Goal: Task Accomplishment & Management: Manage account settings

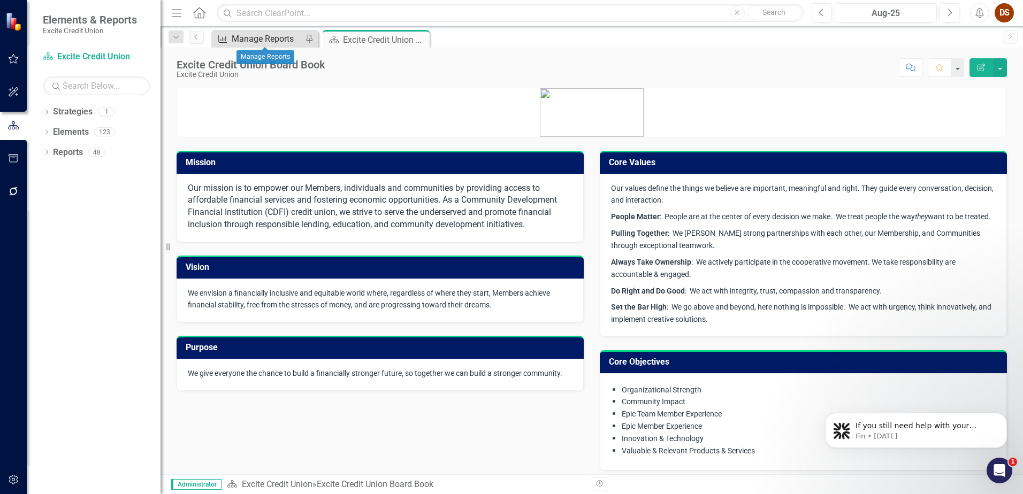
click at [257, 40] on div "Manage Reports" at bounding box center [267, 38] width 71 height 13
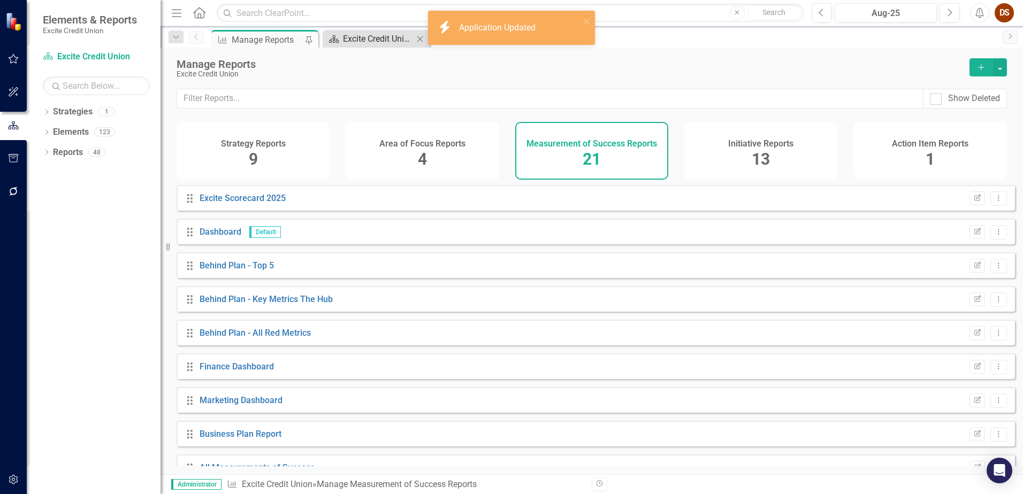
click at [394, 37] on div "Excite Credit Union Board Book" at bounding box center [378, 38] width 71 height 13
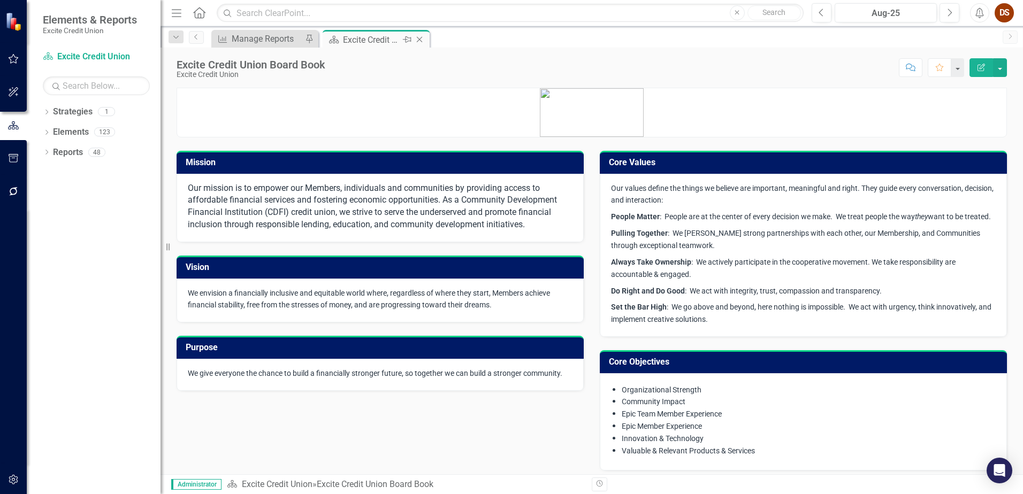
click at [417, 39] on icon "Close" at bounding box center [419, 39] width 11 height 9
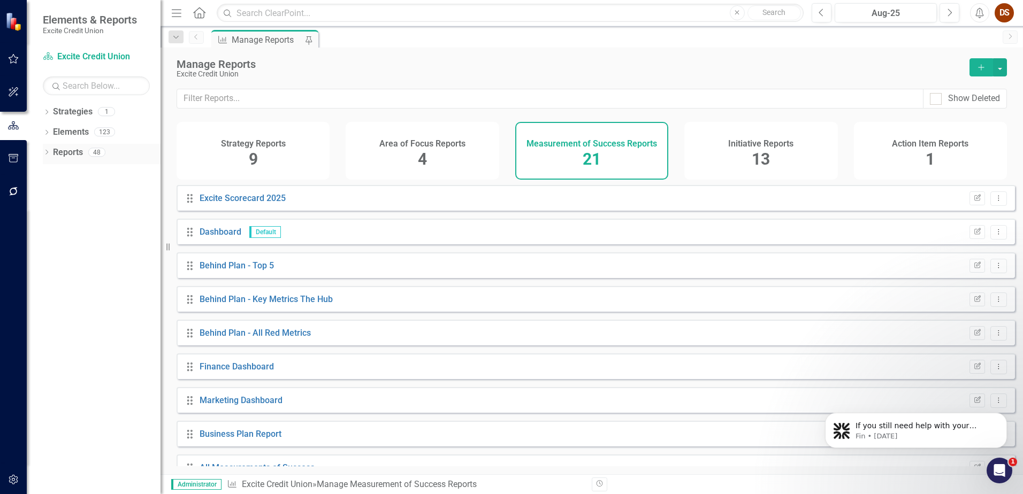
click at [83, 152] on link "Reports" at bounding box center [68, 153] width 30 height 12
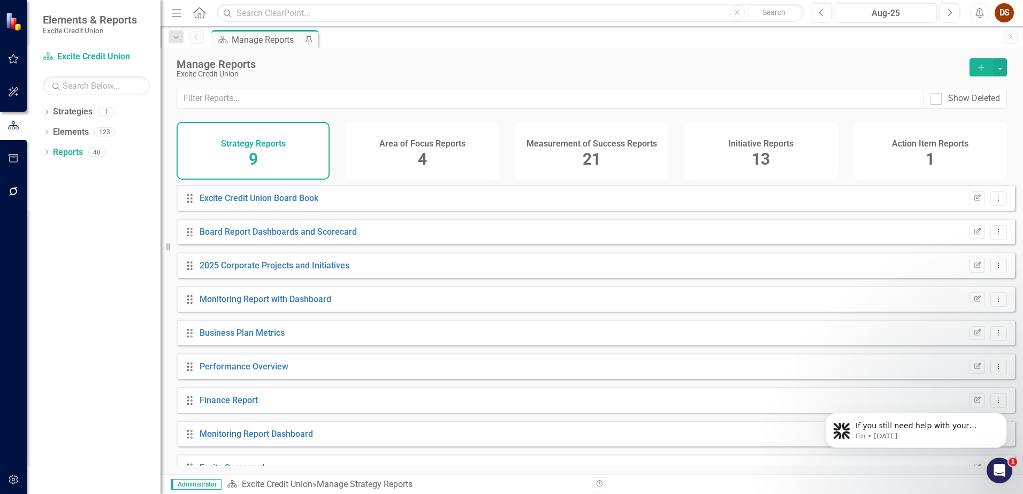
click at [634, 147] on h4 "Measurement of Success Reports" at bounding box center [591, 144] width 131 height 10
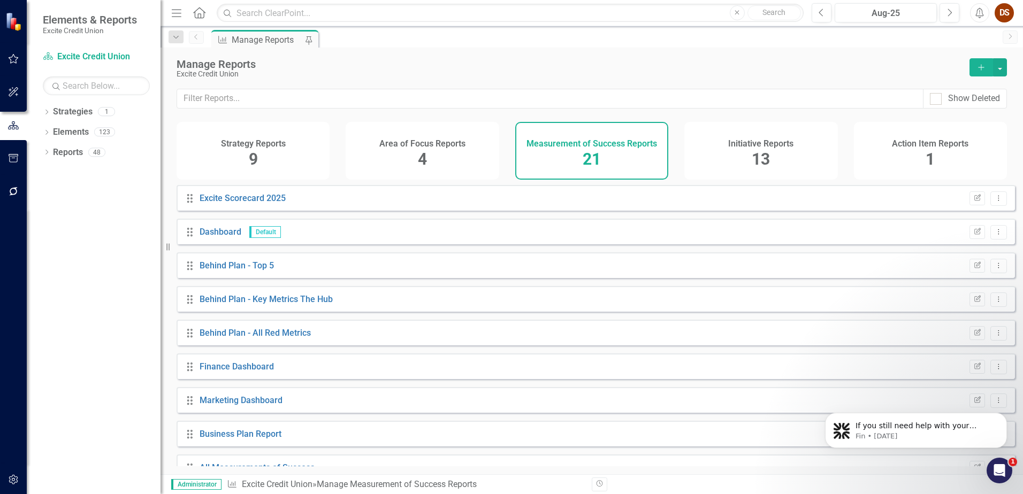
click at [980, 70] on icon "Add" at bounding box center [981, 67] width 10 height 7
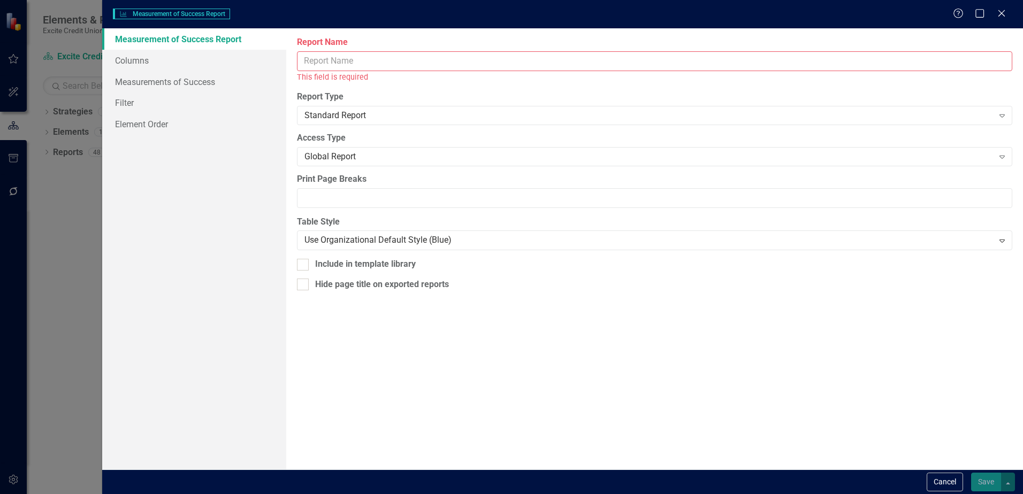
click at [493, 61] on input "Report Name" at bounding box center [654, 61] width 715 height 20
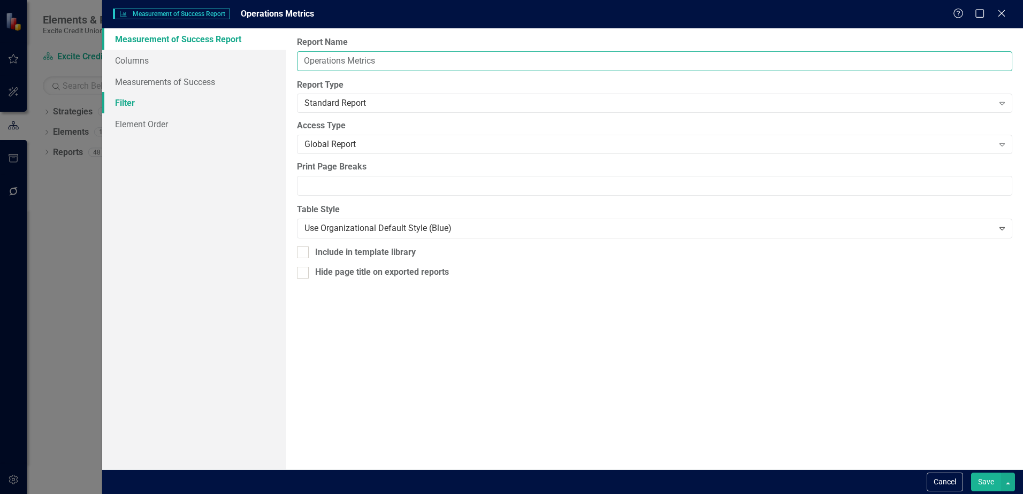
type input "Operations Metrics"
click at [162, 101] on link "Filter" at bounding box center [194, 102] width 184 height 21
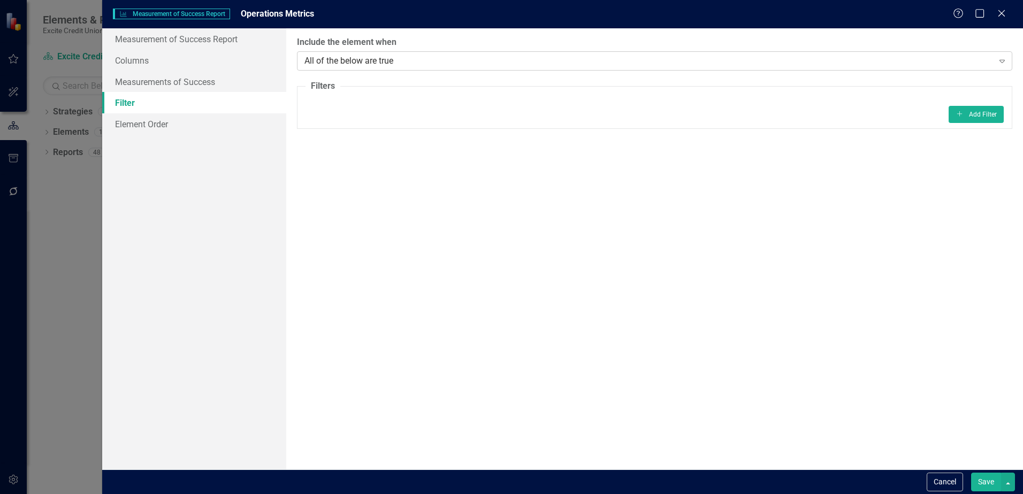
click at [1000, 62] on icon "Expand" at bounding box center [1002, 61] width 11 height 9
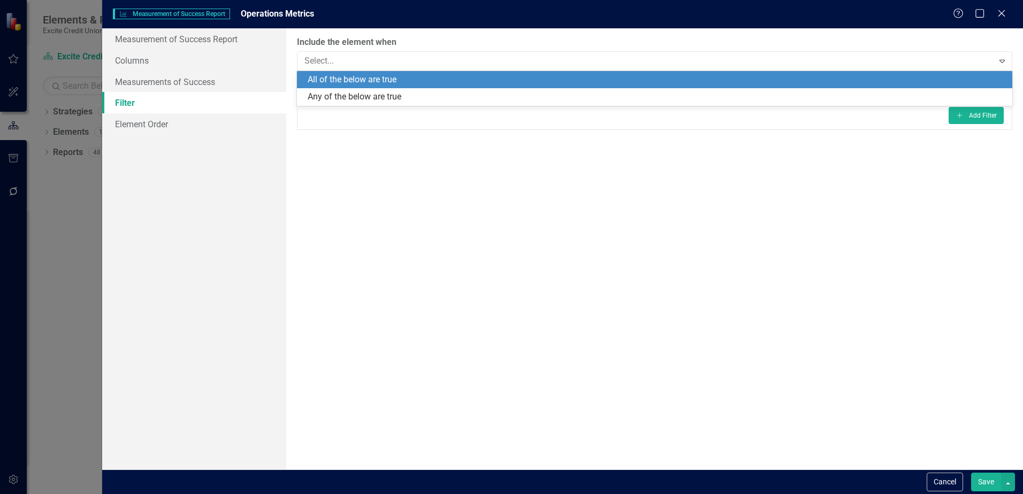
click at [422, 85] on div "All of the below are true" at bounding box center [657, 80] width 698 height 12
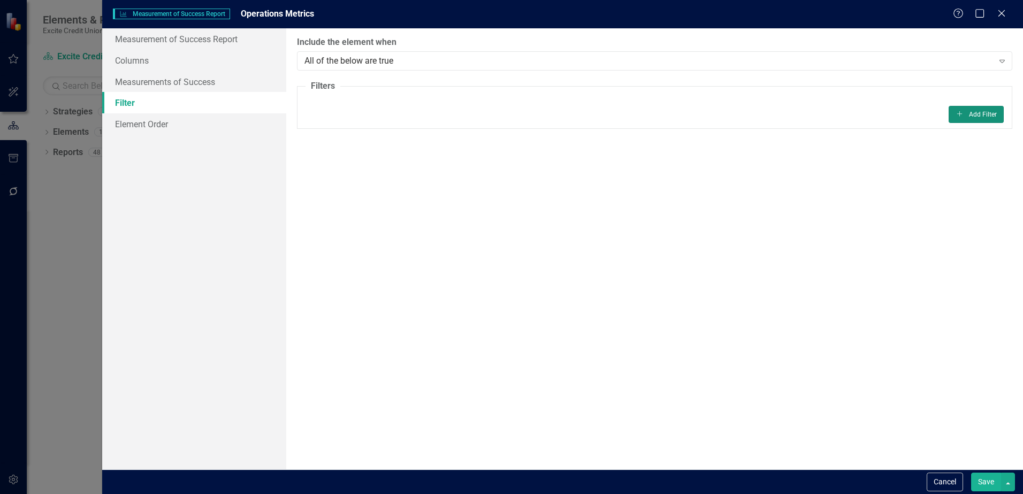
click at [975, 116] on button "Add Add Filter" at bounding box center [976, 114] width 55 height 17
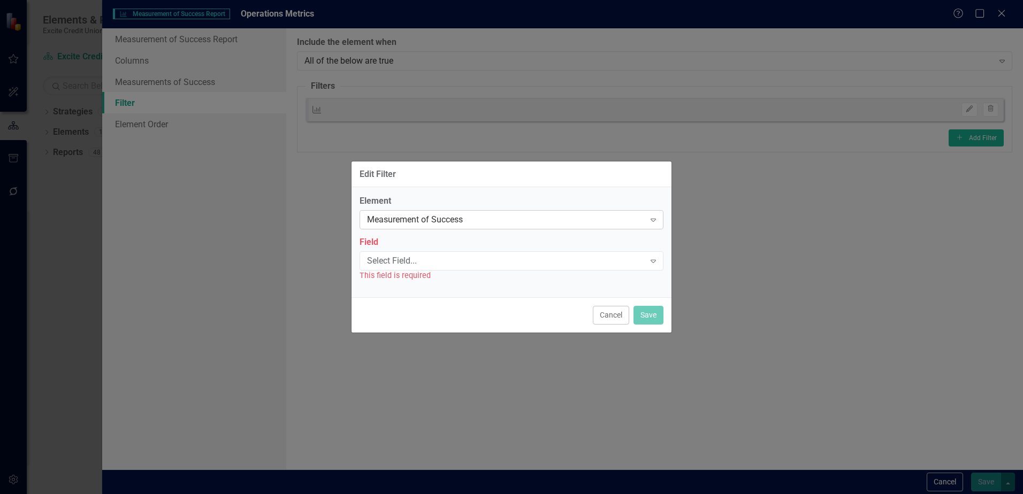
click at [425, 213] on div "Measurement of Success Expand" at bounding box center [512, 219] width 304 height 19
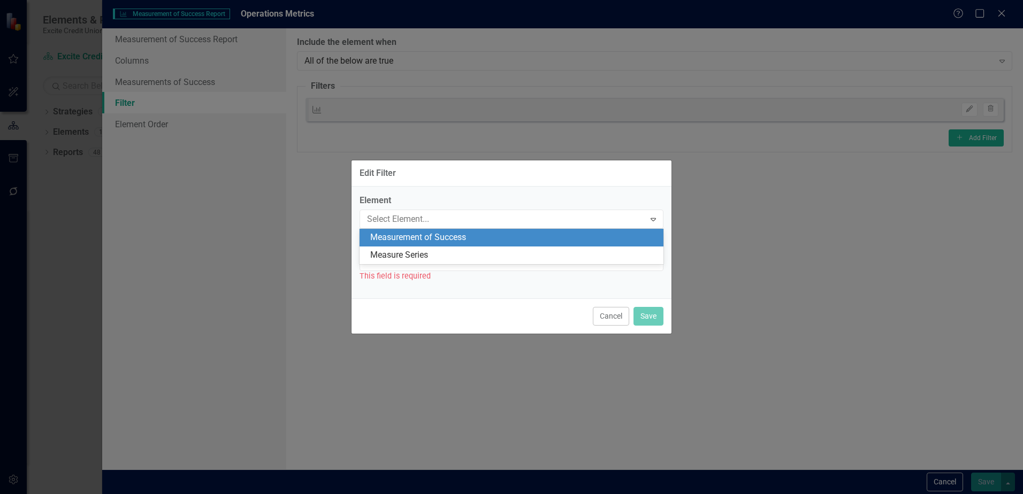
click at [429, 239] on div "Measurement of Success" at bounding box center [513, 238] width 287 height 12
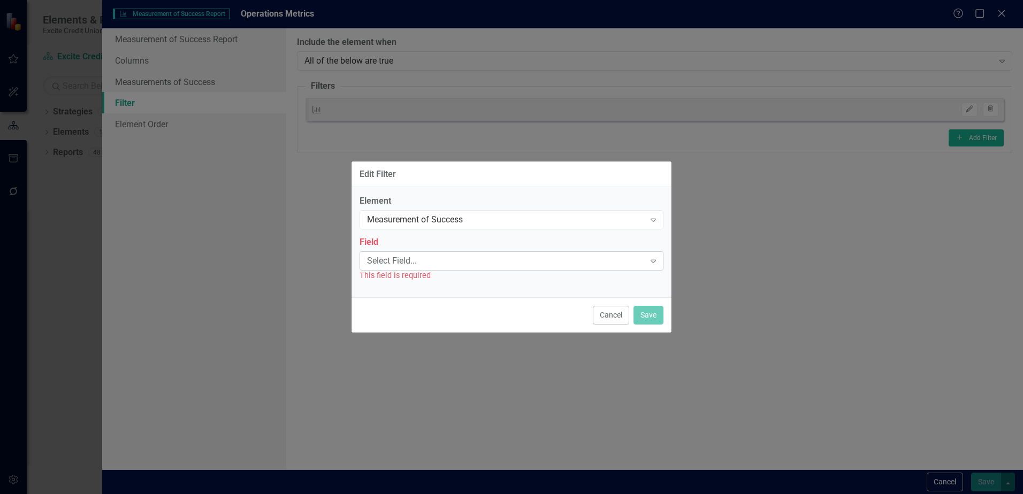
click at [424, 263] on div "Select Field..." at bounding box center [506, 261] width 278 height 12
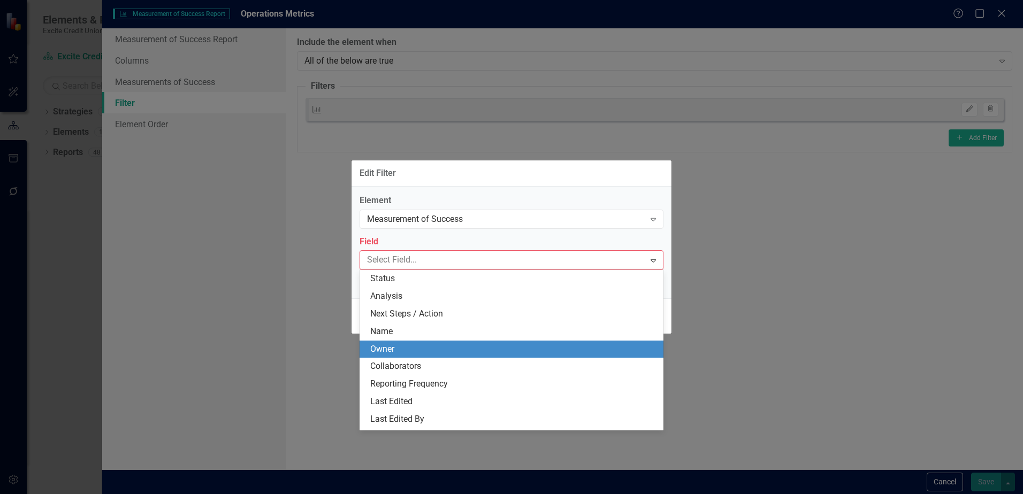
click at [426, 347] on div "Owner" at bounding box center [513, 349] width 287 height 12
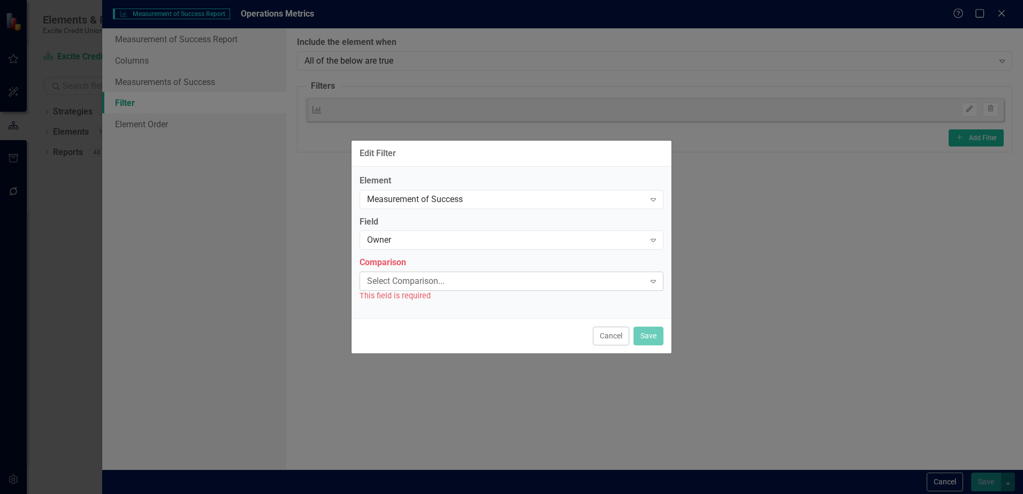
click at [514, 286] on div "Select Comparison..." at bounding box center [506, 282] width 278 height 12
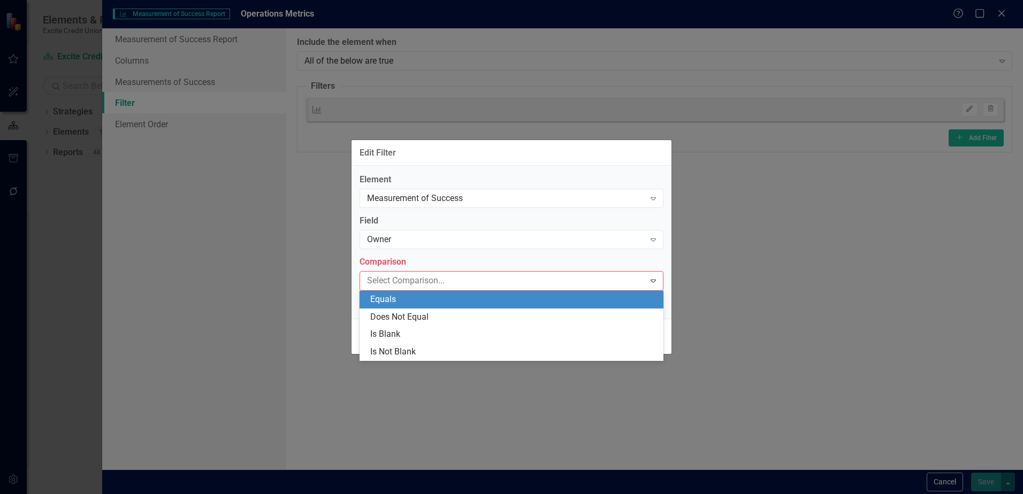
click at [457, 307] on div "Equals" at bounding box center [512, 300] width 304 height 18
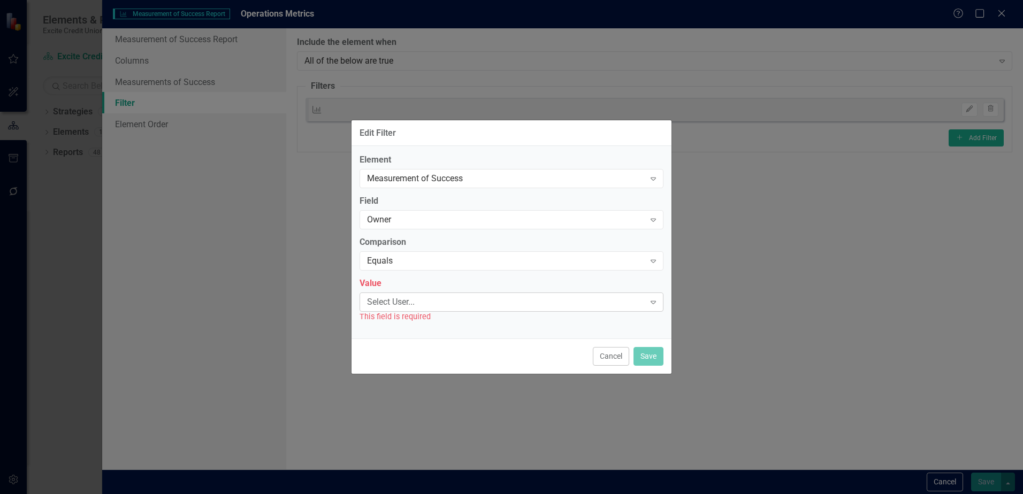
click at [475, 302] on div "Select User..." at bounding box center [506, 302] width 278 height 12
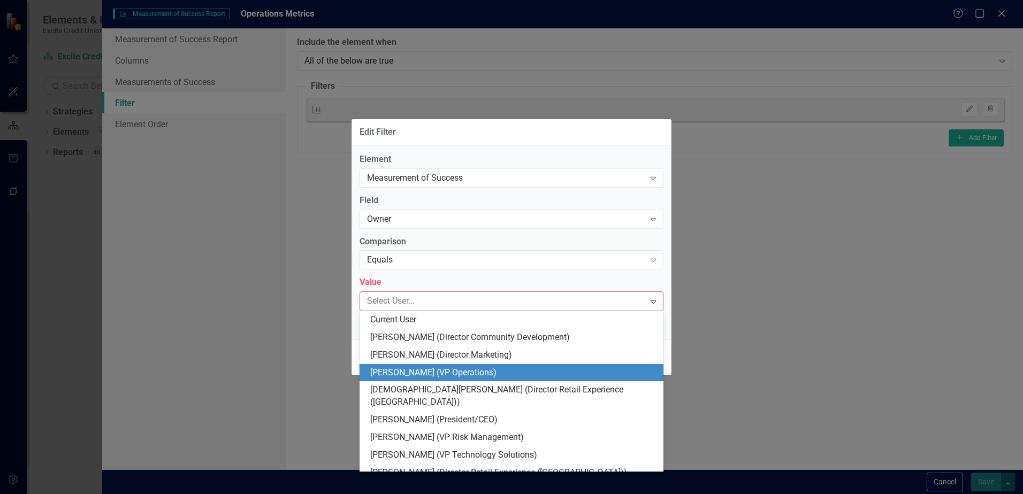
click at [475, 370] on div "Kelly Burke (VP Operations)" at bounding box center [513, 373] width 287 height 12
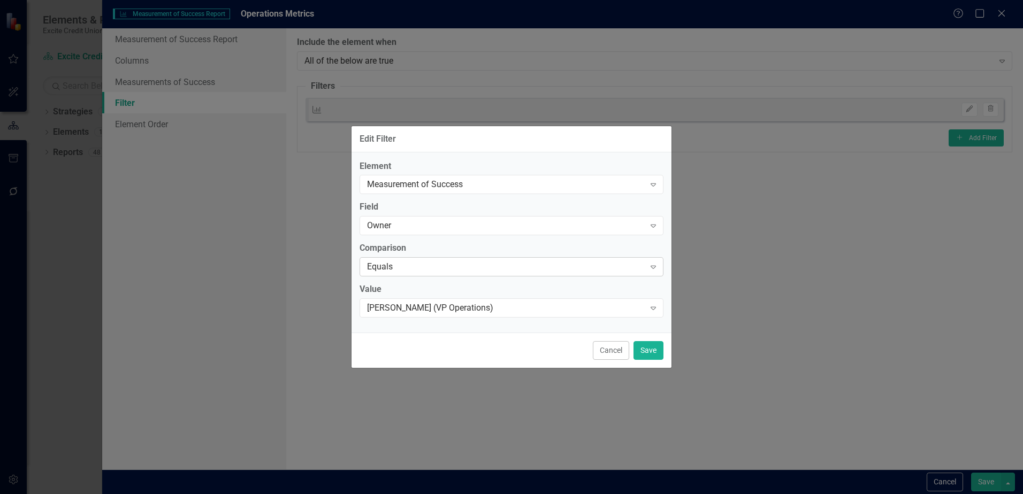
click at [474, 270] on div "Equals" at bounding box center [506, 267] width 278 height 12
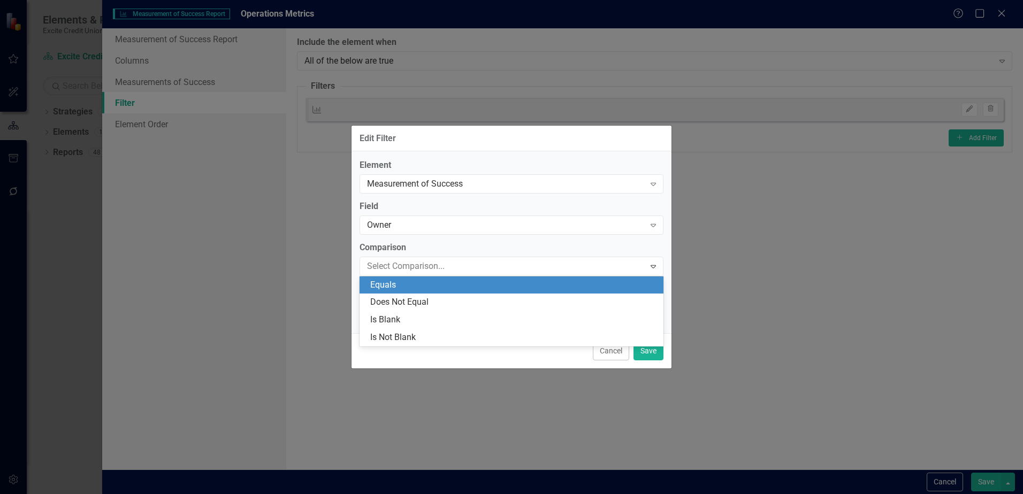
click at [426, 287] on div "Equals" at bounding box center [513, 285] width 287 height 12
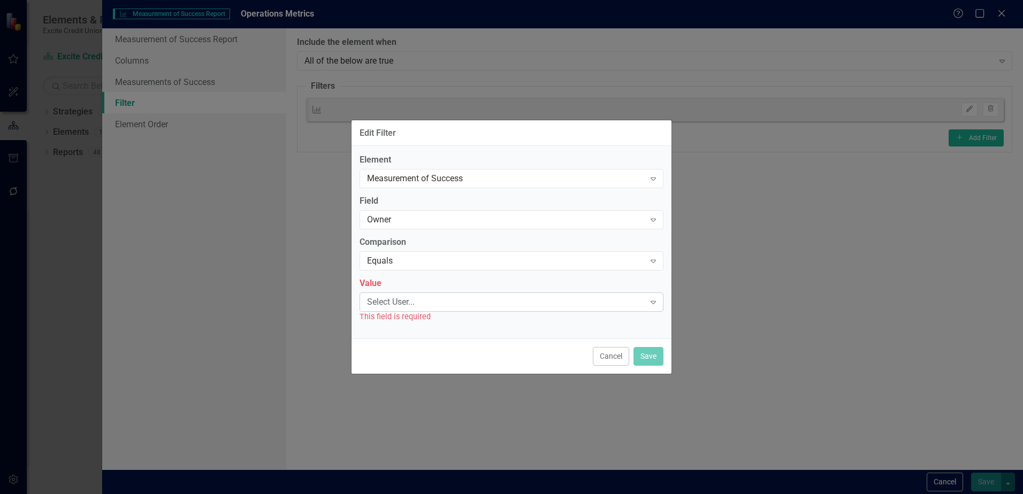
click at [432, 306] on div "Select User..." at bounding box center [506, 302] width 278 height 12
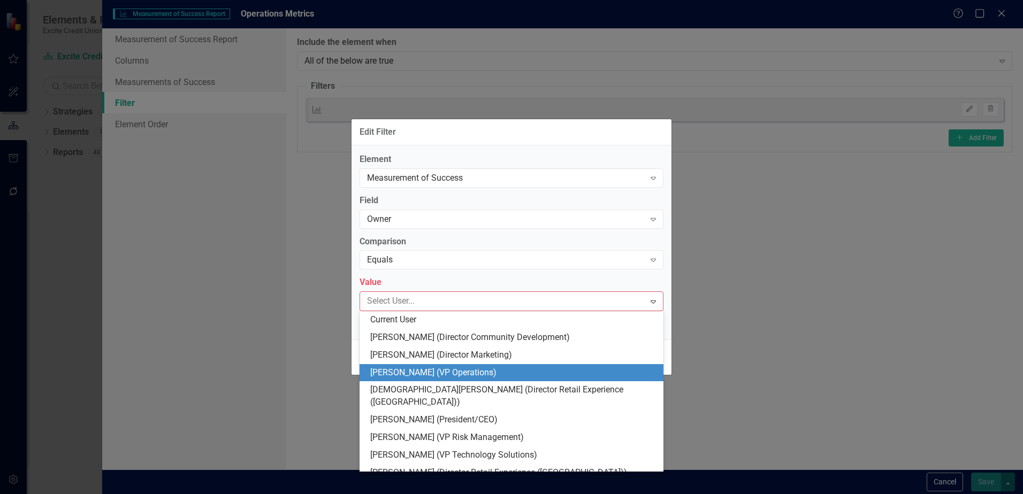
click at [434, 373] on div "Kelly Burke (VP Operations)" at bounding box center [513, 373] width 287 height 12
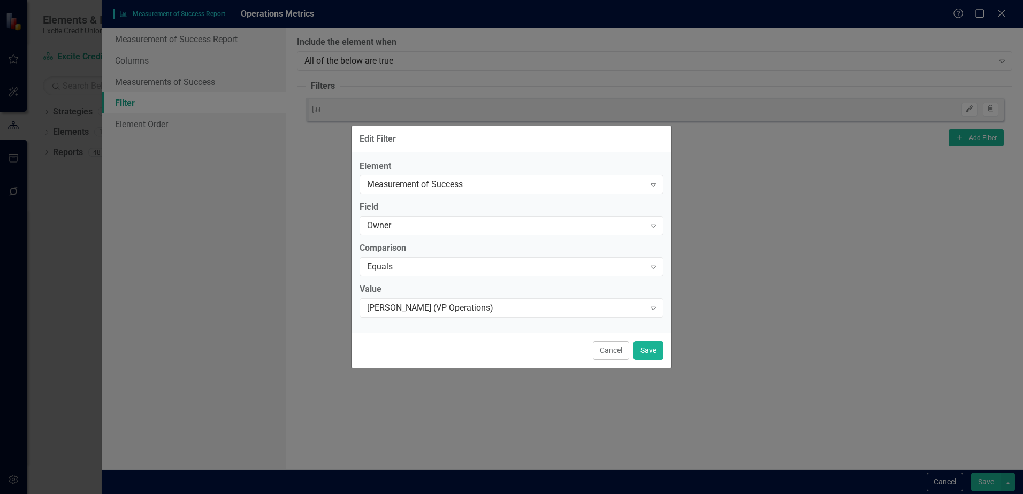
click at [532, 330] on div "Element Measurement of Success Expand Field Owner Expand Comparison Equals Expa…" at bounding box center [511, 242] width 320 height 180
click at [658, 230] on icon "Expand" at bounding box center [653, 225] width 11 height 9
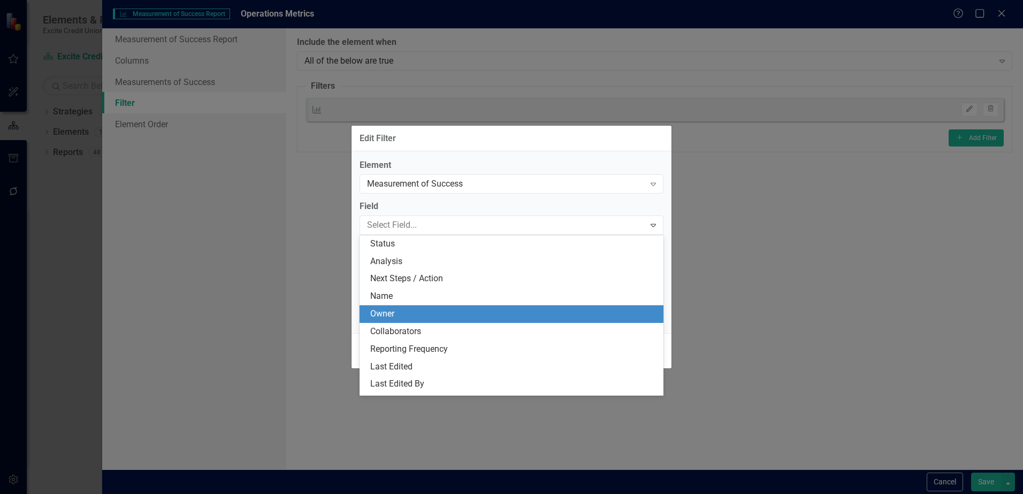
scroll to position [70, 0]
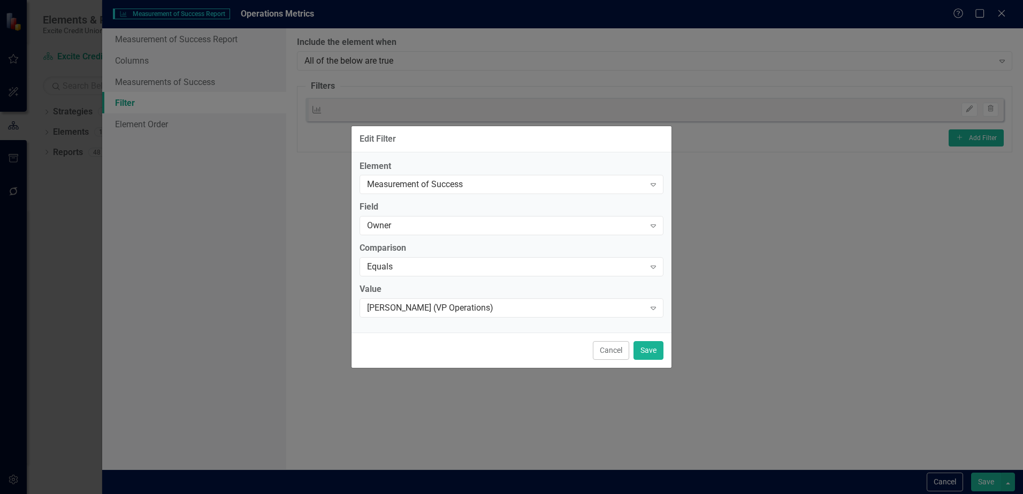
click at [631, 205] on label "Field" at bounding box center [512, 207] width 304 height 12
click at [643, 350] on button "Save" at bounding box center [648, 350] width 30 height 19
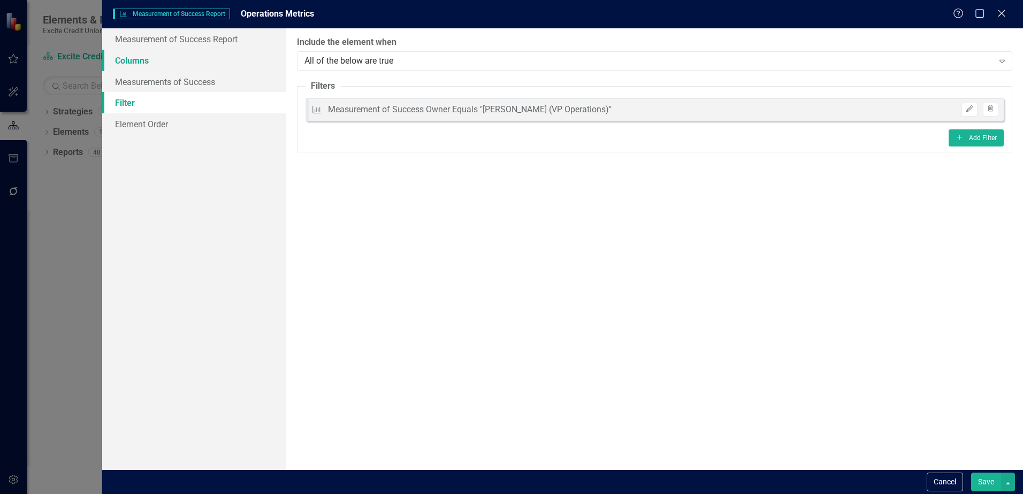
click at [150, 60] on link "Columns" at bounding box center [194, 60] width 184 height 21
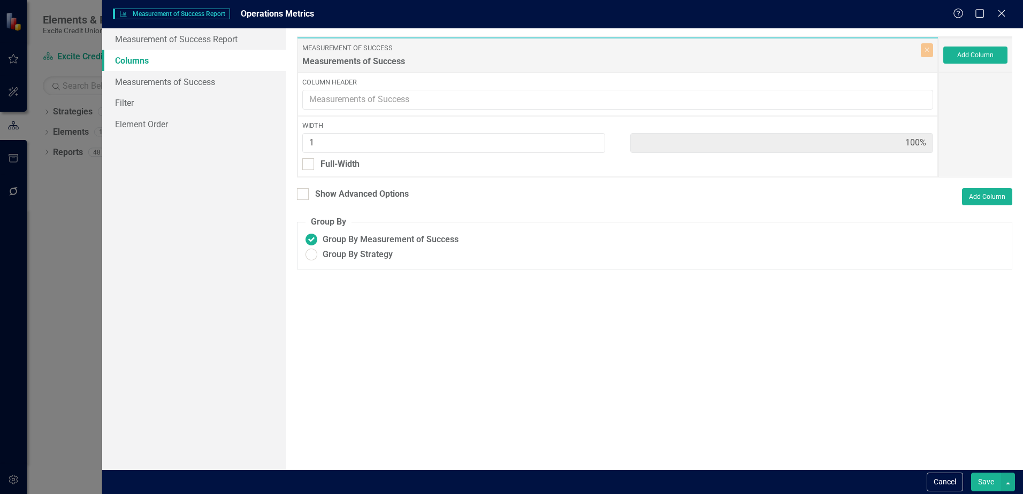
click at [923, 481] on div "Cancel Save" at bounding box center [562, 482] width 921 height 25
click at [936, 484] on button "Cancel" at bounding box center [945, 482] width 36 height 19
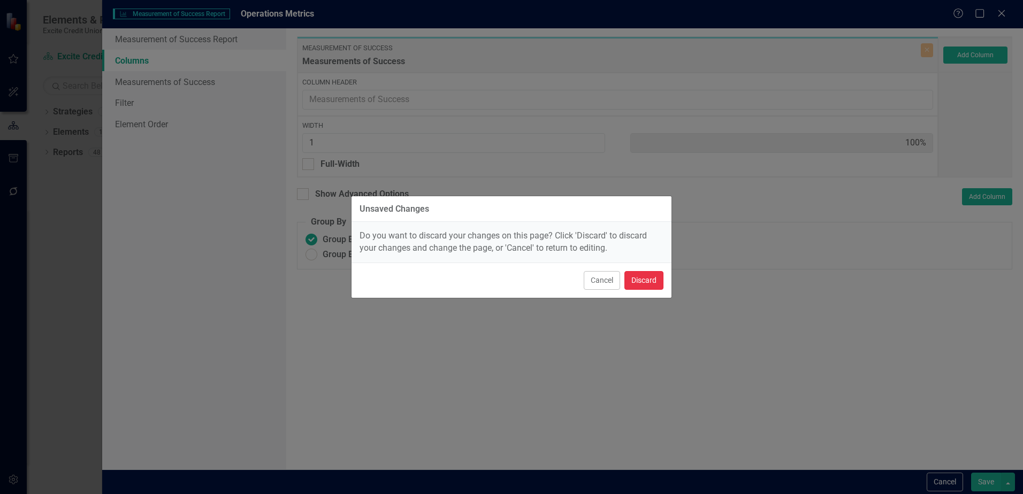
click at [649, 278] on button "Discard" at bounding box center [643, 280] width 39 height 19
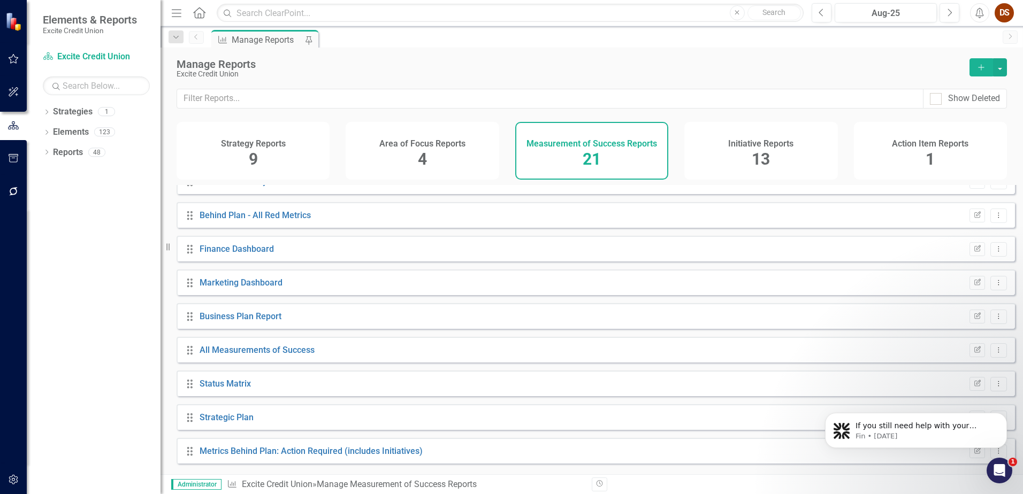
scroll to position [0, 0]
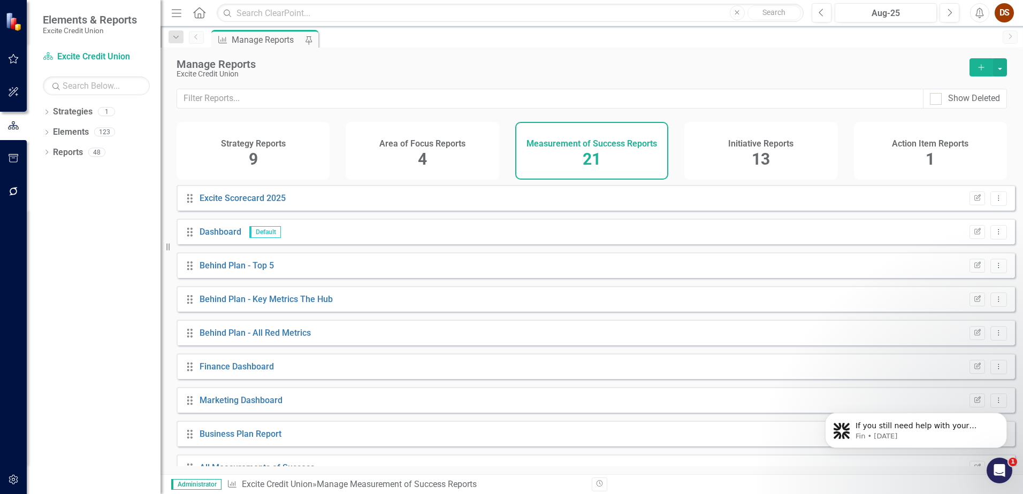
click at [267, 155] on div "Strategy Reports 9" at bounding box center [253, 151] width 153 height 58
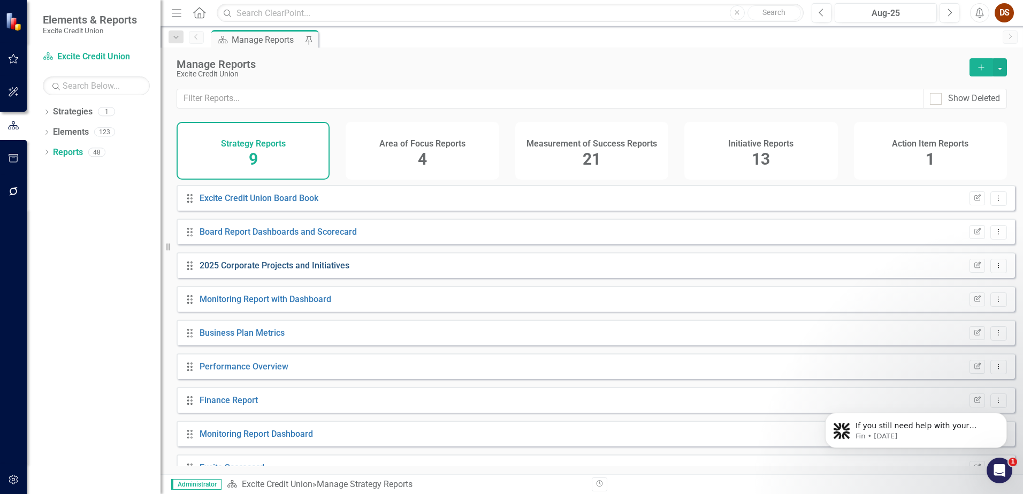
click at [299, 270] on link "2025 Corporate Projects and Initiatives" at bounding box center [275, 266] width 150 height 10
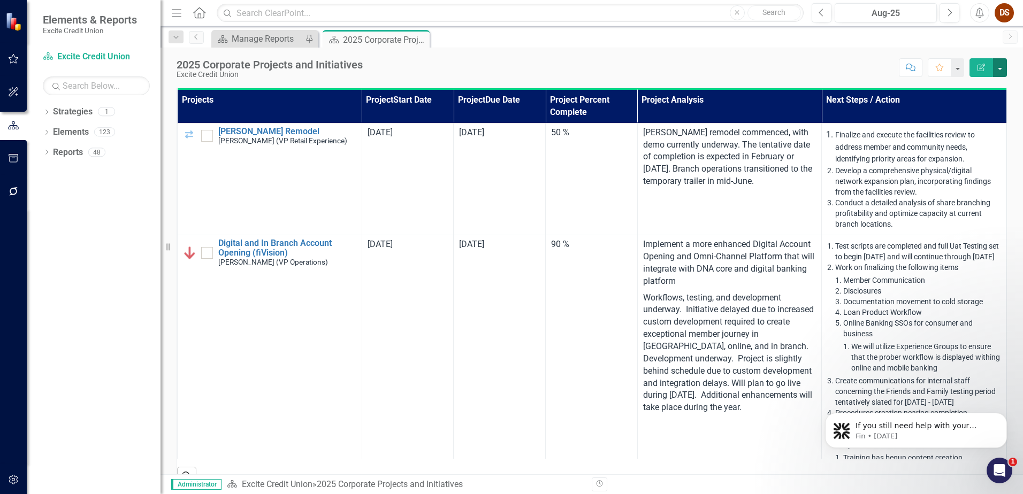
click at [1003, 69] on button "button" at bounding box center [1000, 67] width 14 height 19
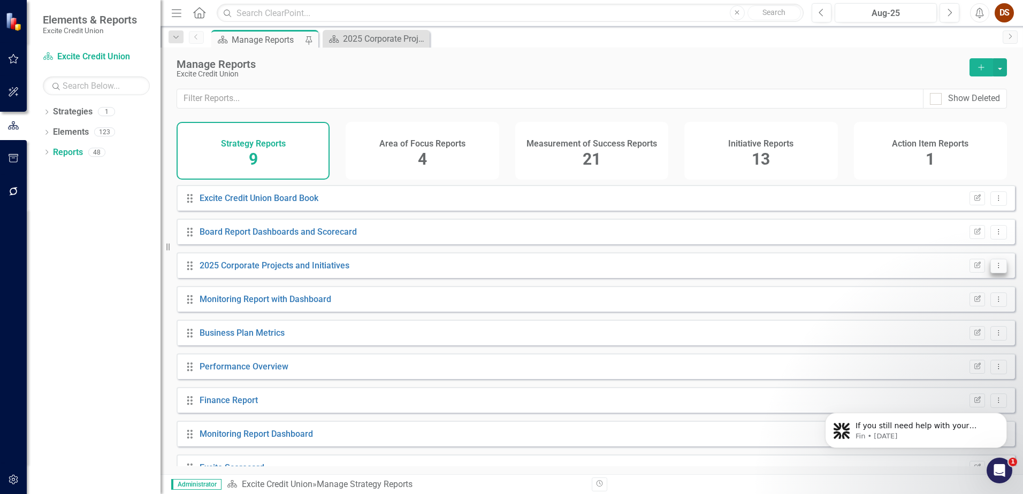
click at [994, 269] on icon "Dropdown Menu" at bounding box center [998, 265] width 9 height 7
click at [969, 326] on link "Copy Duplicate Report" at bounding box center [954, 332] width 88 height 20
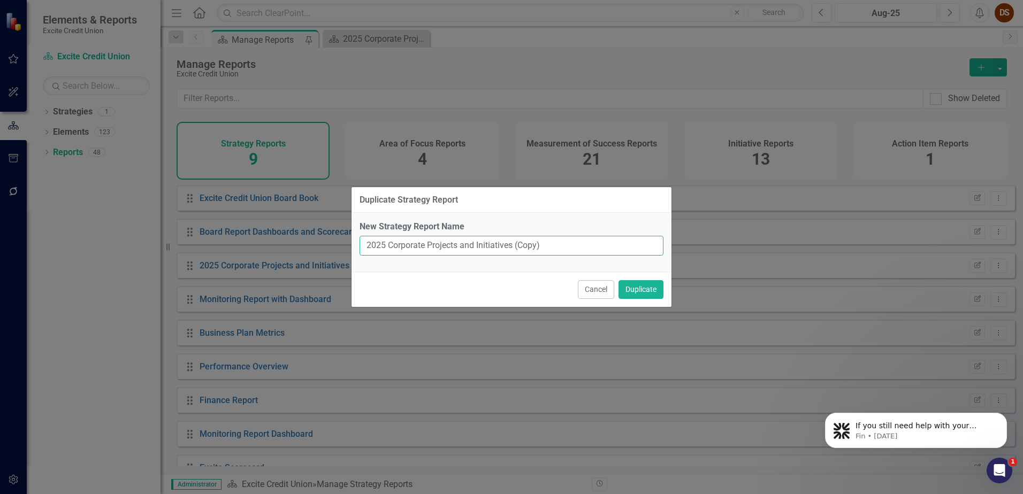
click at [557, 248] on input "2025 Corporate Projects and Initiatives (Copy)" at bounding box center [512, 246] width 304 height 20
type input "2025 Corporate Projects and Initiatives (Kelly)"
click at [638, 293] on button "Duplicate" at bounding box center [640, 289] width 45 height 19
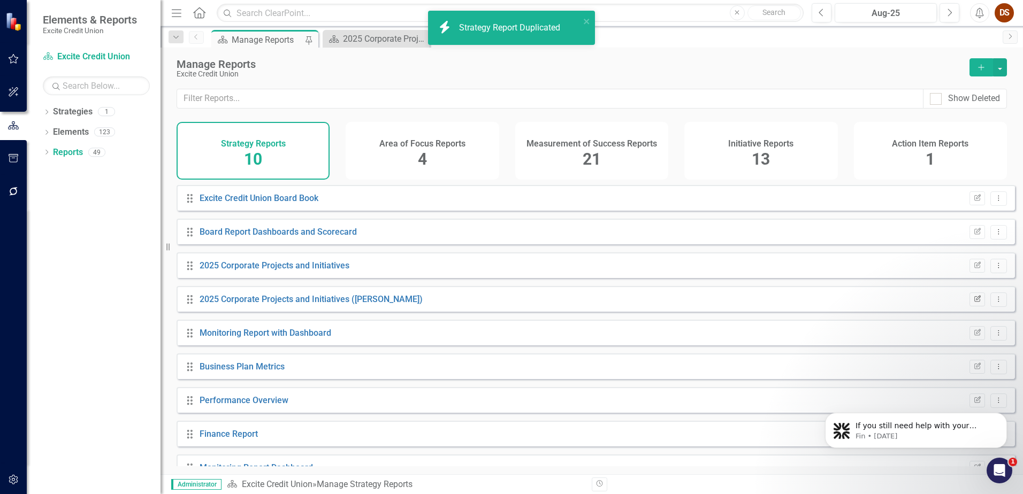
click at [973, 303] on icon "Edit Report" at bounding box center [977, 299] width 8 height 6
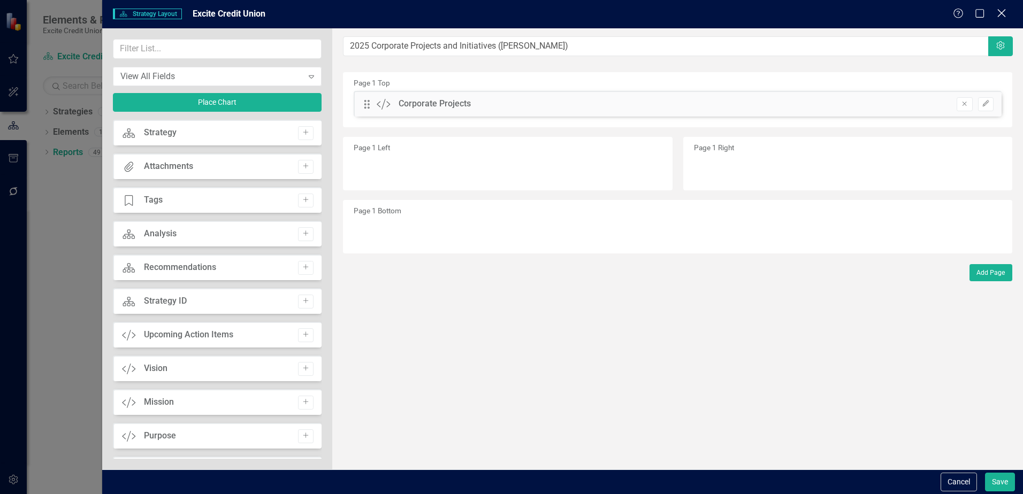
click at [1001, 19] on div "Close" at bounding box center [1001, 14] width 13 height 14
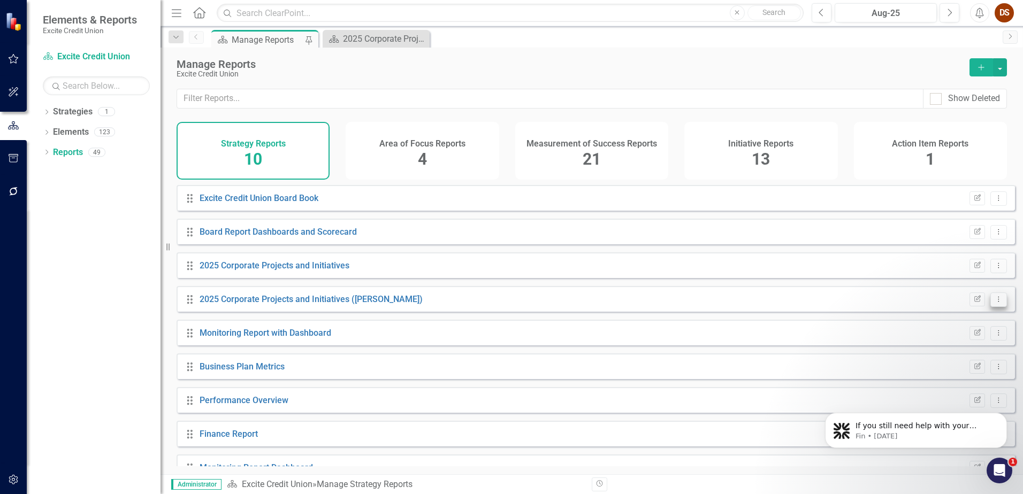
click at [995, 307] on button "Dropdown Menu" at bounding box center [998, 300] width 17 height 14
click at [967, 324] on link "Edit Report Edit Report" at bounding box center [954, 326] width 88 height 20
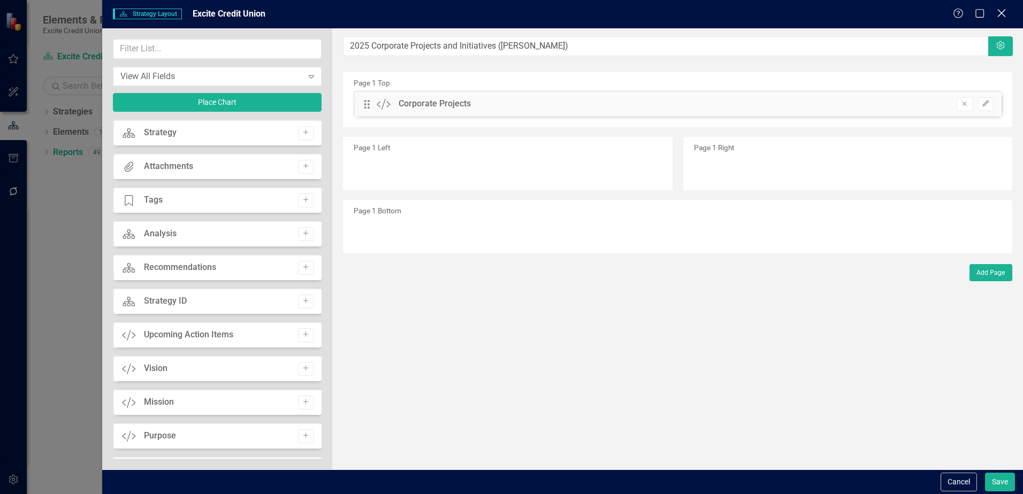
click at [1004, 17] on icon "Close" at bounding box center [1001, 13] width 13 height 10
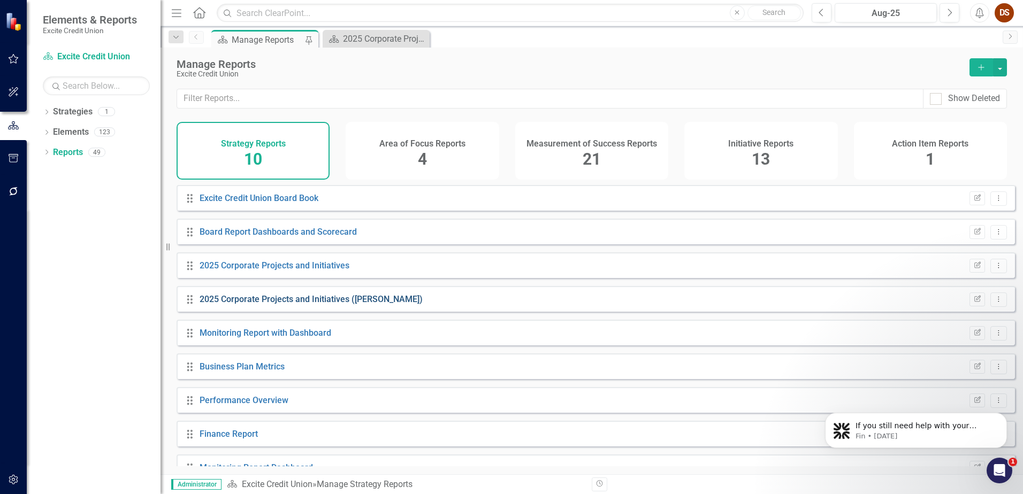
click at [295, 304] on link "2025 Corporate Projects and Initiatives (Kelly)" at bounding box center [311, 299] width 223 height 10
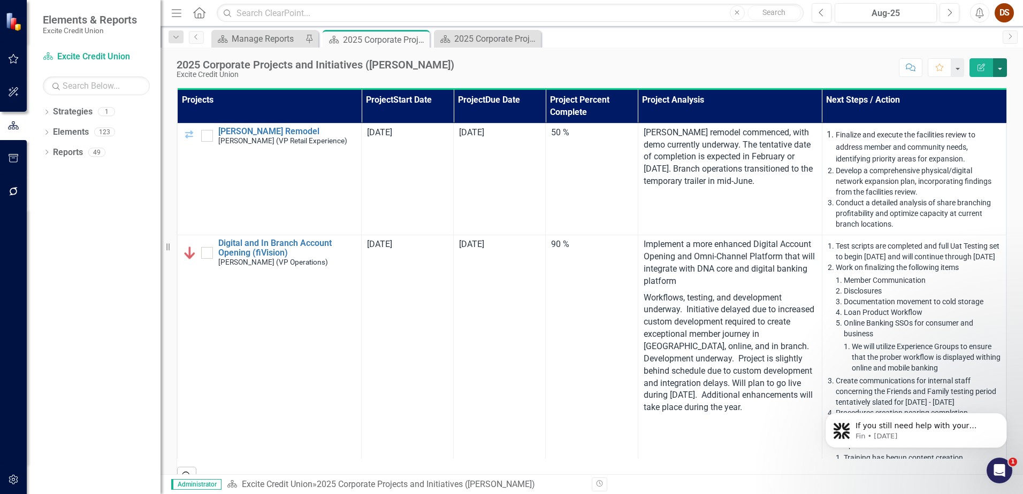
click at [1002, 68] on button "button" at bounding box center [1000, 67] width 14 height 19
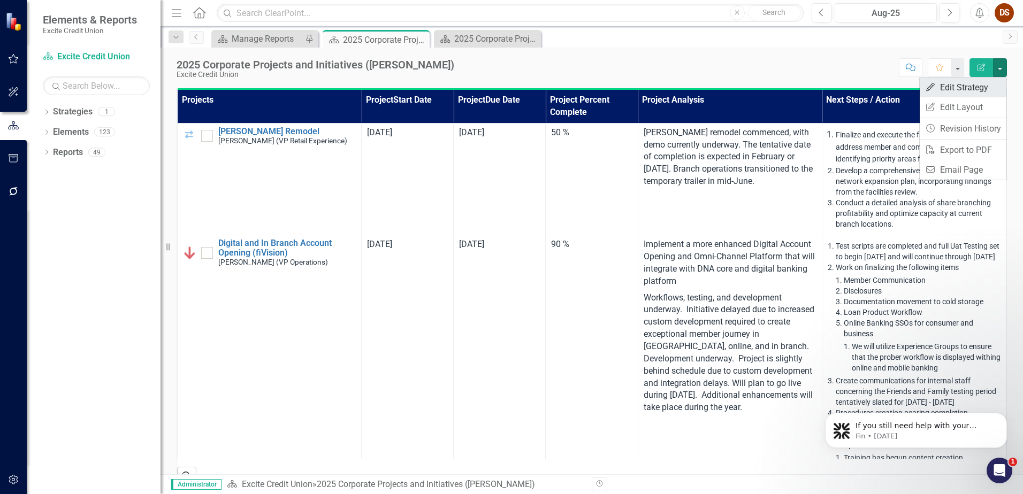
click at [970, 84] on link "Edit Edit Strategy" at bounding box center [963, 88] width 87 height 20
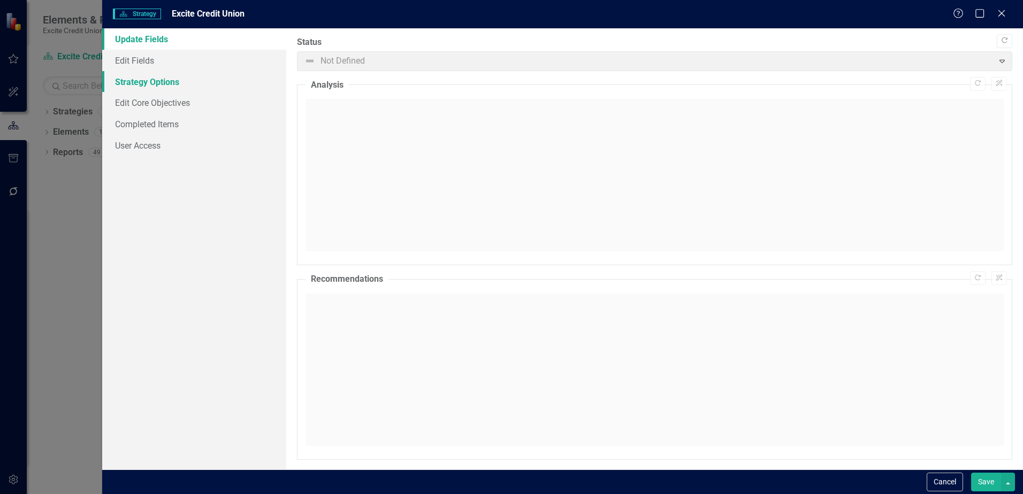
click at [144, 75] on link "Strategy Options" at bounding box center [194, 81] width 184 height 21
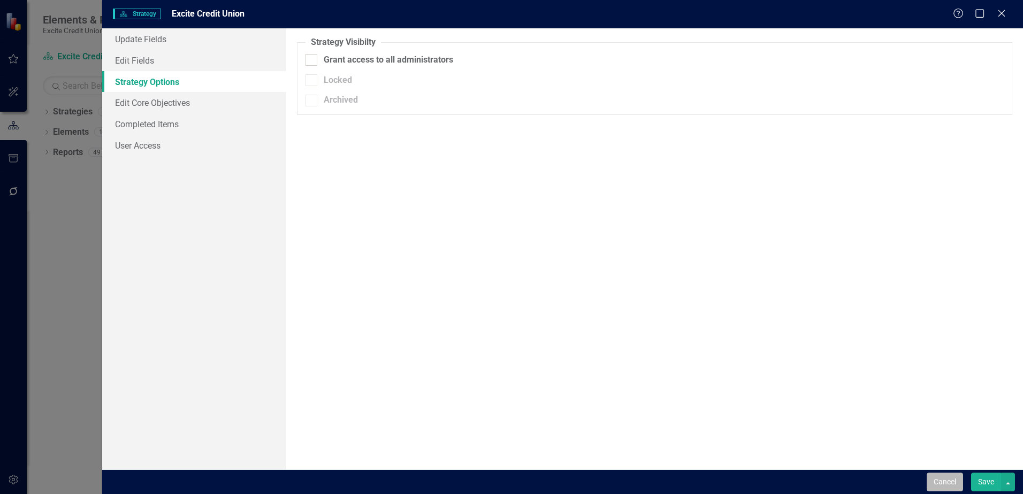
click at [947, 486] on button "Cancel" at bounding box center [945, 482] width 36 height 19
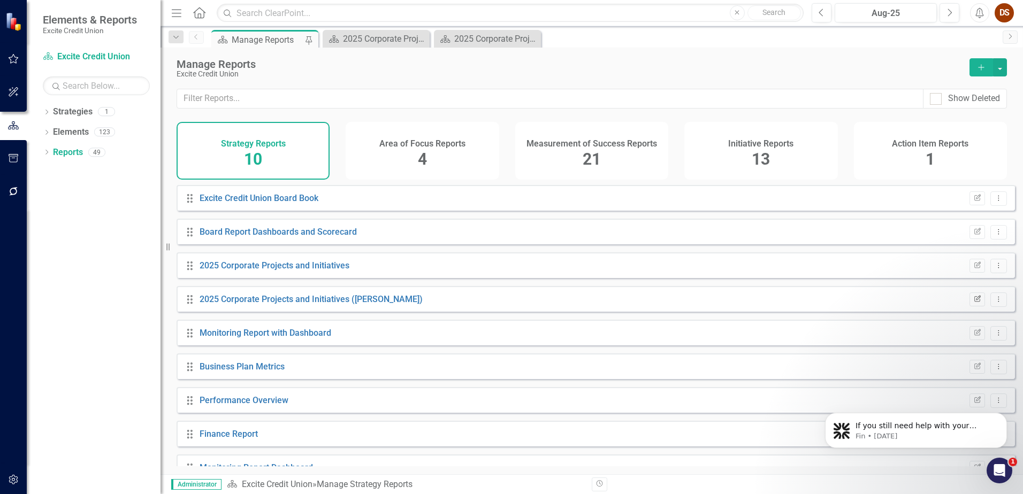
click at [973, 303] on icon "Edit Report" at bounding box center [977, 299] width 8 height 6
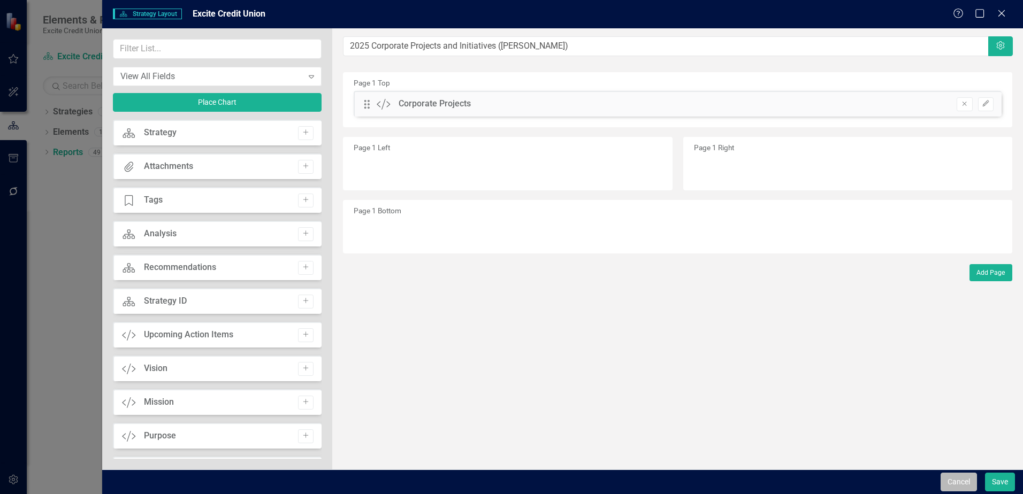
click at [954, 481] on button "Cancel" at bounding box center [959, 482] width 36 height 19
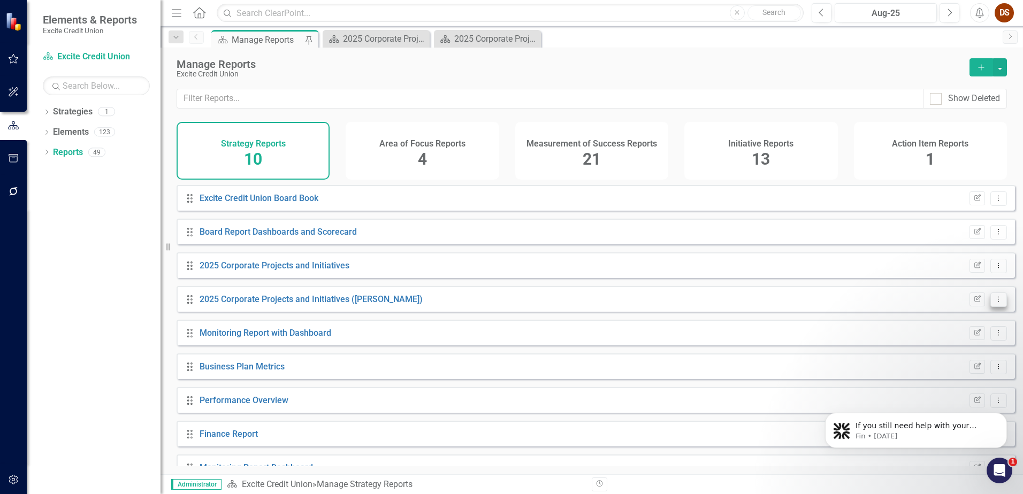
click at [995, 303] on icon "Dropdown Menu" at bounding box center [998, 299] width 9 height 7
click at [966, 381] on link "Trash Delete Report" at bounding box center [954, 385] width 88 height 20
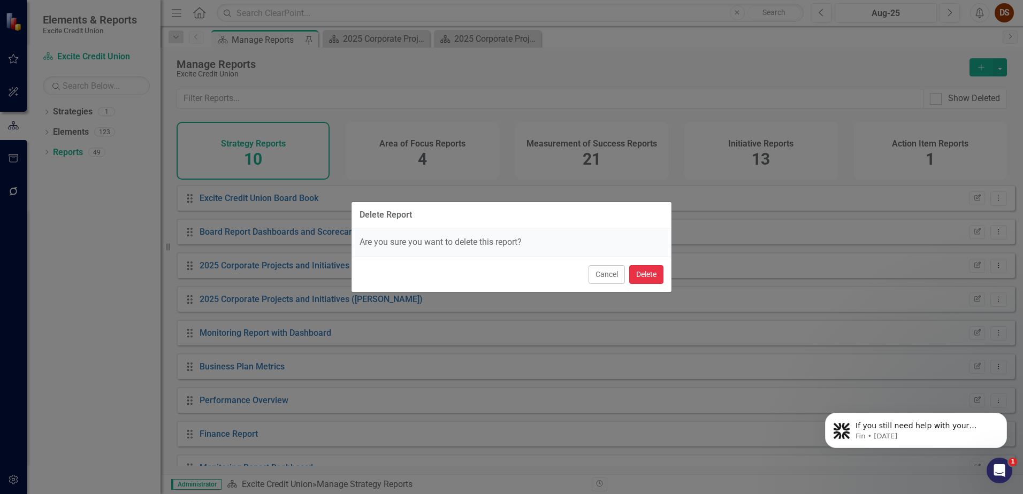
click at [635, 272] on button "Delete" at bounding box center [646, 274] width 34 height 19
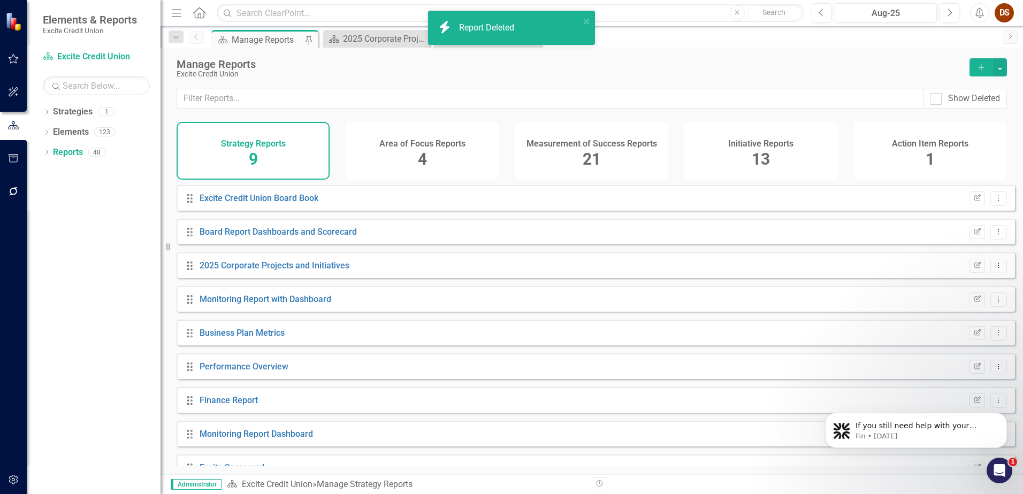
click at [583, 153] on span "21" at bounding box center [592, 159] width 18 height 19
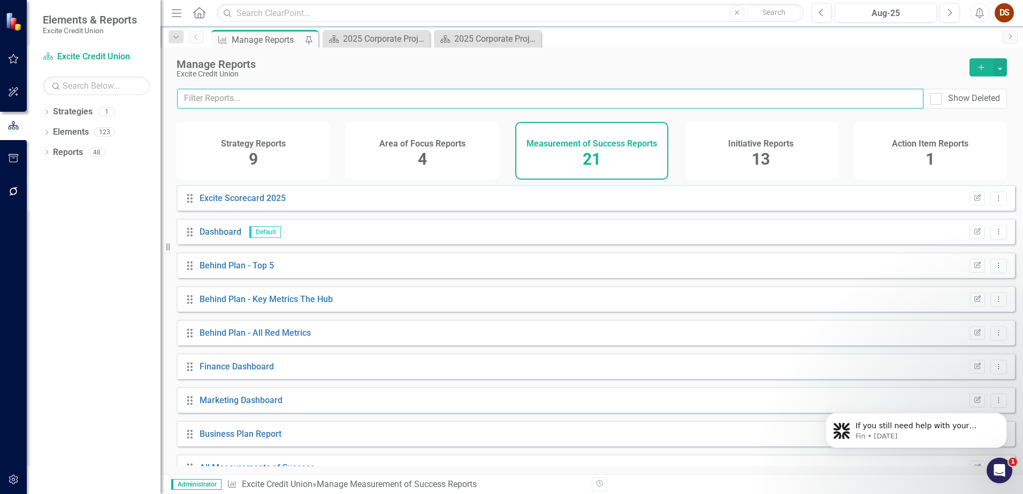
click at [346, 99] on input "text" at bounding box center [550, 99] width 746 height 20
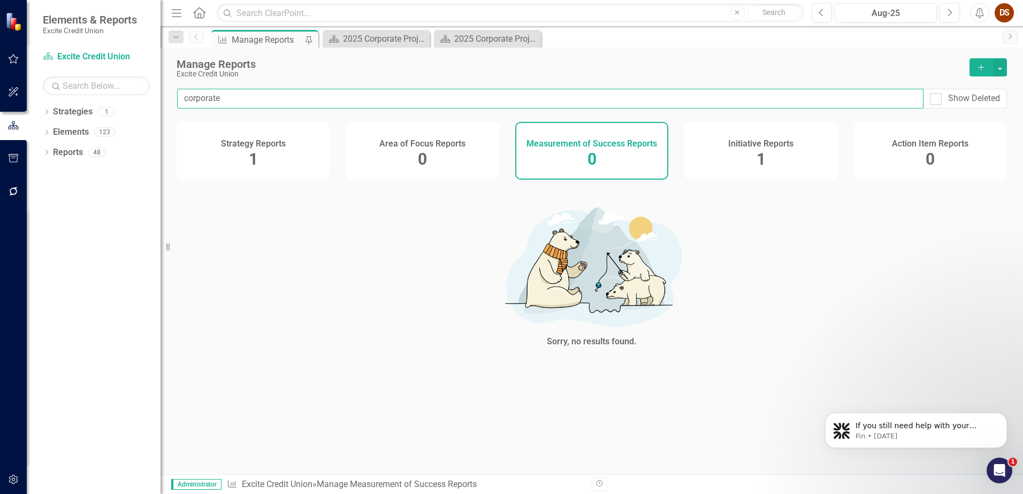
type input "corporate"
click at [774, 135] on div "Initiative Reports 1" at bounding box center [760, 151] width 153 height 58
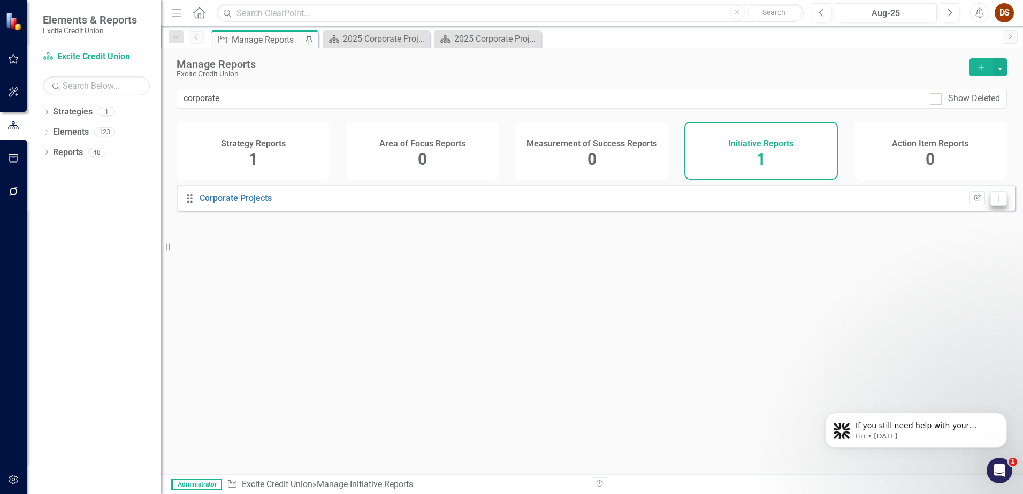
click at [990, 206] on button "Dropdown Menu" at bounding box center [998, 199] width 17 height 14
click at [968, 258] on link "Copy Duplicate Report" at bounding box center [954, 264] width 88 height 20
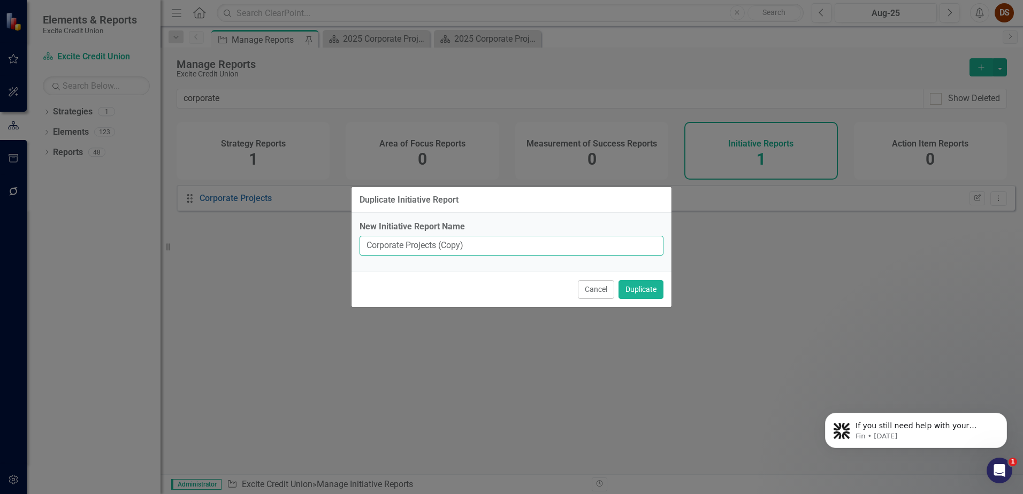
click at [488, 238] on input "Corporate Projects (Copy)" at bounding box center [512, 246] width 304 height 20
type input "Corporate Projects (Kelly)"
click at [643, 286] on button "Duplicate" at bounding box center [640, 289] width 45 height 19
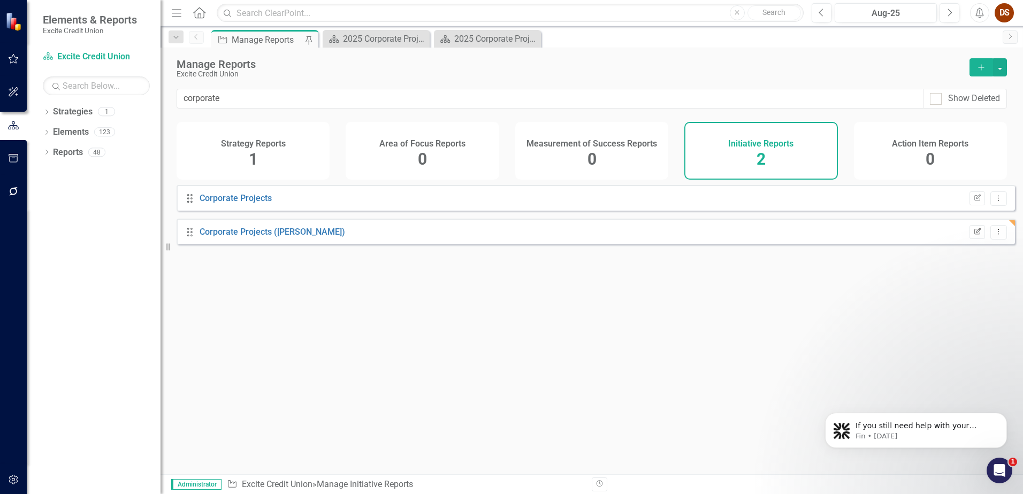
click at [973, 235] on icon "Edit Report" at bounding box center [977, 232] width 8 height 6
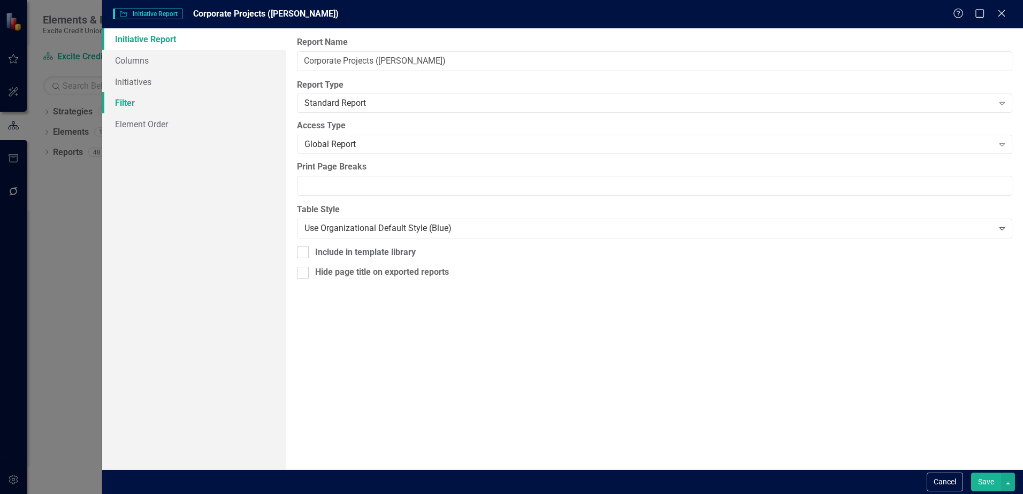
click at [150, 97] on link "Filter" at bounding box center [194, 102] width 184 height 21
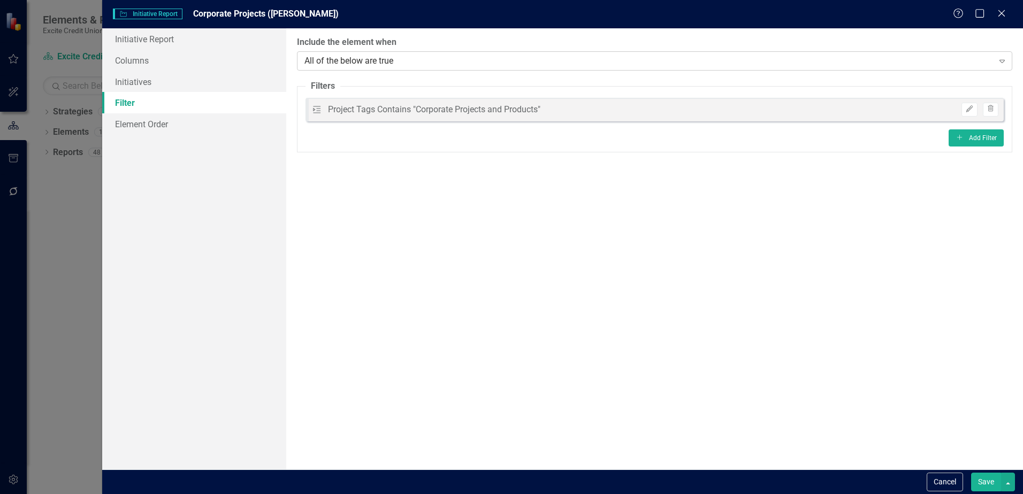
click at [1001, 61] on icon "Expand" at bounding box center [1002, 61] width 11 height 9
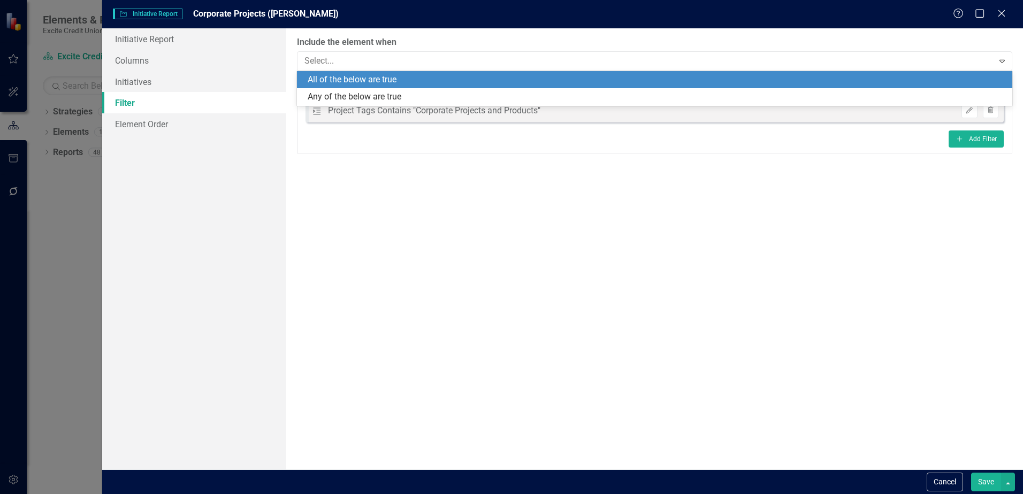
click at [369, 81] on div "All of the below are true" at bounding box center [657, 80] width 698 height 12
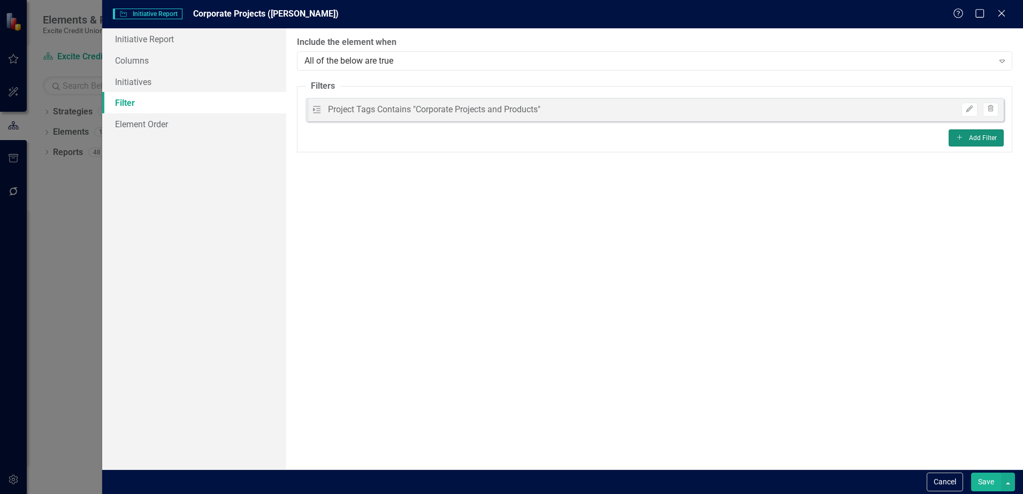
click at [985, 140] on button "Add Add Filter" at bounding box center [976, 137] width 55 height 17
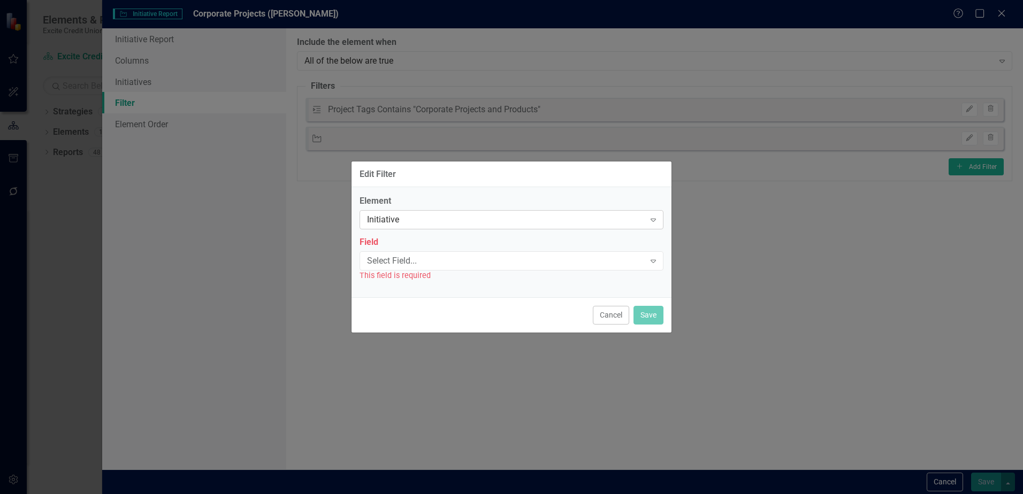
click at [420, 220] on div "Initiative" at bounding box center [506, 220] width 278 height 12
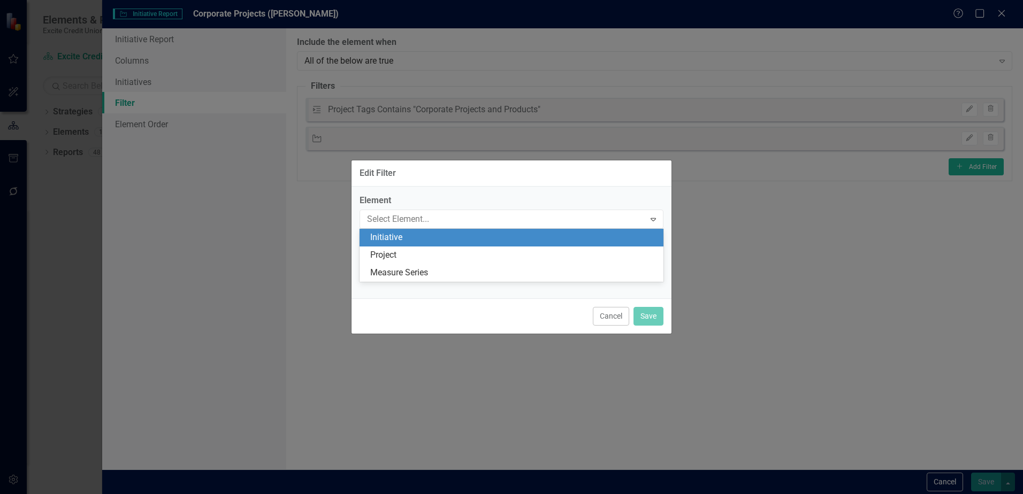
click at [409, 236] on div "Initiative" at bounding box center [513, 238] width 287 height 12
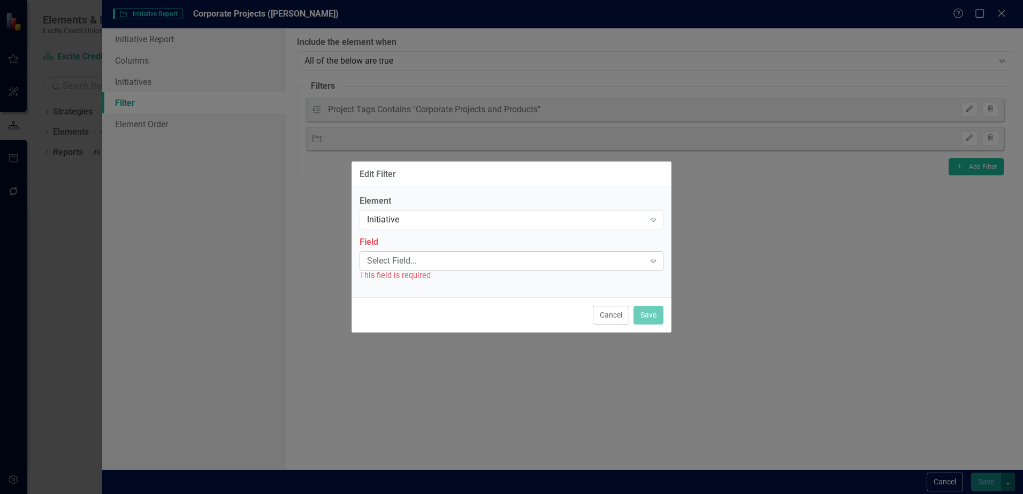
click at [415, 264] on div "Select Field..." at bounding box center [506, 261] width 278 height 12
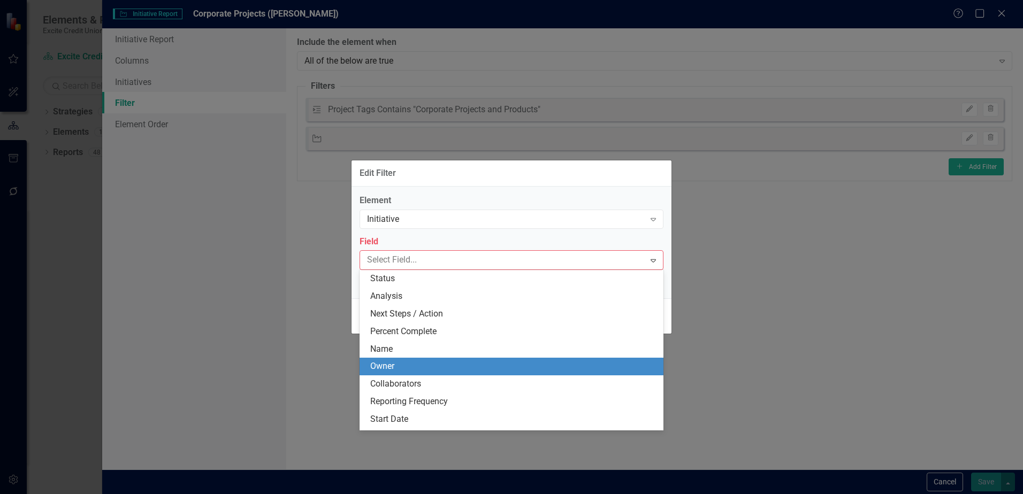
click at [423, 365] on div "Owner" at bounding box center [513, 367] width 287 height 12
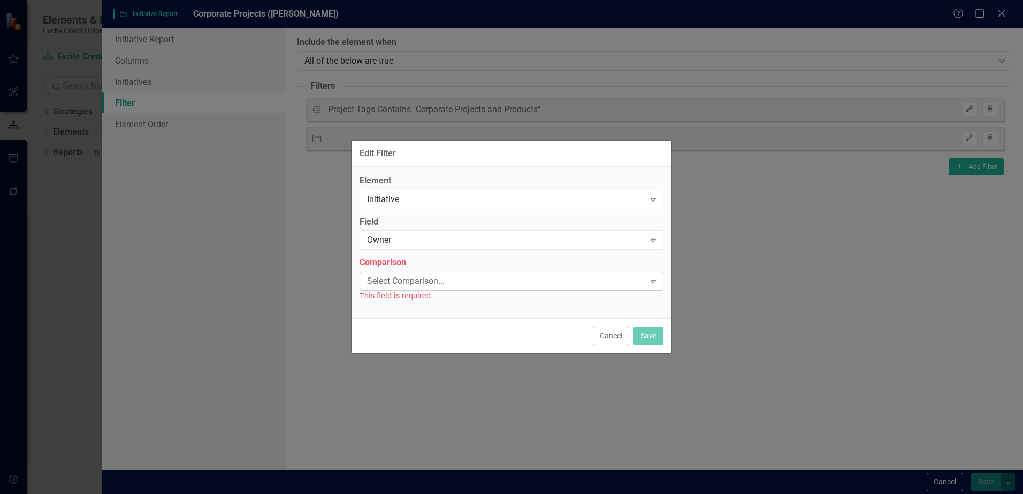
click at [452, 288] on div "Select Comparison... Expand" at bounding box center [512, 281] width 304 height 19
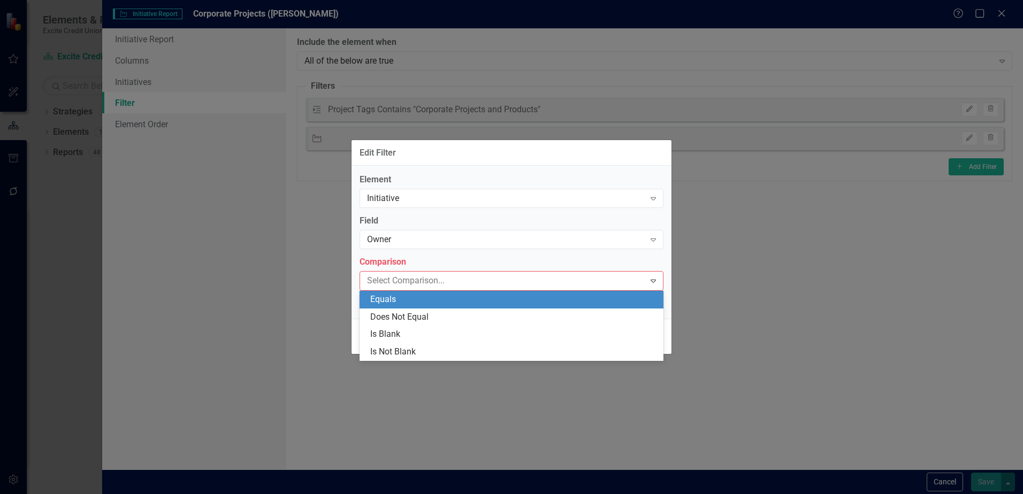
click at [441, 305] on div "Equals" at bounding box center [513, 300] width 287 height 12
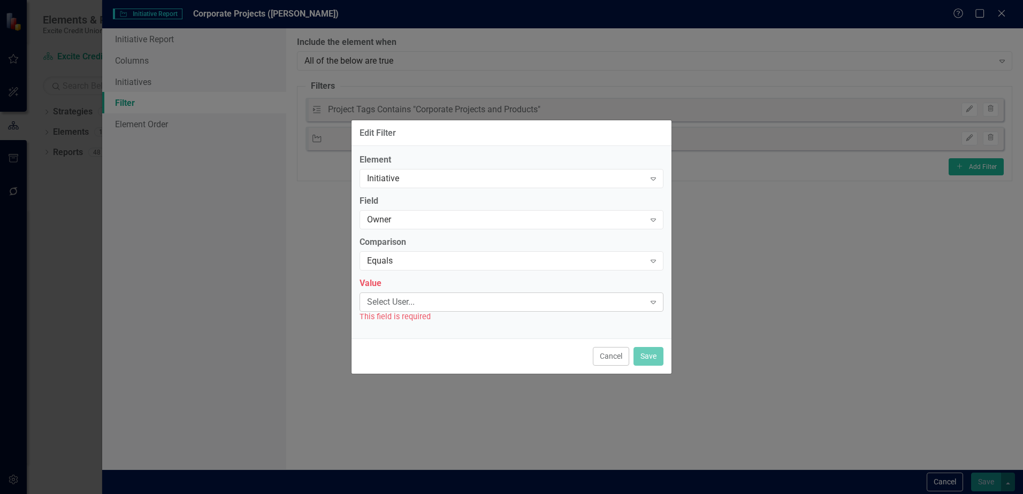
click at [437, 300] on div "Select User..." at bounding box center [506, 302] width 278 height 12
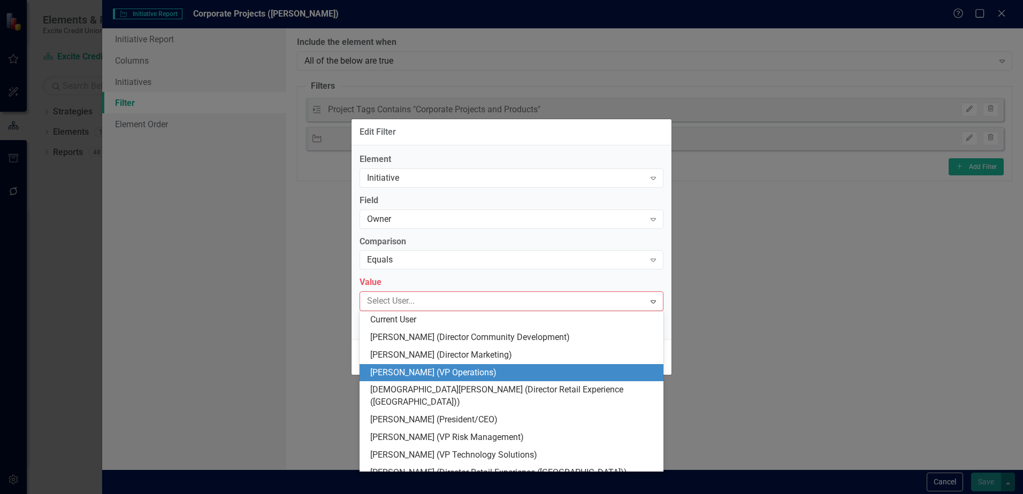
click at [434, 368] on div "Kelly Burke (VP Operations)" at bounding box center [513, 373] width 287 height 12
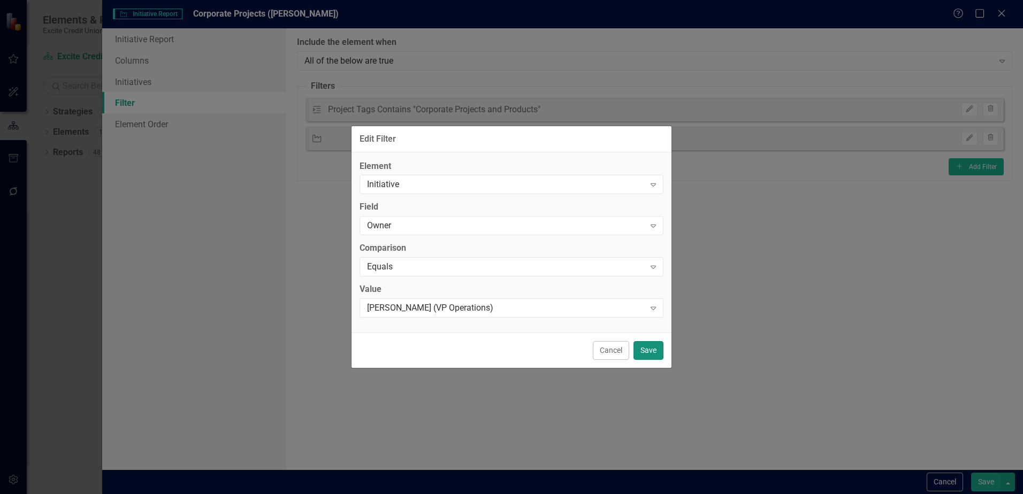
click at [656, 354] on button "Save" at bounding box center [648, 350] width 30 height 19
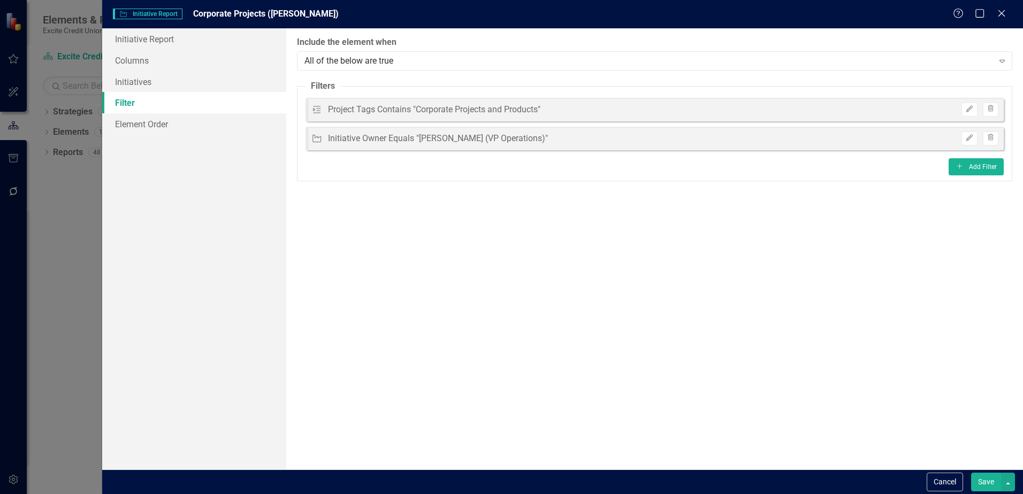
click at [990, 481] on button "Save" at bounding box center [986, 482] width 30 height 19
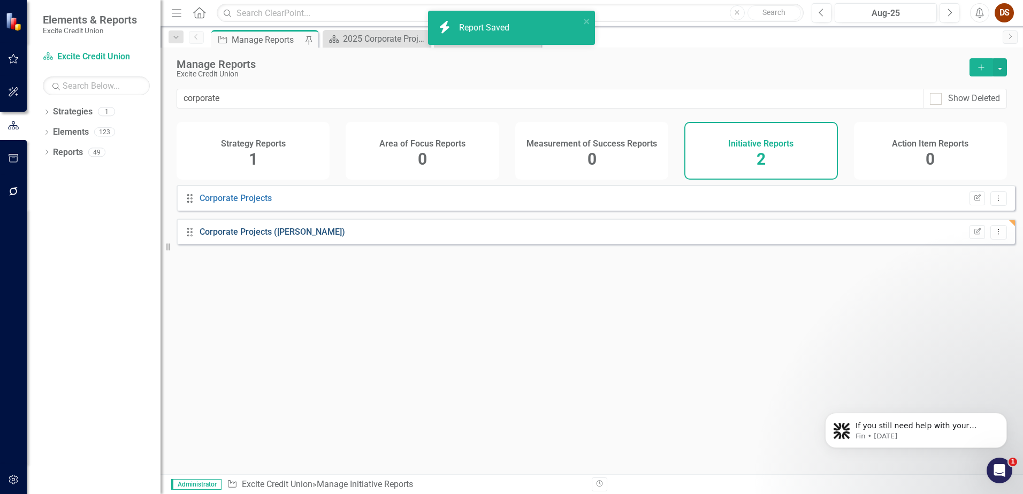
click at [258, 237] on link "Corporate Projects (Kelly)" at bounding box center [273, 232] width 146 height 10
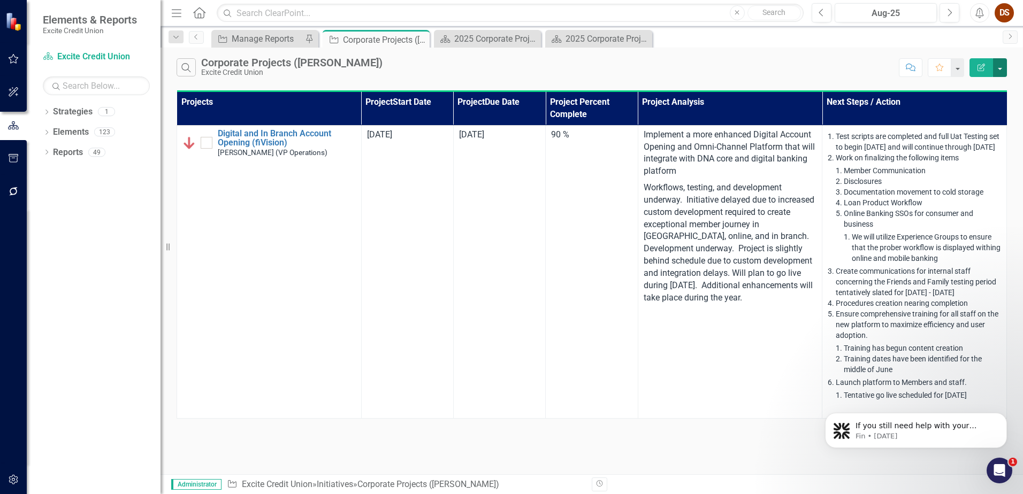
click at [997, 67] on button "button" at bounding box center [1000, 67] width 14 height 19
click at [952, 102] on link "PDF Export to PDF" at bounding box center [964, 109] width 85 height 20
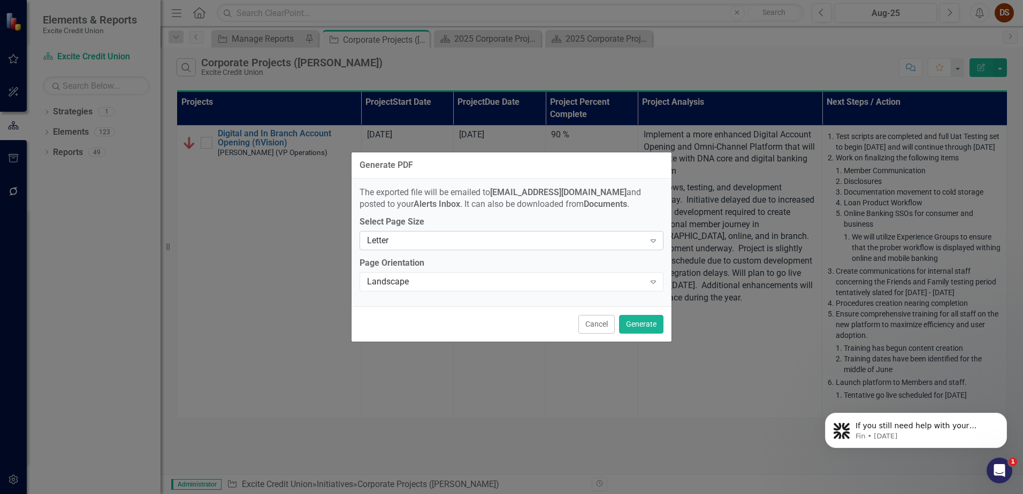
click at [644, 247] on div "Expand" at bounding box center [653, 240] width 19 height 17
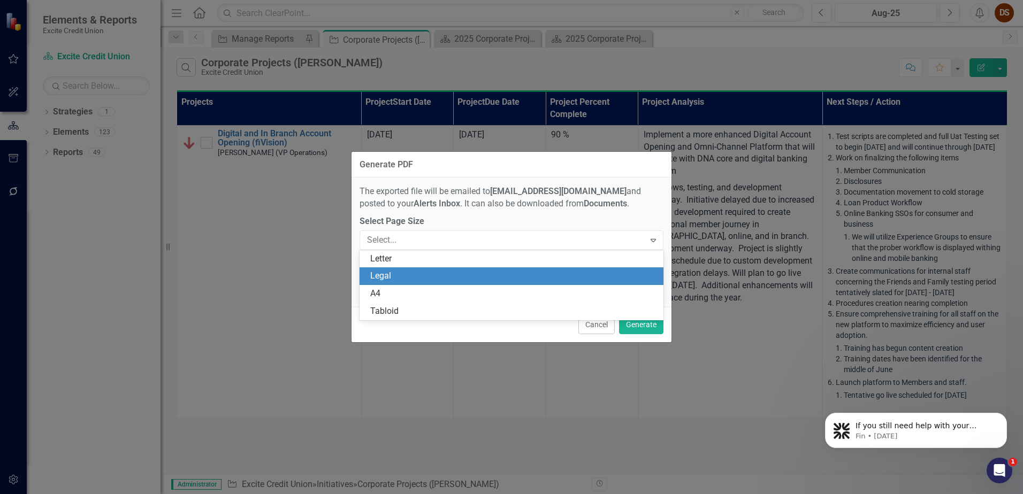
click at [393, 272] on div "Legal" at bounding box center [513, 276] width 287 height 12
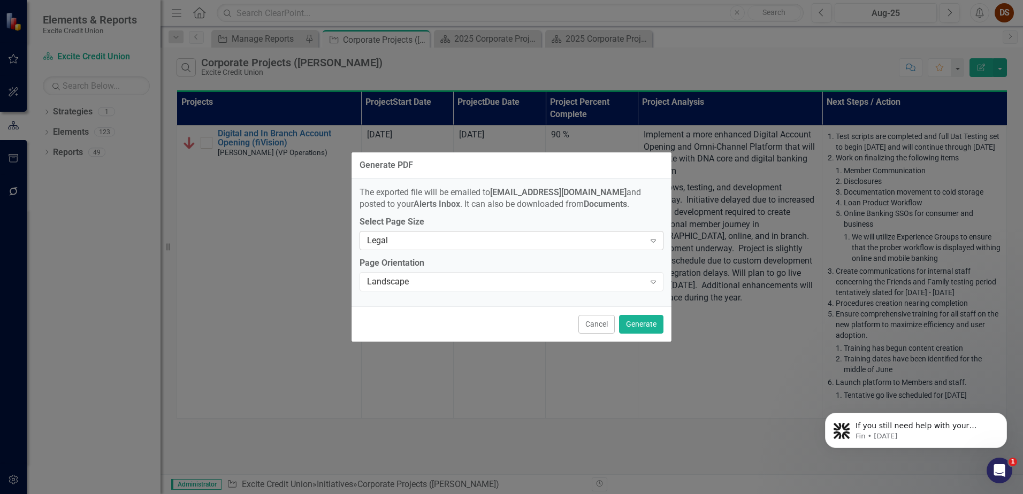
click at [449, 240] on div "Legal" at bounding box center [506, 241] width 278 height 12
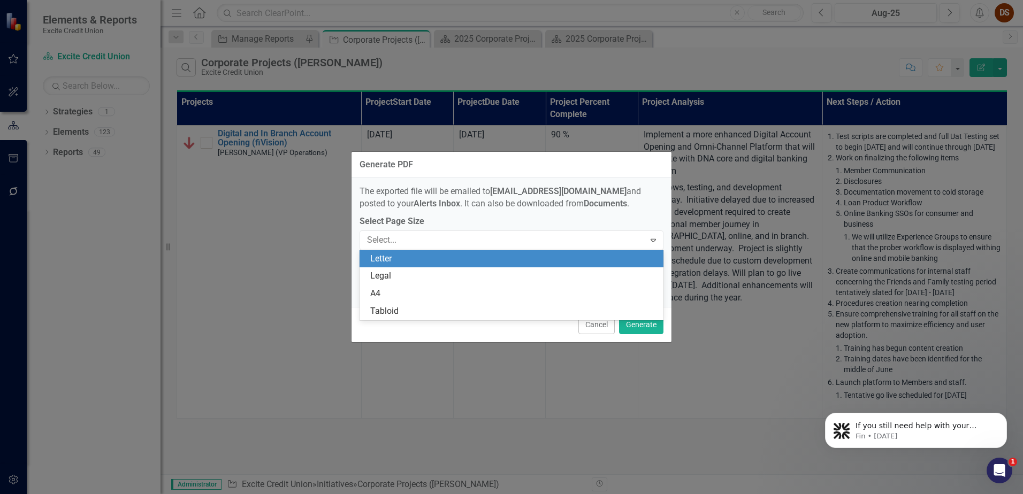
click at [424, 256] on div "Letter" at bounding box center [513, 259] width 287 height 12
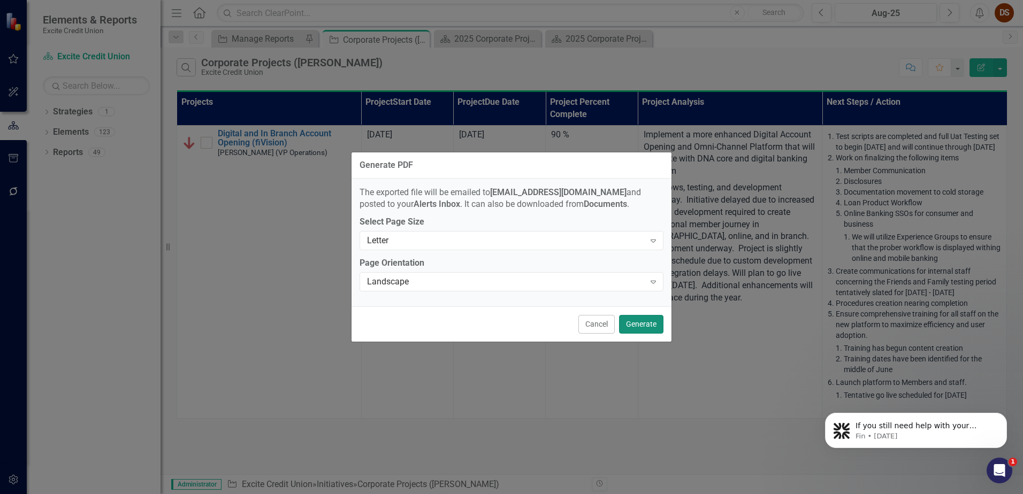
click at [646, 324] on button "Generate" at bounding box center [641, 324] width 44 height 19
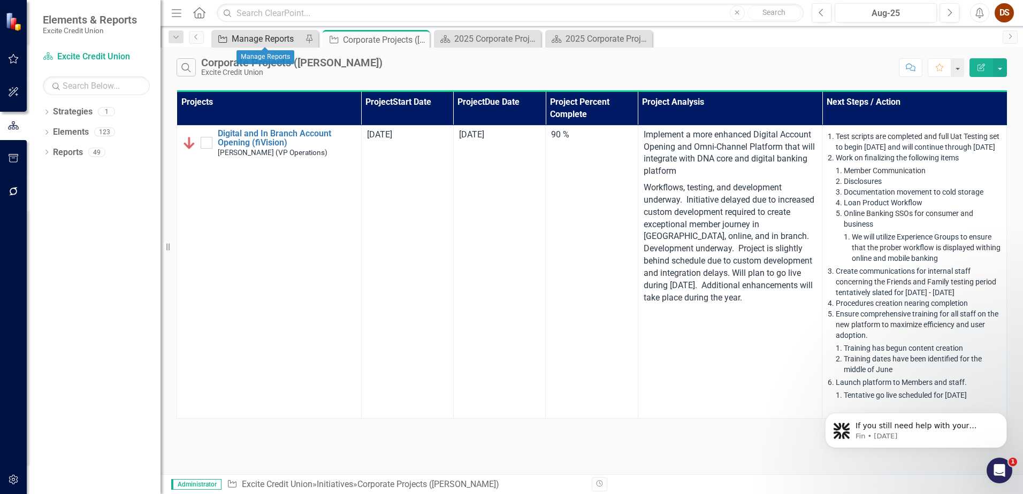
click at [289, 42] on div "Manage Reports" at bounding box center [267, 38] width 71 height 13
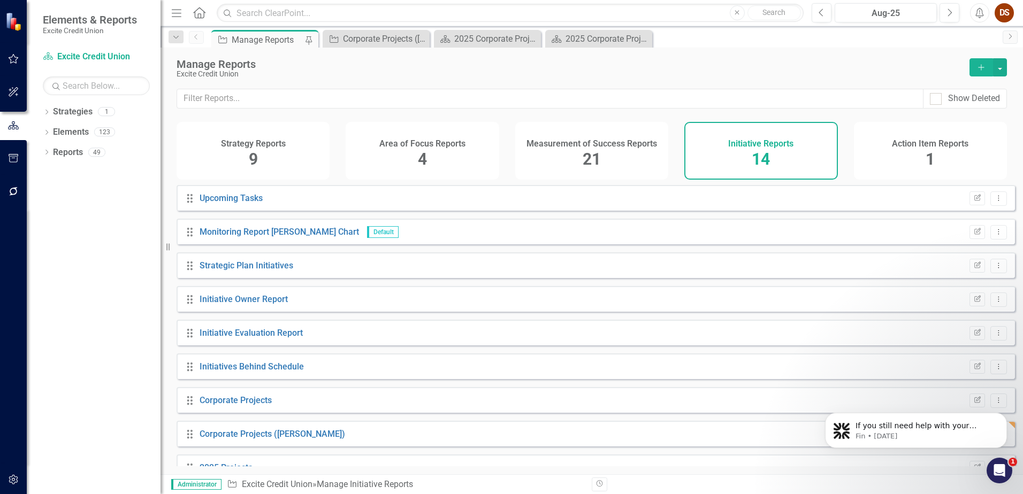
click at [587, 152] on span "21" at bounding box center [592, 159] width 18 height 19
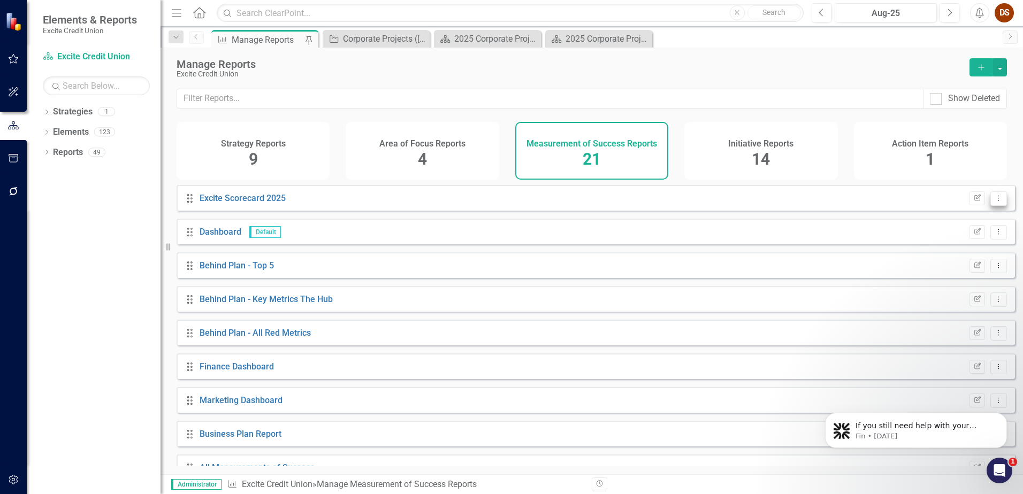
click at [994, 202] on icon "Dropdown Menu" at bounding box center [998, 198] width 9 height 7
click at [976, 265] on link "Copy Duplicate Report" at bounding box center [954, 264] width 88 height 20
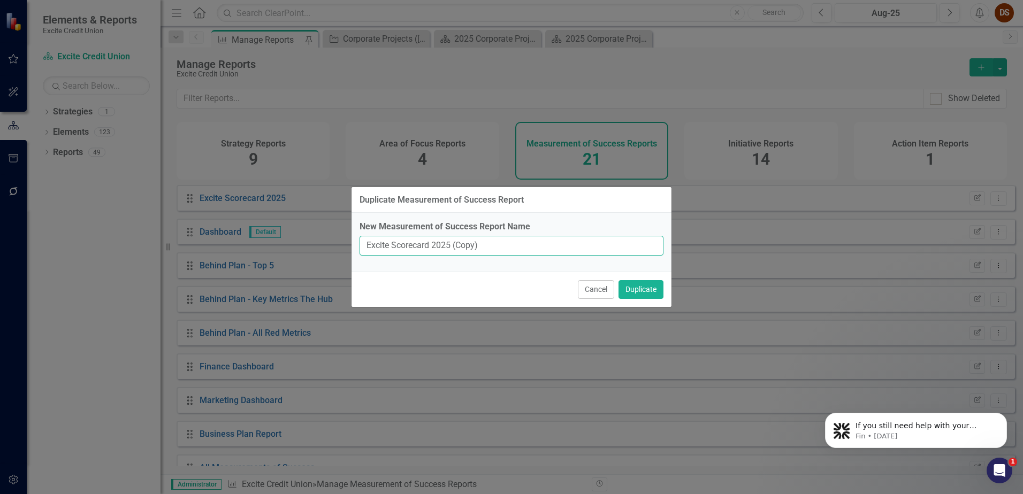
click at [473, 243] on input "Excite Scorecard 2025 (Copy)" at bounding box center [512, 246] width 304 height 20
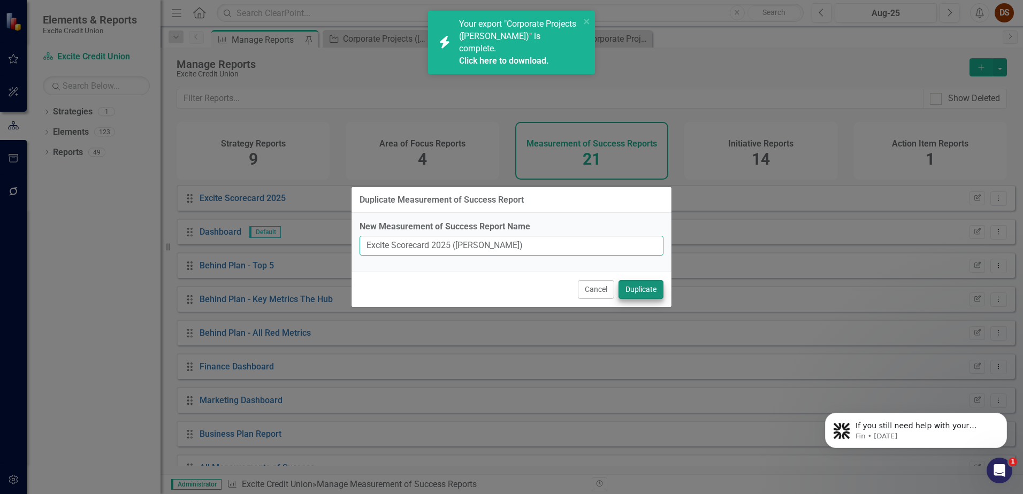
type input "Excite Scorecard 2025 (Kelly)"
click at [633, 288] on button "Duplicate" at bounding box center [640, 289] width 45 height 19
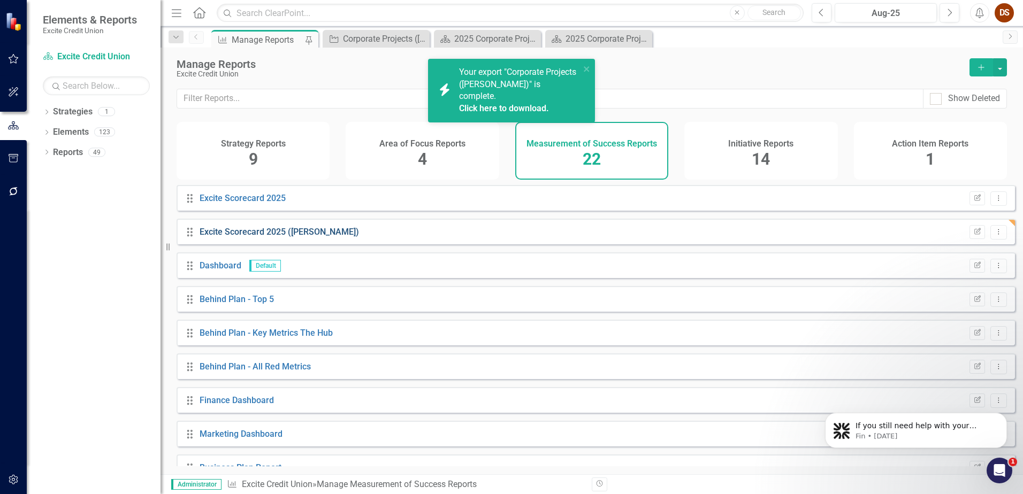
click at [273, 237] on link "Excite Scorecard 2025 (Kelly)" at bounding box center [279, 232] width 159 height 10
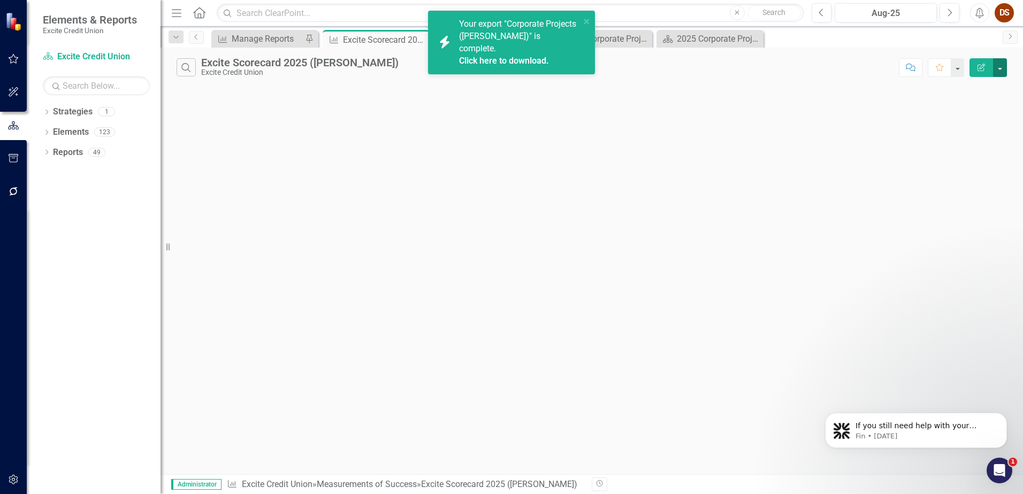
click at [1004, 63] on button "button" at bounding box center [1000, 67] width 14 height 19
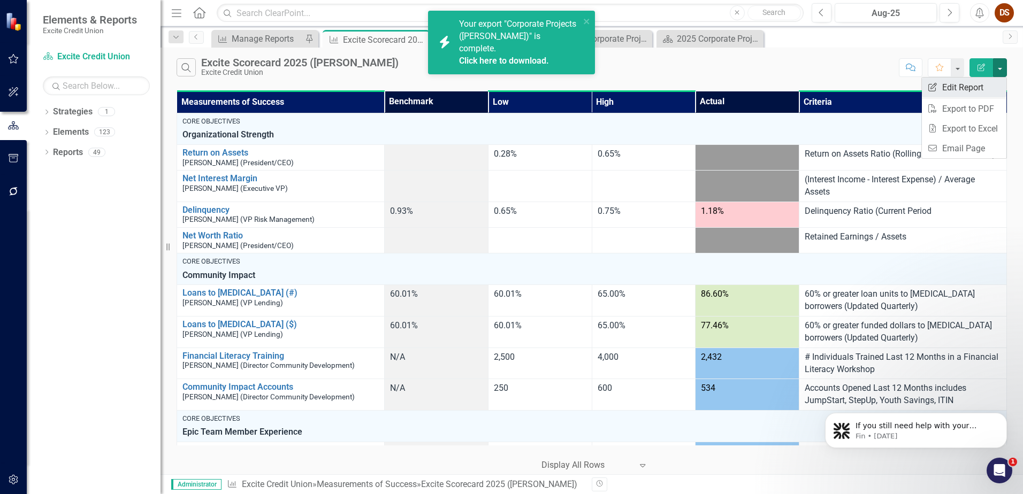
click at [959, 91] on link "Edit Report Edit Report" at bounding box center [964, 88] width 85 height 20
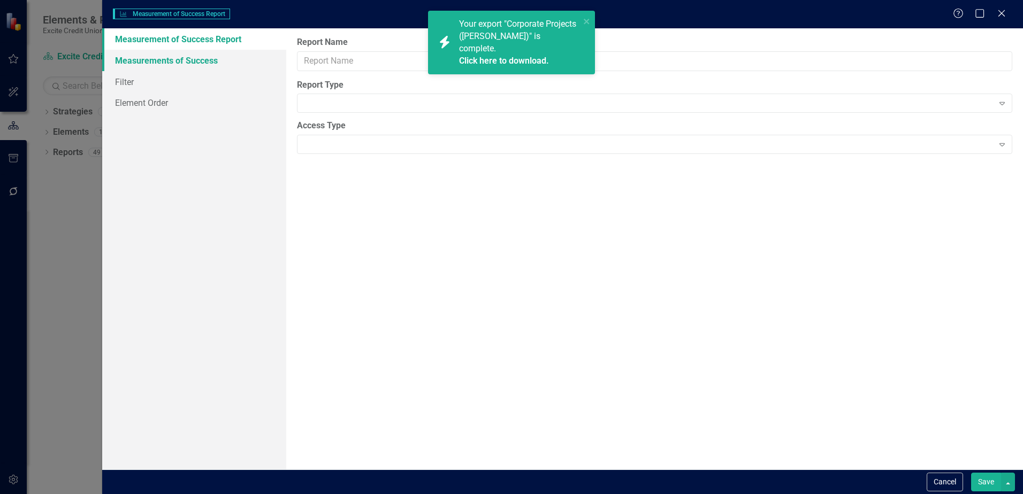
type input "Excite Scorecard 2025 (Kelly)"
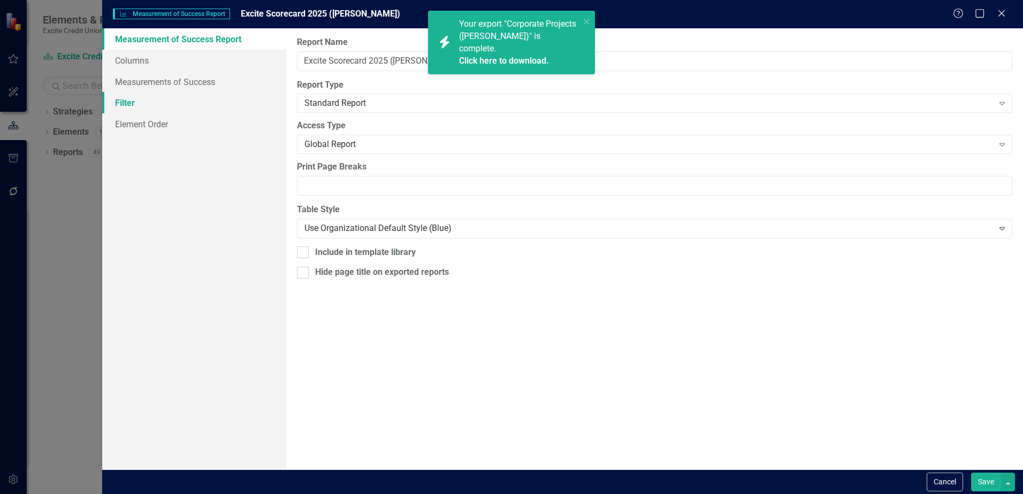
click at [134, 103] on link "Filter" at bounding box center [194, 102] width 184 height 21
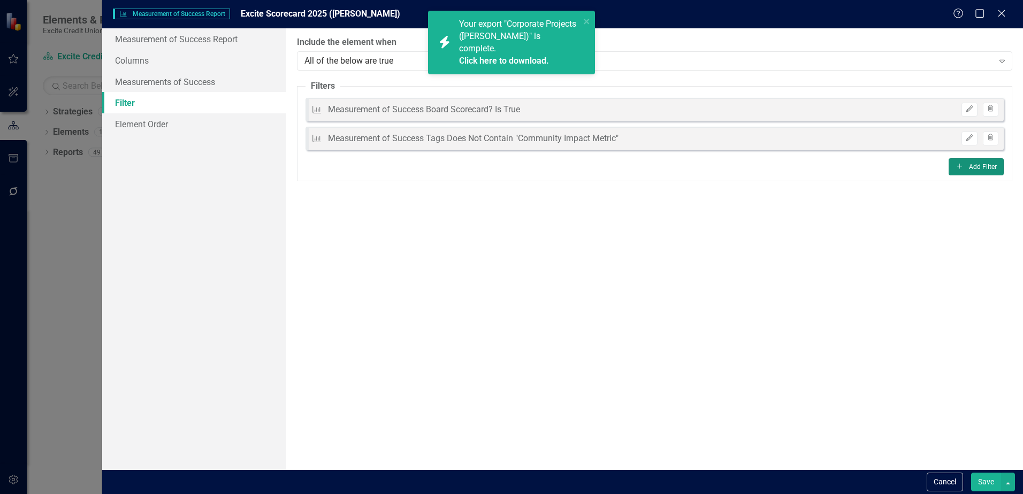
click at [991, 169] on button "Add Add Filter" at bounding box center [976, 166] width 55 height 17
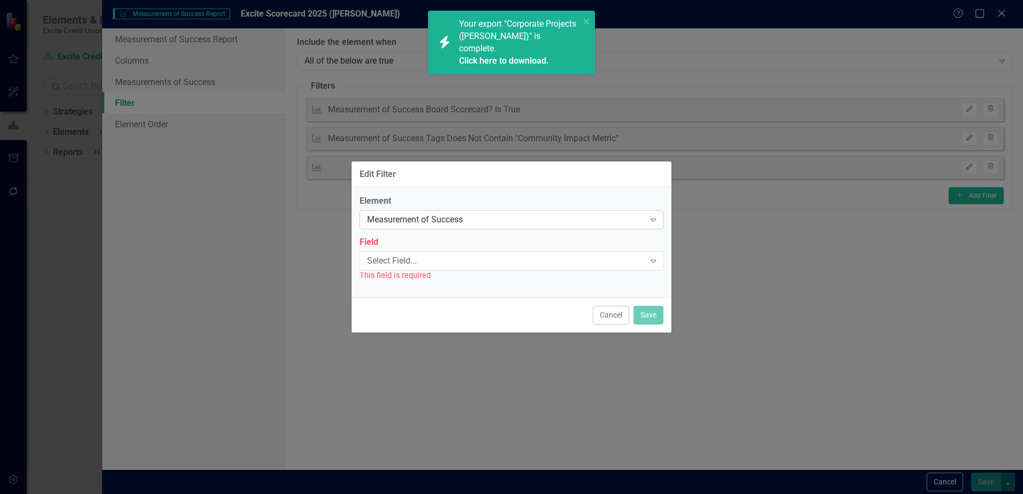
click at [425, 219] on div "Measurement of Success" at bounding box center [506, 220] width 278 height 12
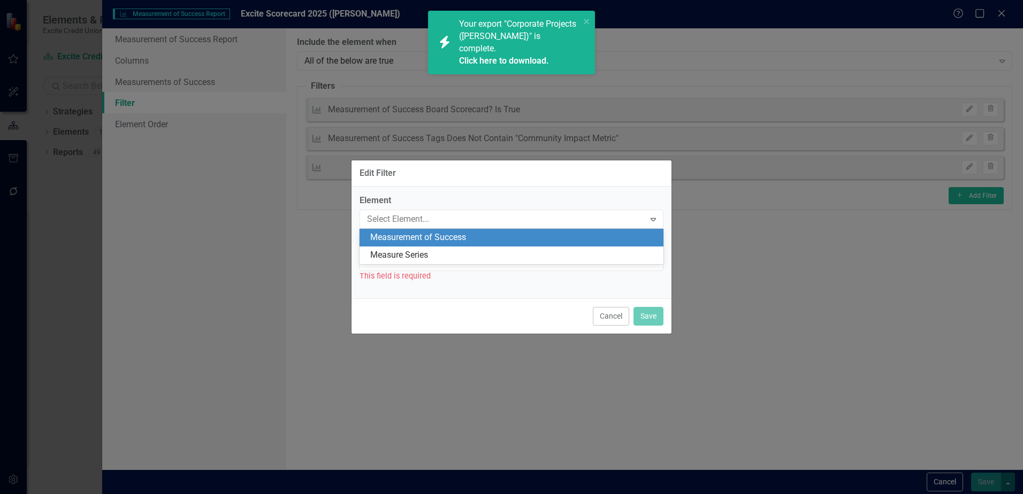
click at [452, 180] on div "Edit Filter" at bounding box center [511, 173] width 320 height 26
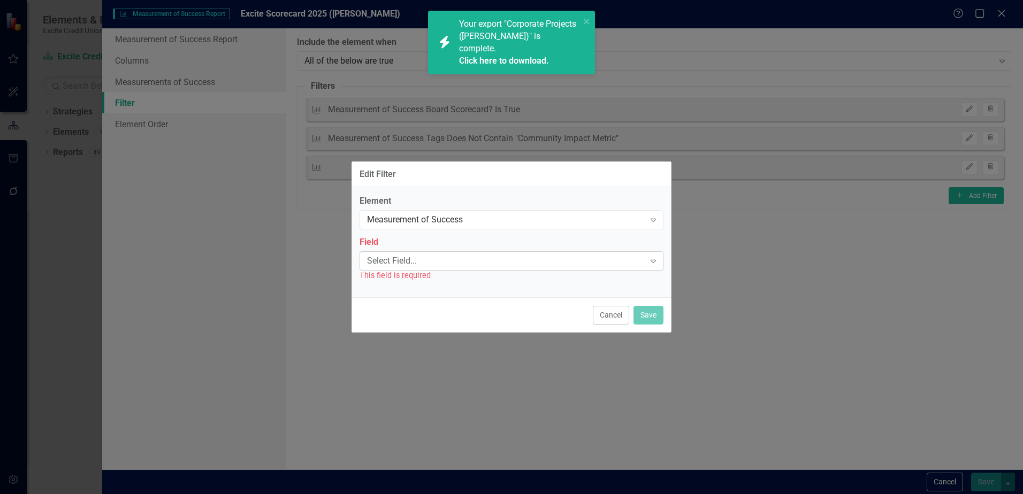
click at [433, 254] on div "Select Field... Expand" at bounding box center [512, 260] width 304 height 19
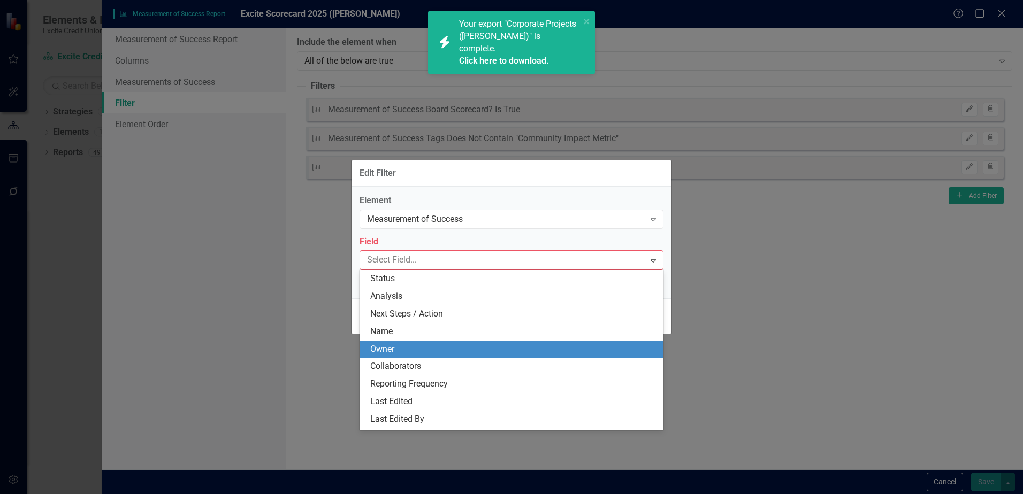
click at [434, 347] on div "Owner" at bounding box center [513, 349] width 287 height 12
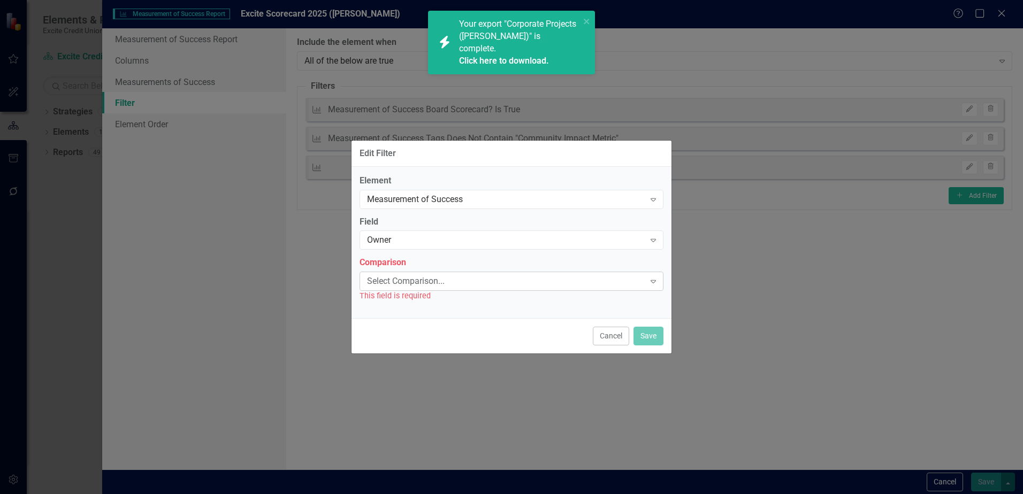
click at [439, 285] on div "Select Comparison..." at bounding box center [506, 282] width 278 height 12
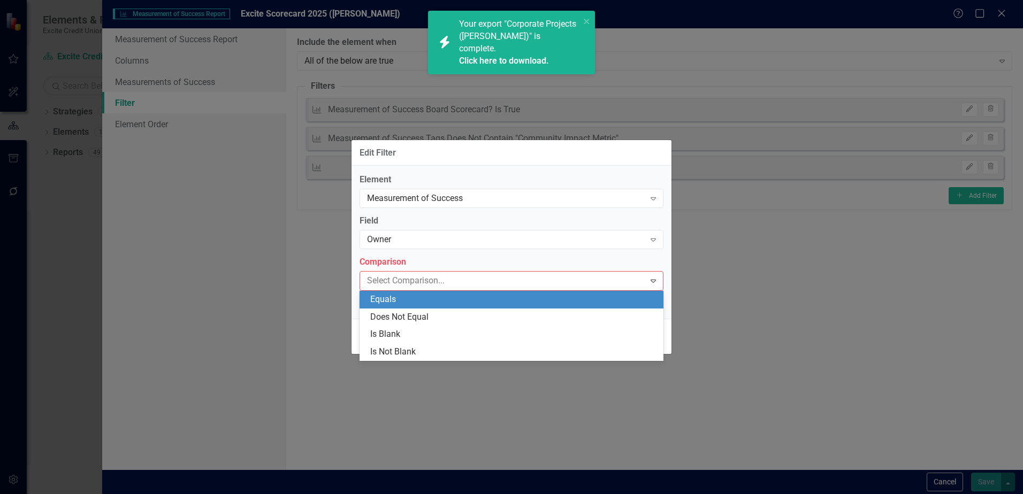
click at [430, 305] on div "Equals" at bounding box center [513, 300] width 287 height 12
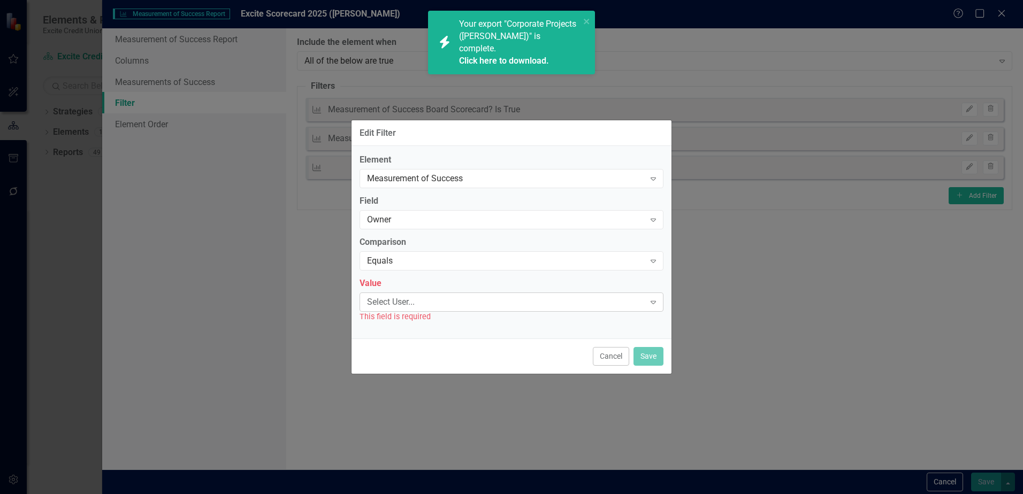
click at [431, 306] on div "Select User..." at bounding box center [506, 302] width 278 height 12
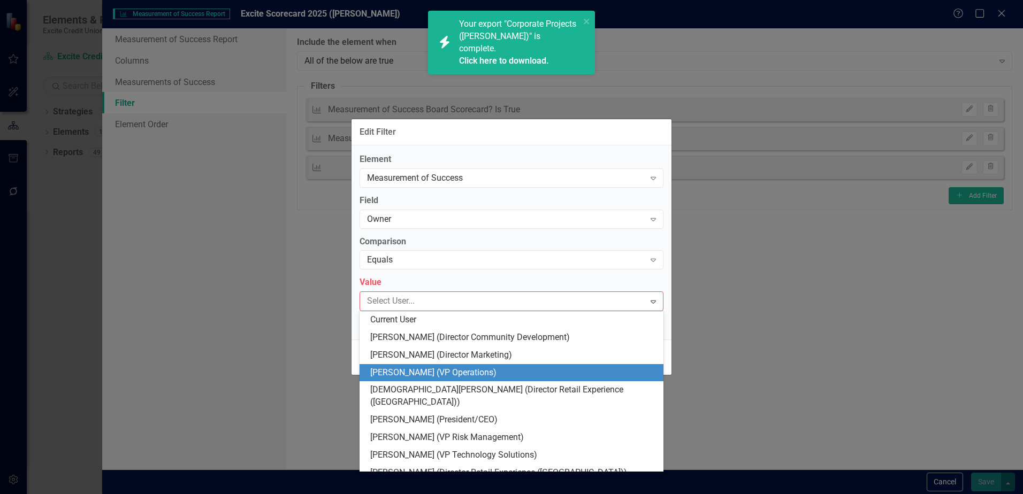
click at [431, 370] on div "Kelly Burke (VP Operations)" at bounding box center [513, 373] width 287 height 12
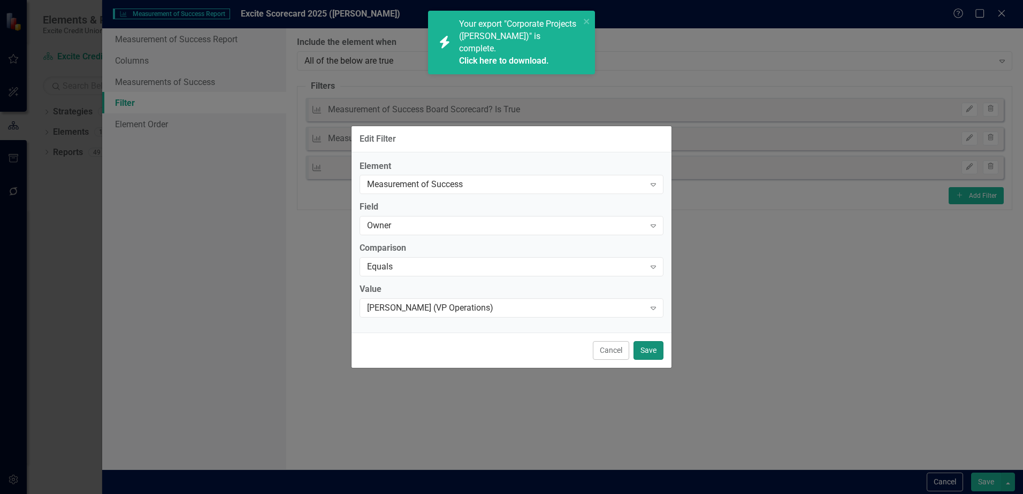
click at [655, 348] on button "Save" at bounding box center [648, 350] width 30 height 19
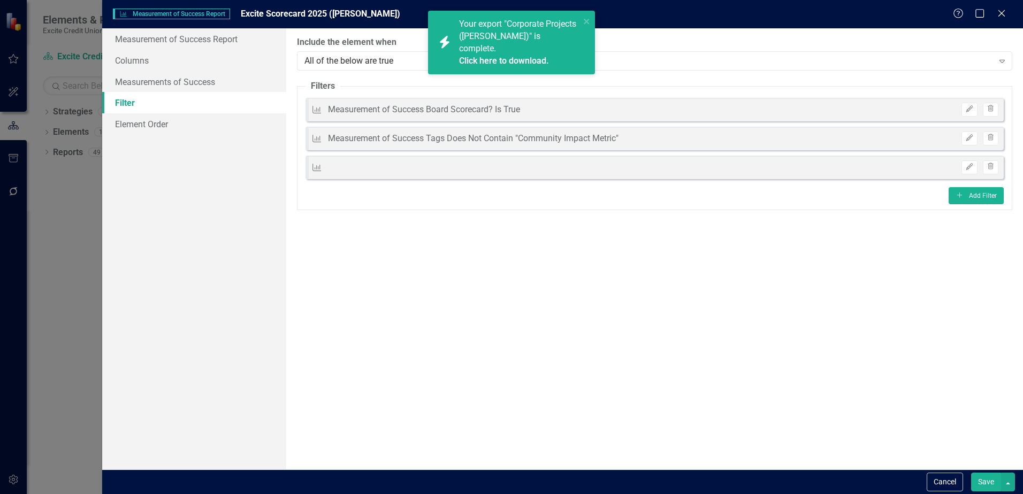
click at [655, 348] on div "ClearPoint Can Do More! How ClearPoint Can Help Close Enterprise or Professiona…" at bounding box center [654, 248] width 737 height 441
click at [981, 480] on button "Save" at bounding box center [986, 482] width 30 height 19
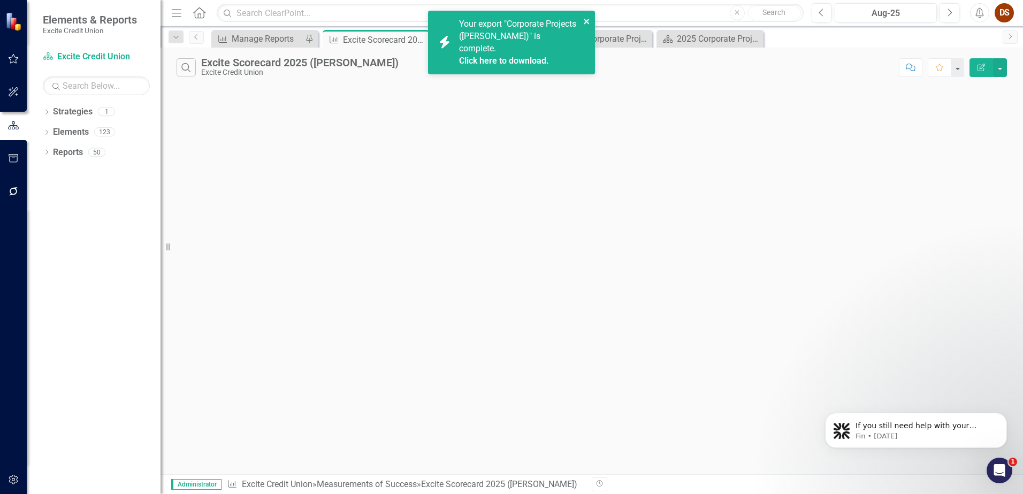
click at [585, 21] on icon "close" at bounding box center [586, 21] width 7 height 9
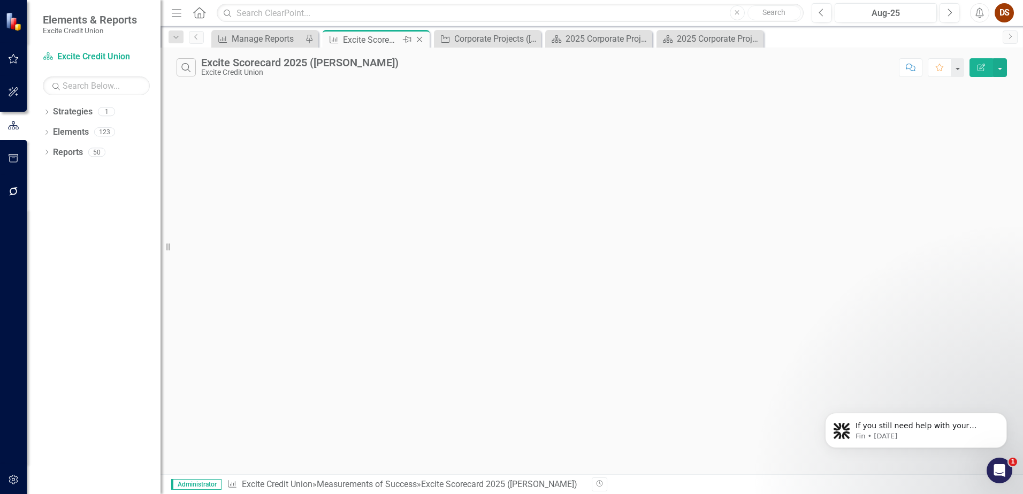
click at [421, 38] on icon at bounding box center [420, 40] width 6 height 6
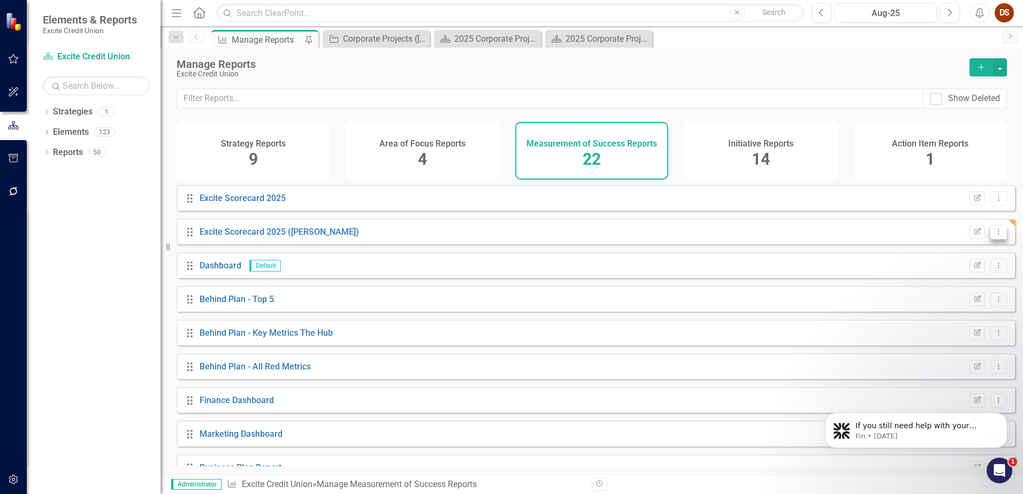
click at [994, 235] on icon "Dropdown Menu" at bounding box center [998, 231] width 9 height 7
click at [941, 312] on link "Trash Delete Report" at bounding box center [954, 318] width 88 height 20
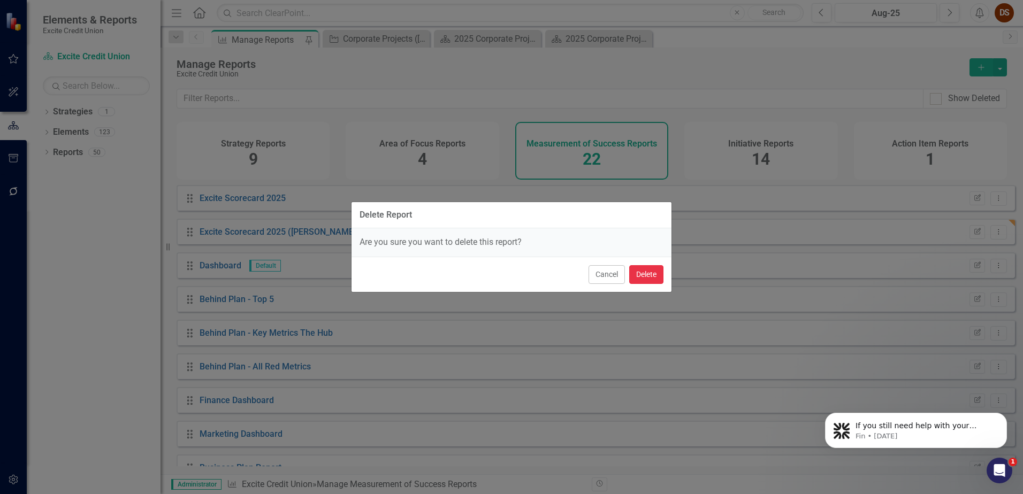
click at [645, 270] on button "Delete" at bounding box center [646, 274] width 34 height 19
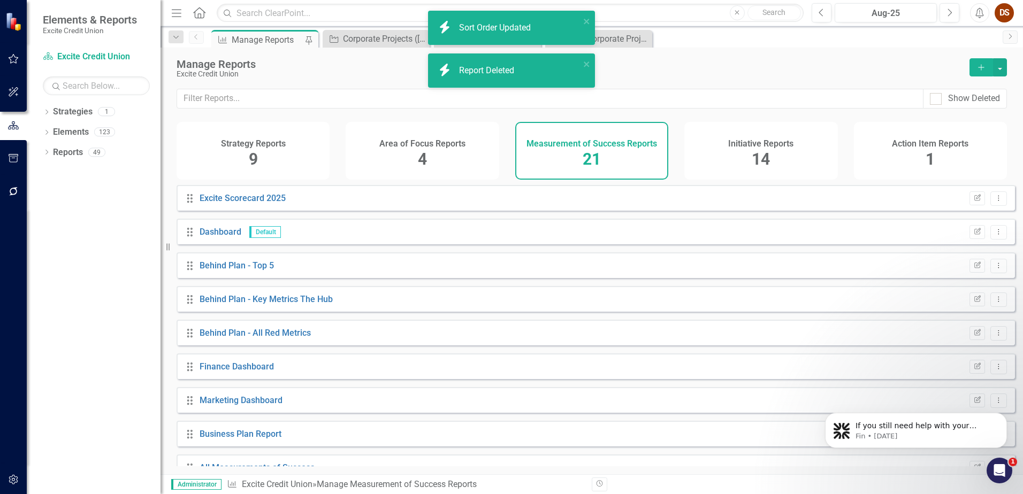
click at [258, 156] on div "Strategy Reports 9" at bounding box center [253, 151] width 153 height 58
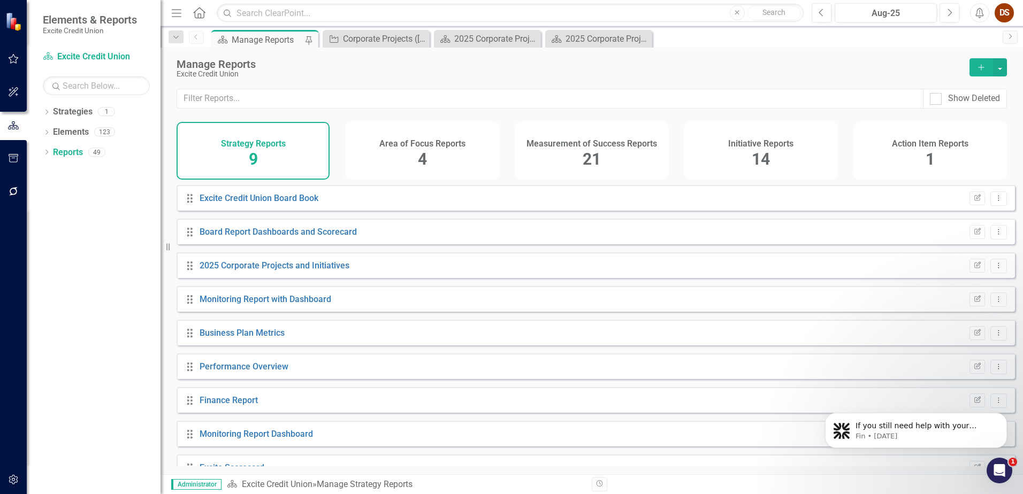
click at [763, 152] on span "14" at bounding box center [761, 159] width 18 height 19
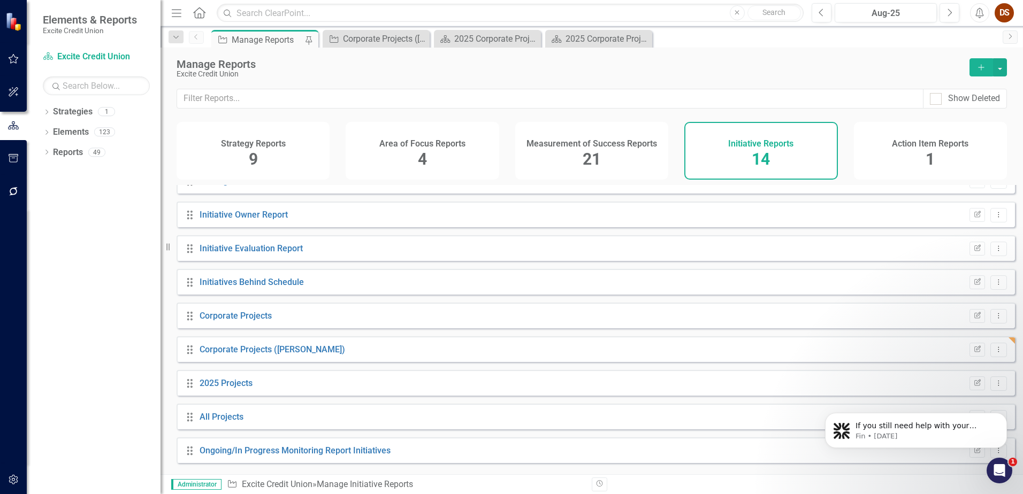
scroll to position [190, 0]
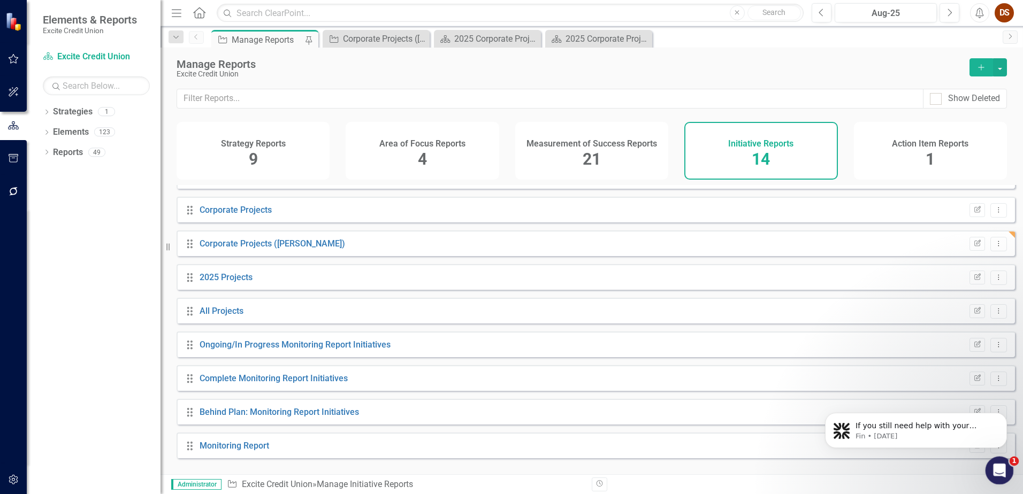
click at [1000, 463] on icon "Open Intercom Messenger" at bounding box center [998, 470] width 18 height 18
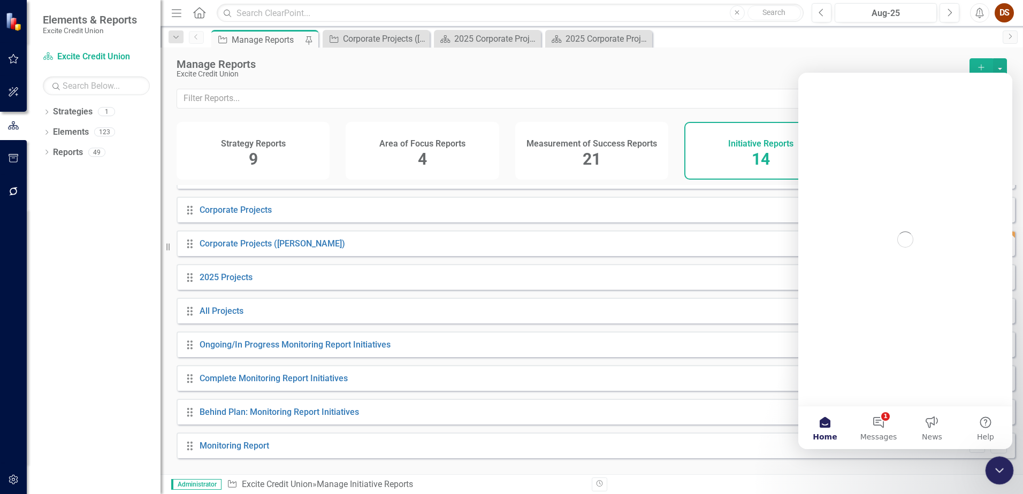
scroll to position [0, 0]
click at [1000, 463] on icon "Close Intercom Messenger" at bounding box center [997, 469] width 13 height 13
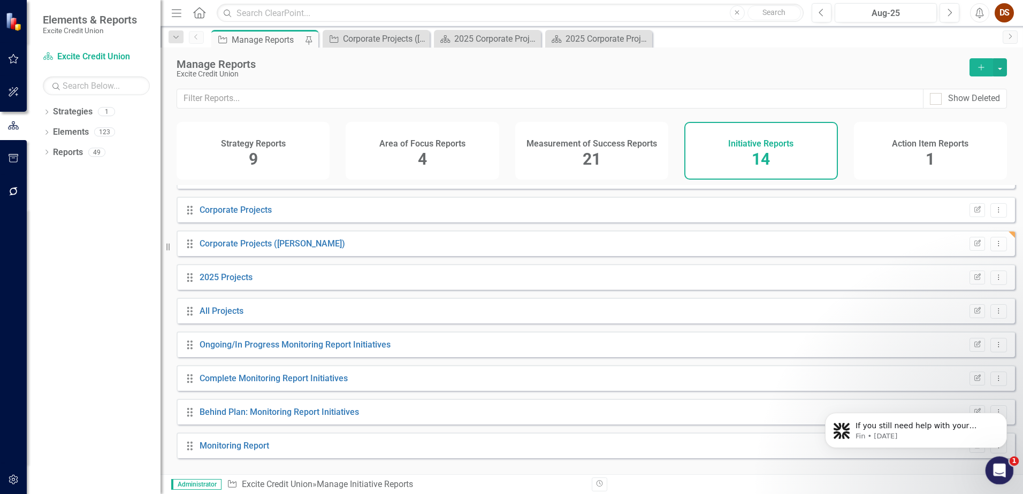
drag, startPoint x: 999, startPoint y: 470, endPoint x: 1976, endPoint y: 746, distance: 1015.1
click at [989, 456] on html at bounding box center [998, 469] width 26 height 26
drag, startPoint x: 996, startPoint y: 472, endPoint x: 802, endPoint y: 495, distance: 195.0
click at [985, 482] on html at bounding box center [998, 469] width 26 height 26
click at [985, 450] on body "If you still need help with your workflow setup or have any other questions, I’…" at bounding box center [915, 428] width 205 height 66
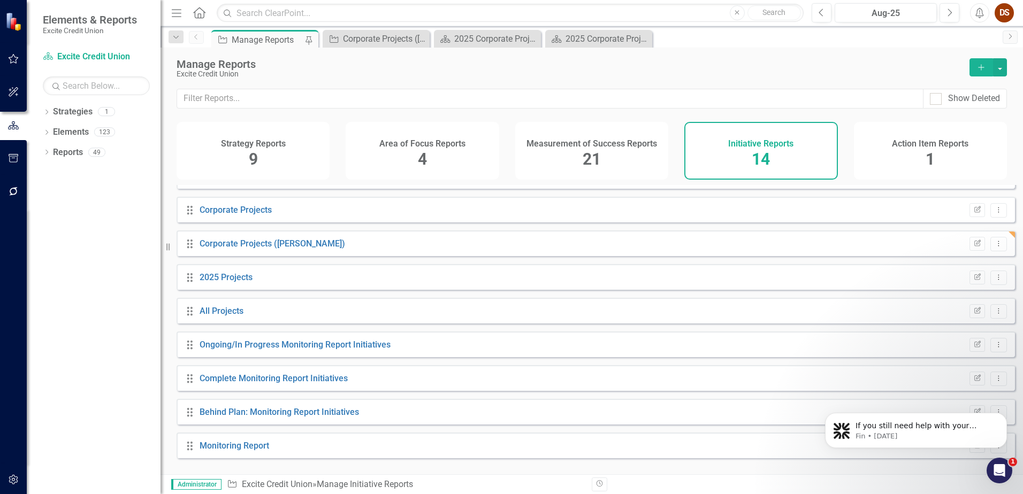
click at [828, 207] on div "Drag Corporate Projects Edit Report Dropdown Menu" at bounding box center [596, 210] width 838 height 26
drag, startPoint x: 1013, startPoint y: 401, endPoint x: 1009, endPoint y: 290, distance: 110.3
click at [1009, 391] on html "If you still need help with your workflow setup or have any other questions, I’…" at bounding box center [916, 428] width 214 height 75
click at [653, 324] on div "Drag All Projects Edit Report Dropdown Menu" at bounding box center [596, 311] width 838 height 26
click at [935, 428] on p "If you still need help with your workflow setup or have any other questions, I’…" at bounding box center [924, 426] width 138 height 11
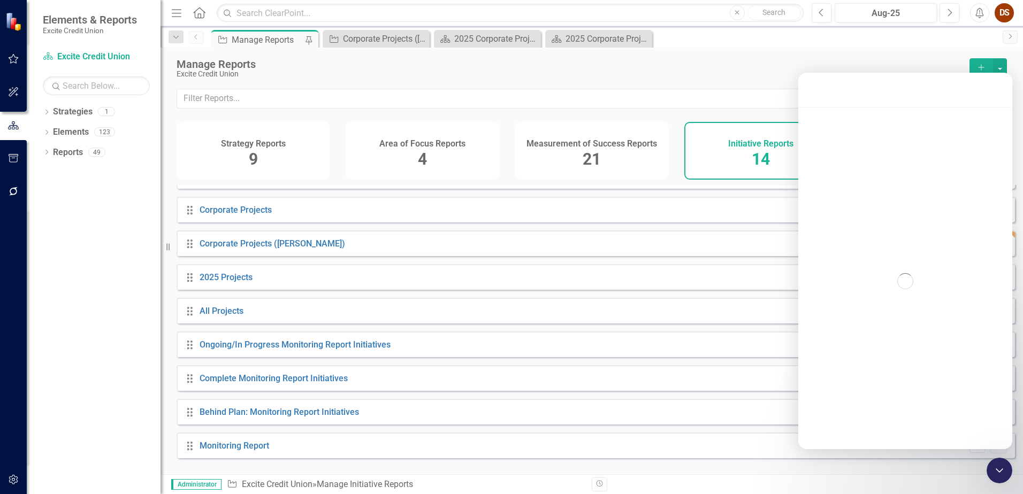
scroll to position [12, 0]
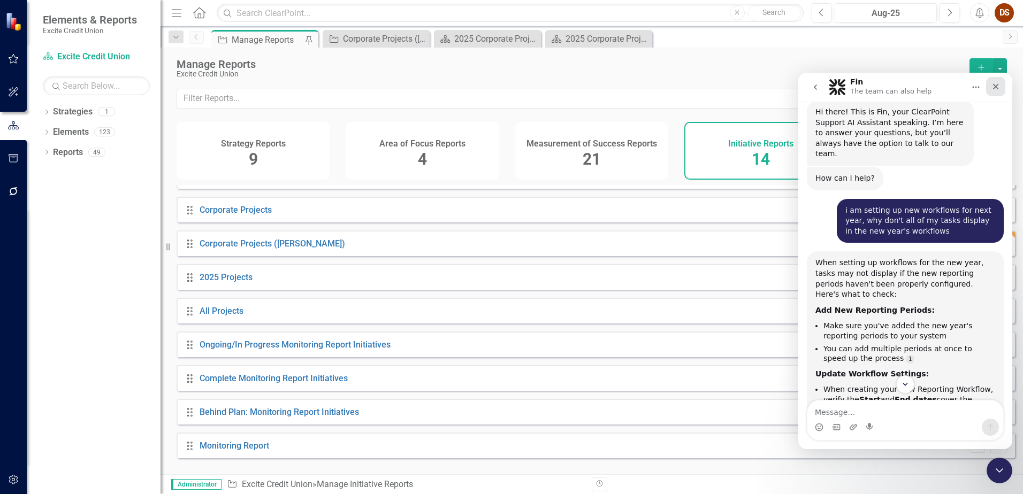
click at [992, 86] on icon "Close" at bounding box center [995, 86] width 9 height 9
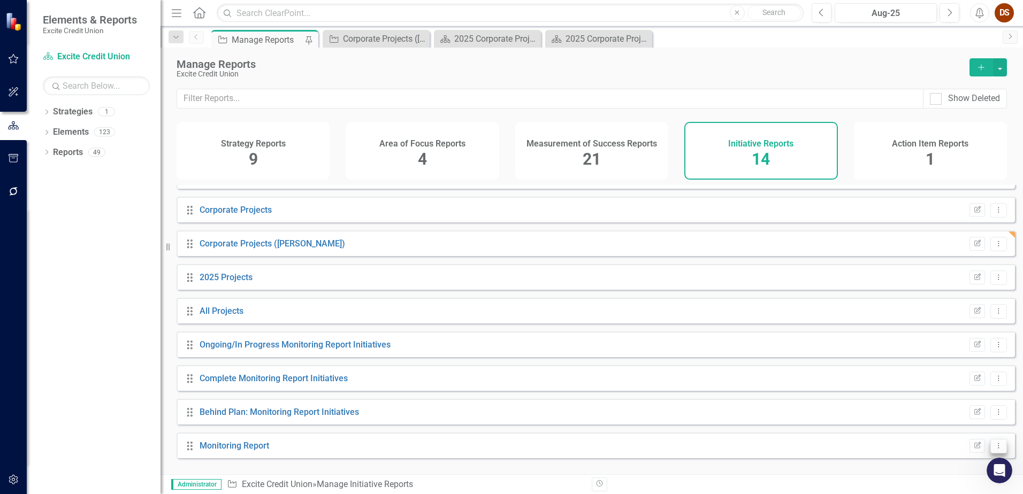
click at [994, 449] on icon "Dropdown Menu" at bounding box center [998, 445] width 9 height 7
click at [955, 419] on link "Copy Duplicate Report" at bounding box center [954, 417] width 88 height 20
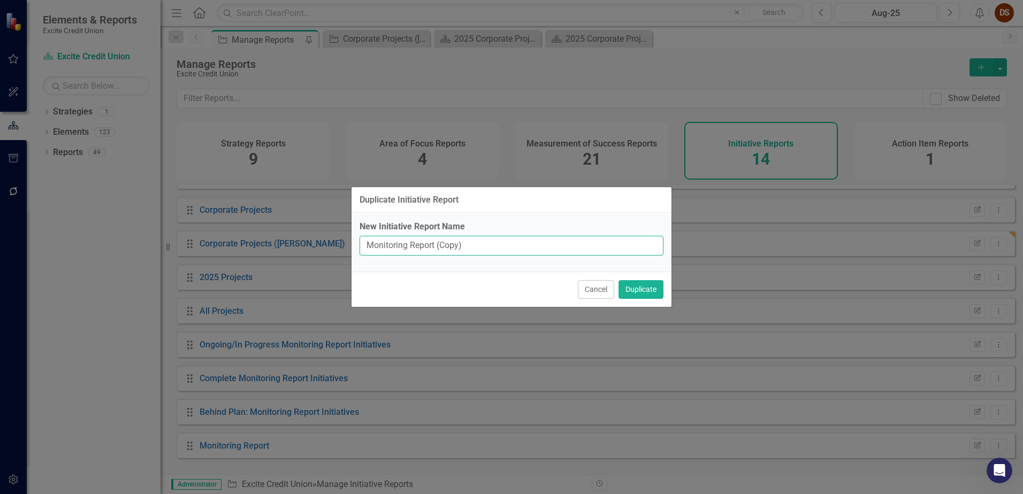
click at [461, 243] on input "Monitoring Report (Copy)" at bounding box center [512, 246] width 304 height 20
type input "Monitoring Report (Kelly)"
click at [634, 290] on button "Duplicate" at bounding box center [640, 289] width 45 height 19
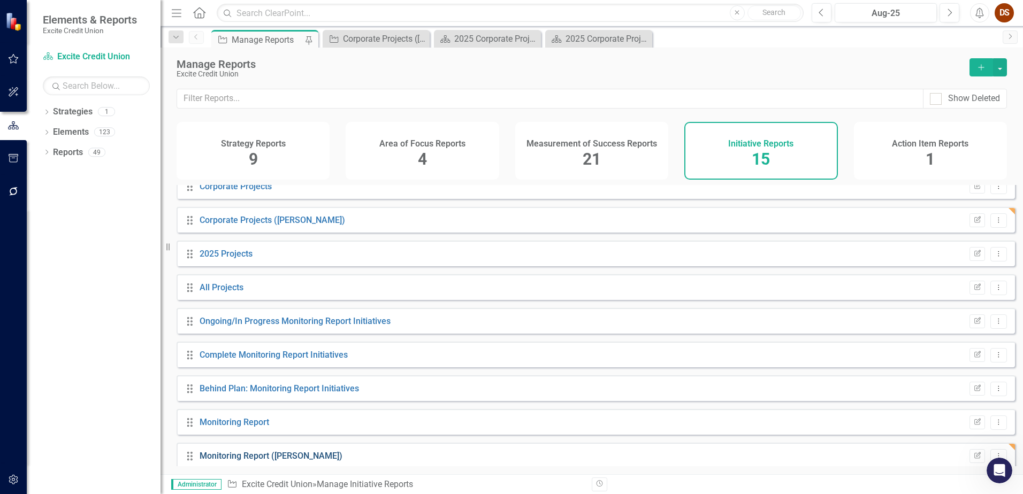
scroll to position [224, 0]
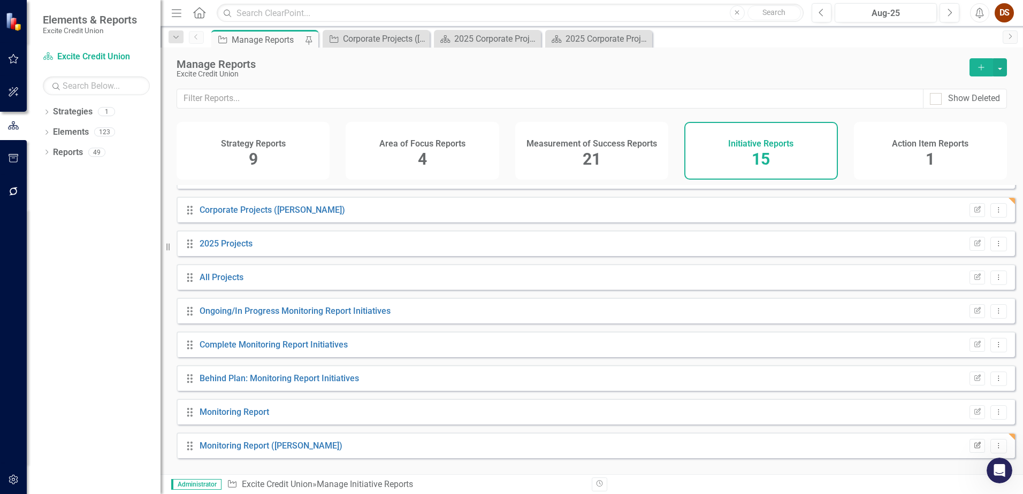
click at [974, 448] on icon "button" at bounding box center [977, 445] width 6 height 6
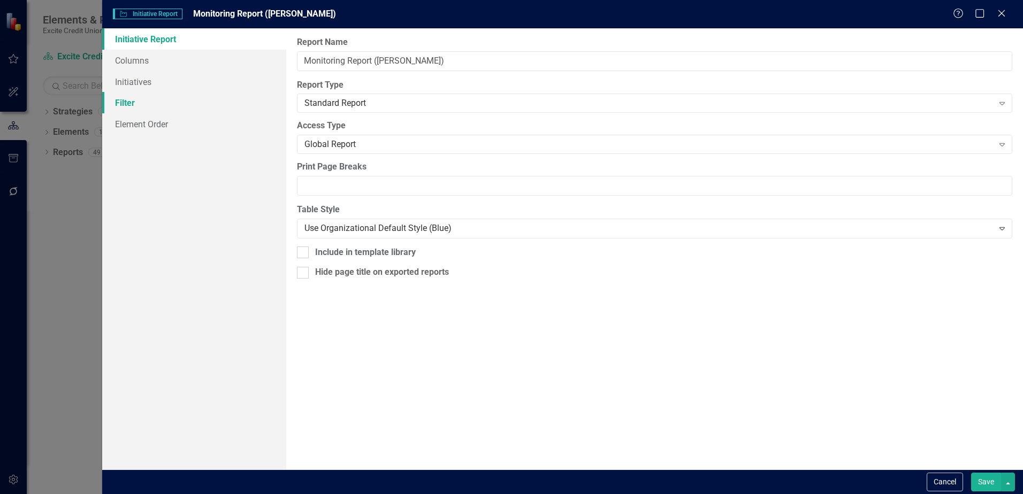
click at [172, 109] on link "Filter" at bounding box center [194, 102] width 184 height 21
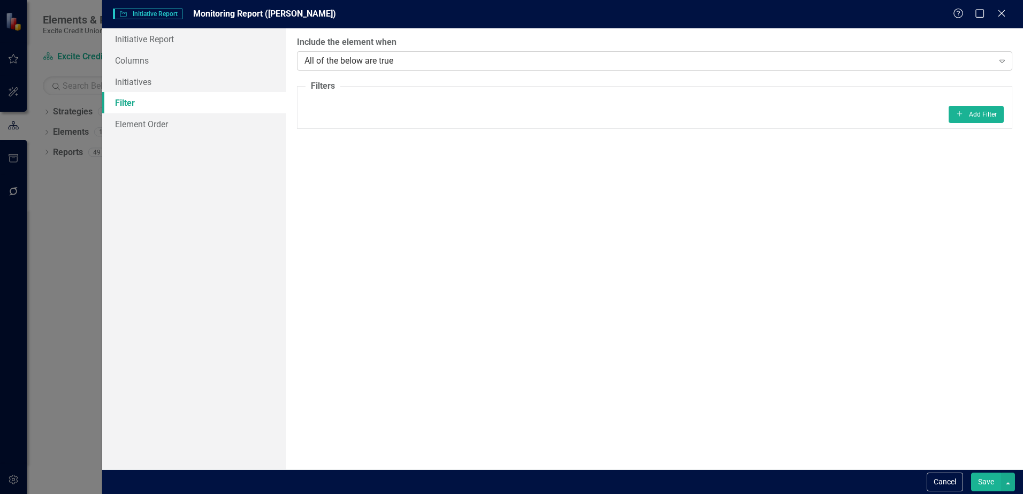
click at [377, 62] on div "All of the below are true" at bounding box center [648, 61] width 689 height 12
click at [372, 100] on fieldset "Filters Add Add Filter" at bounding box center [654, 104] width 715 height 49
click at [982, 117] on button "Add Add Filter" at bounding box center [976, 114] width 55 height 17
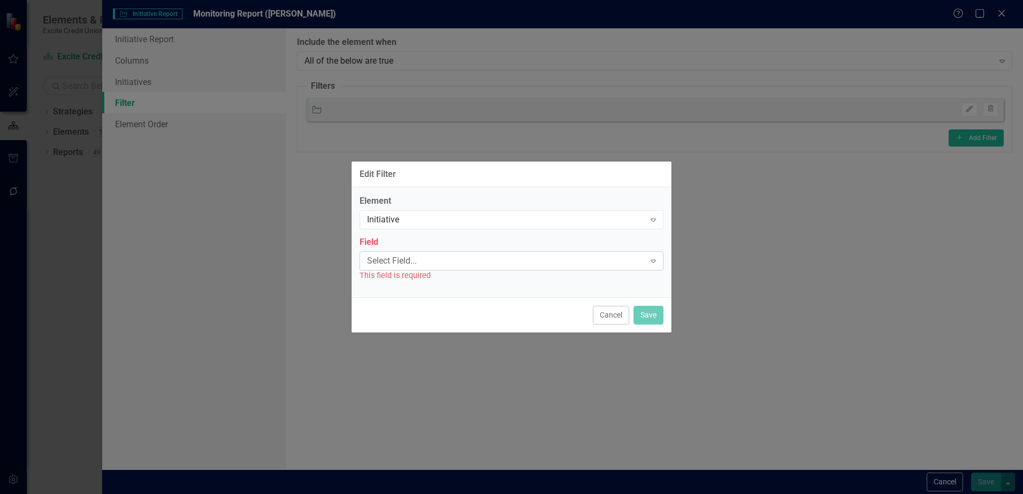
click at [411, 259] on div "Select Field..." at bounding box center [506, 261] width 278 height 12
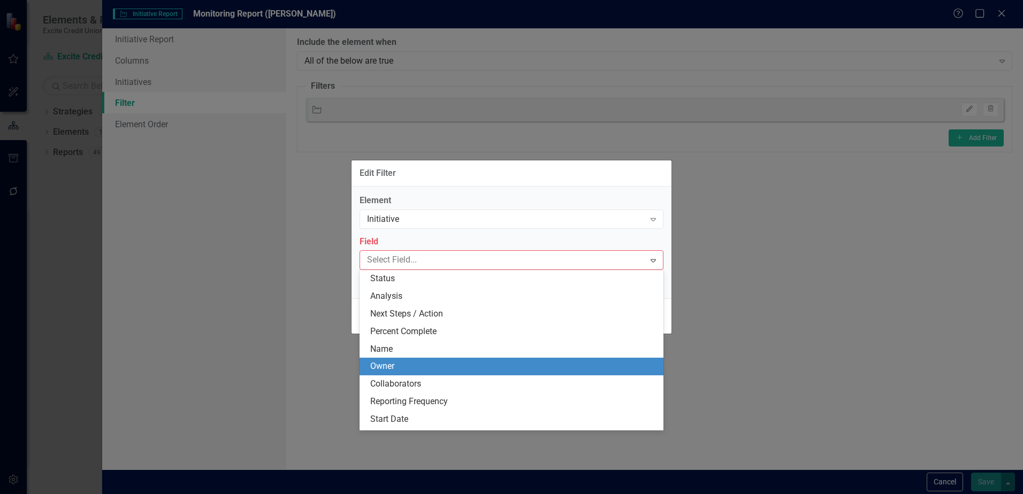
click at [412, 365] on div "Owner" at bounding box center [513, 367] width 287 height 12
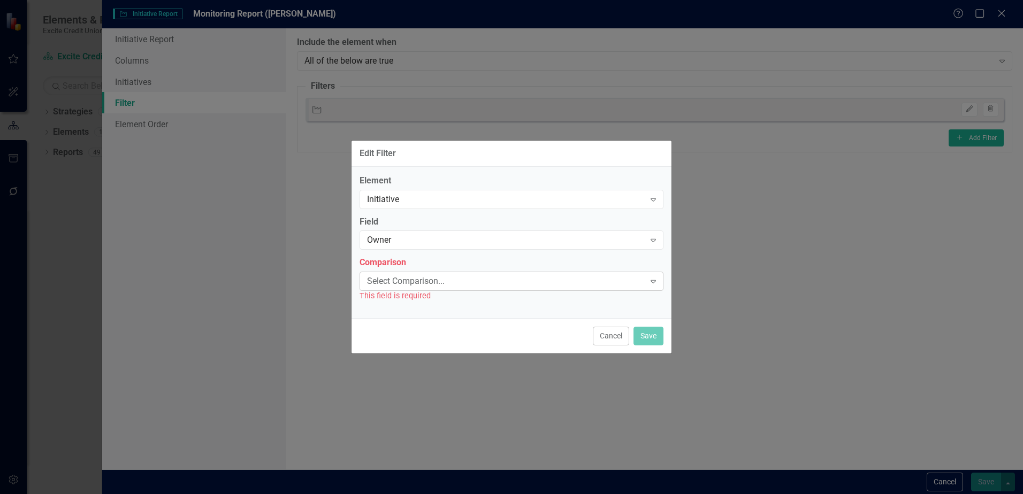
click at [472, 281] on div "Select Comparison..." at bounding box center [506, 282] width 278 height 12
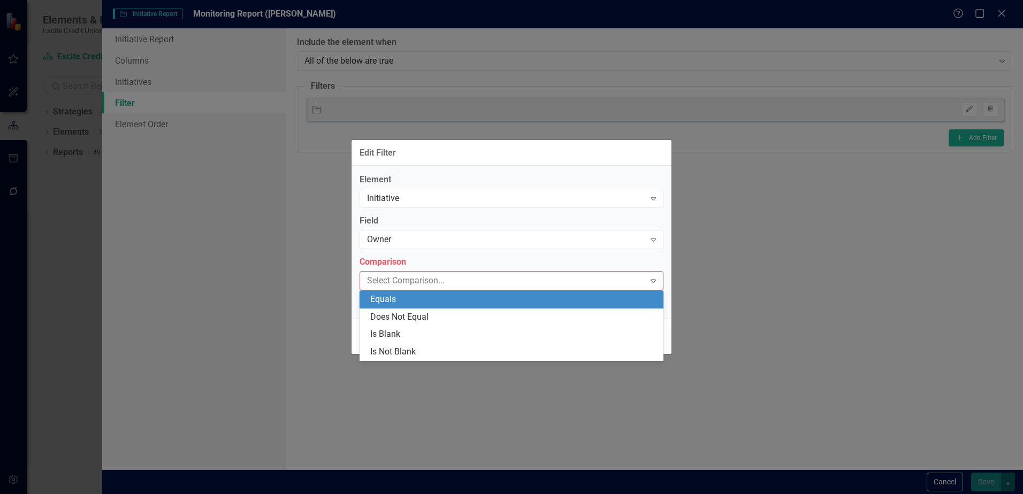
click at [426, 303] on div "Equals" at bounding box center [513, 300] width 287 height 12
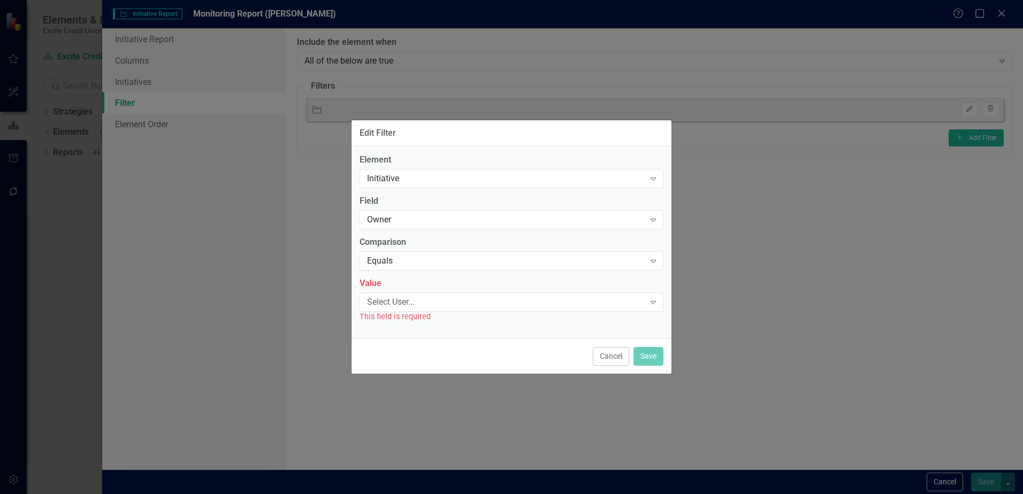
click at [426, 303] on div "Select User..." at bounding box center [506, 302] width 278 height 12
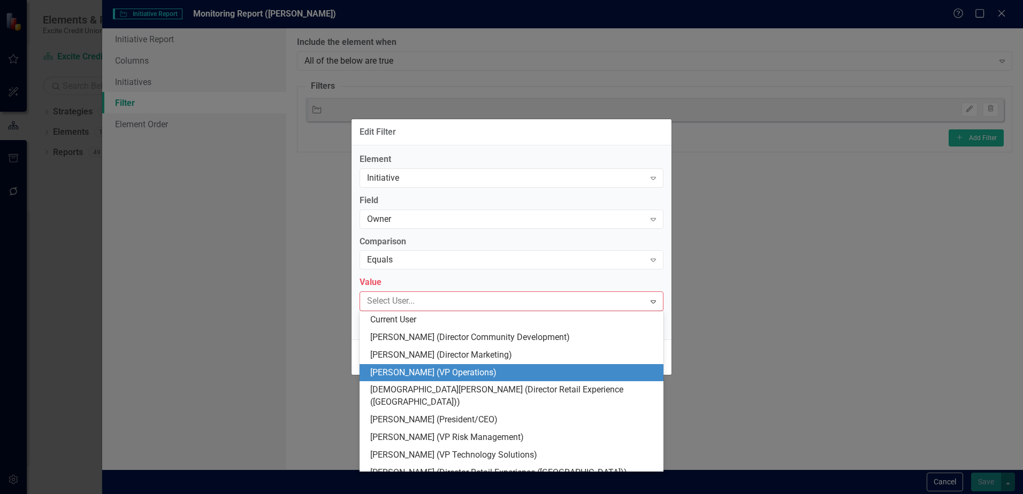
click at [430, 371] on div "Kelly Burke (VP Operations)" at bounding box center [513, 373] width 287 height 12
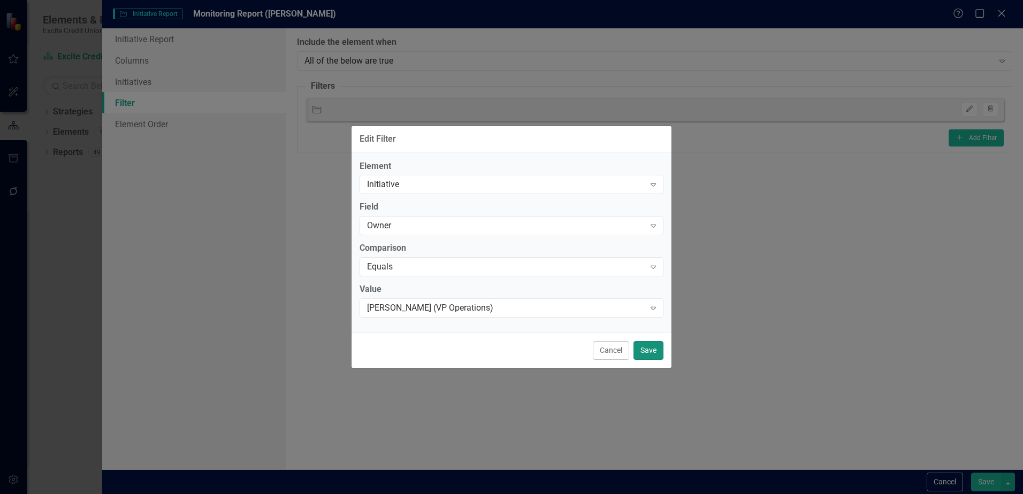
click at [658, 351] on button "Save" at bounding box center [648, 350] width 30 height 19
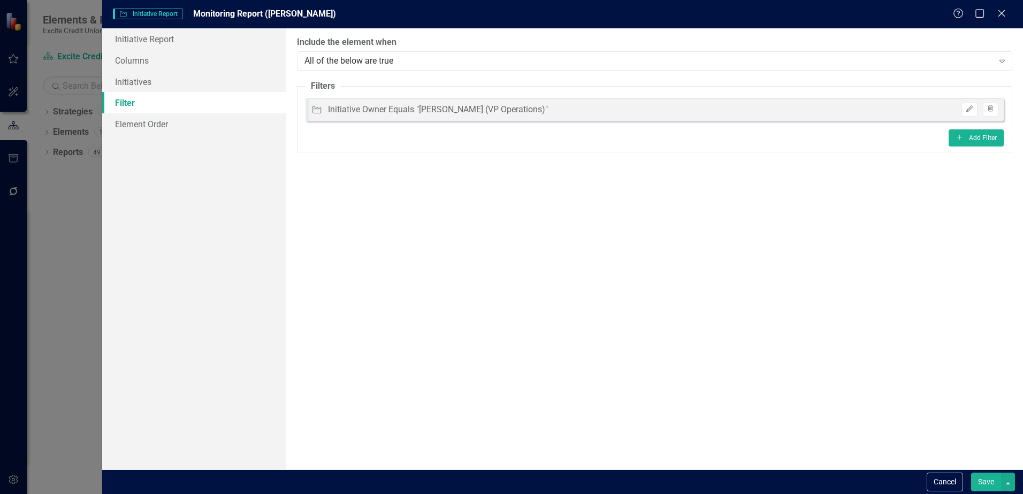
click at [986, 486] on button "Save" at bounding box center [986, 482] width 30 height 19
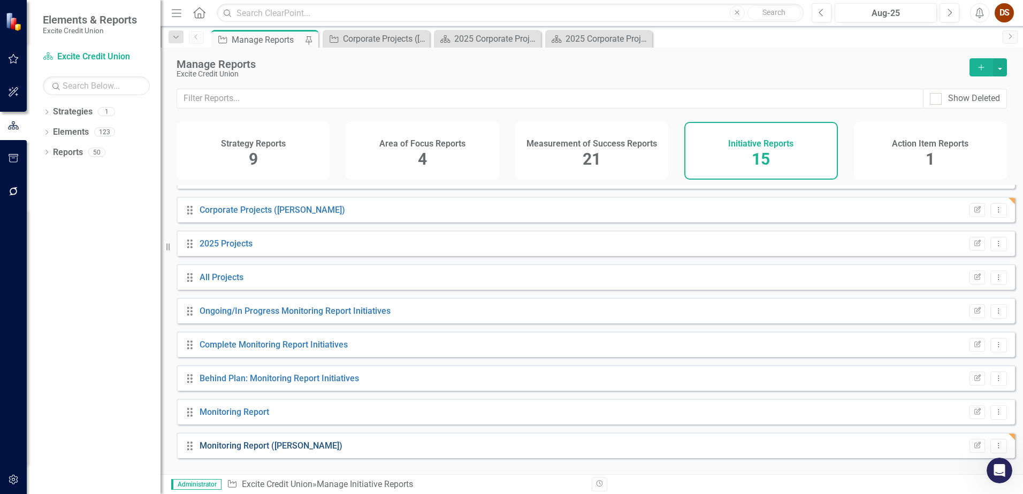
click at [271, 451] on link "Monitoring Report (Kelly)" at bounding box center [271, 446] width 143 height 10
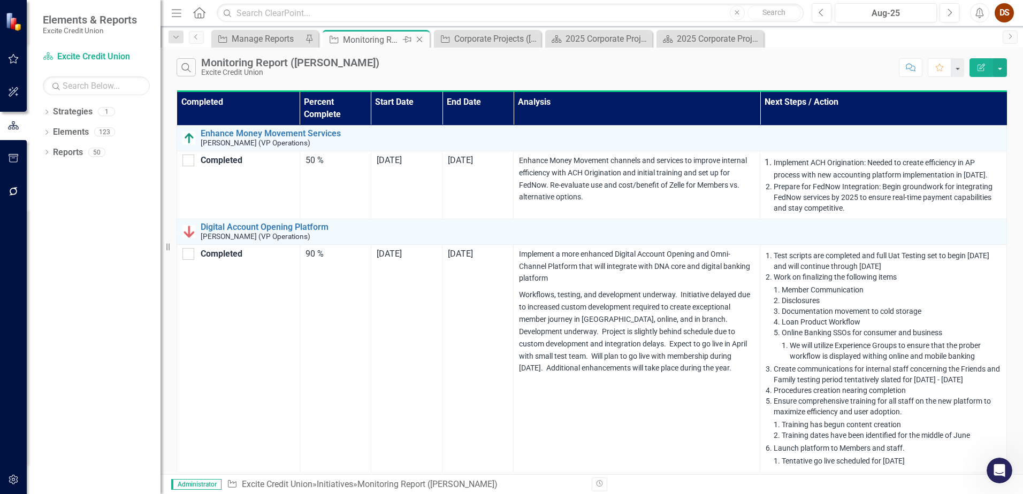
click at [418, 37] on icon "Close" at bounding box center [419, 39] width 11 height 9
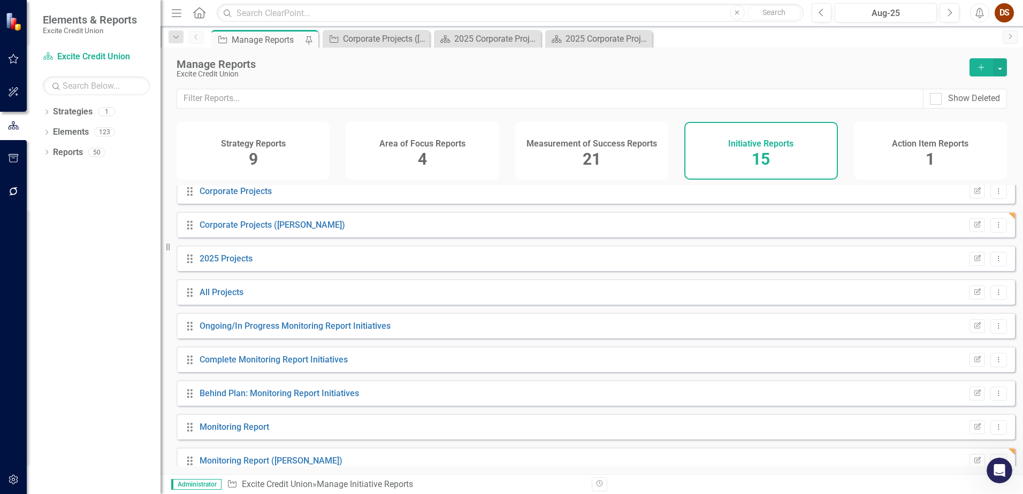
scroll to position [224, 0]
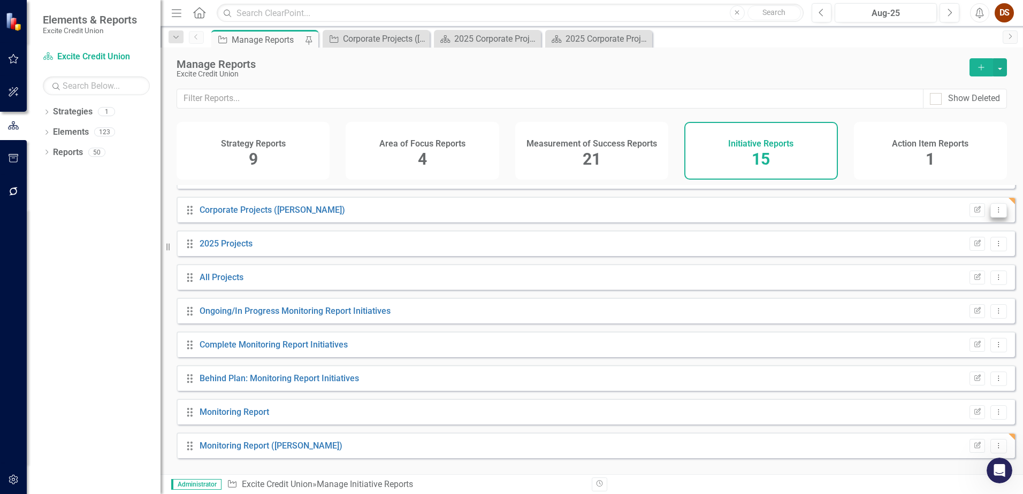
click at [995, 213] on icon "Dropdown Menu" at bounding box center [998, 210] width 9 height 7
click at [946, 296] on link "Trash Delete Report" at bounding box center [954, 296] width 88 height 20
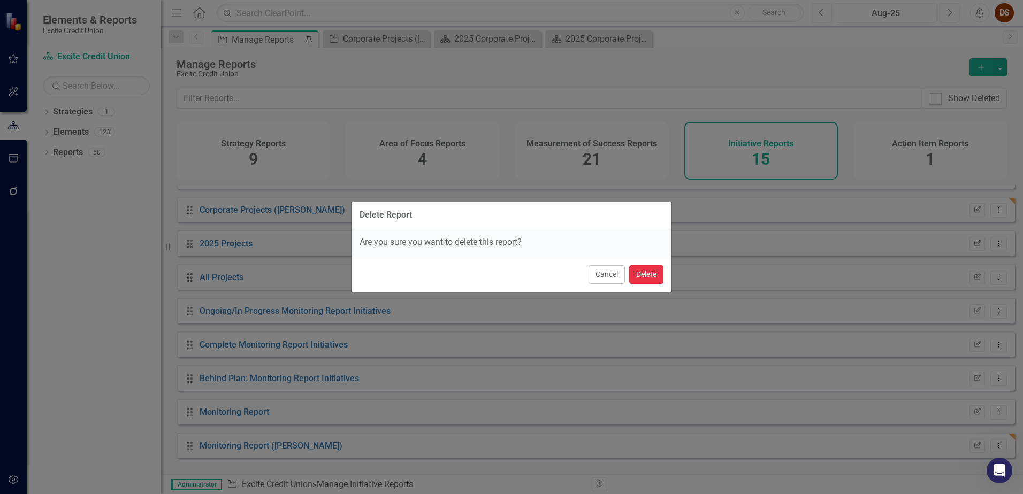
click at [642, 274] on button "Delete" at bounding box center [646, 274] width 34 height 19
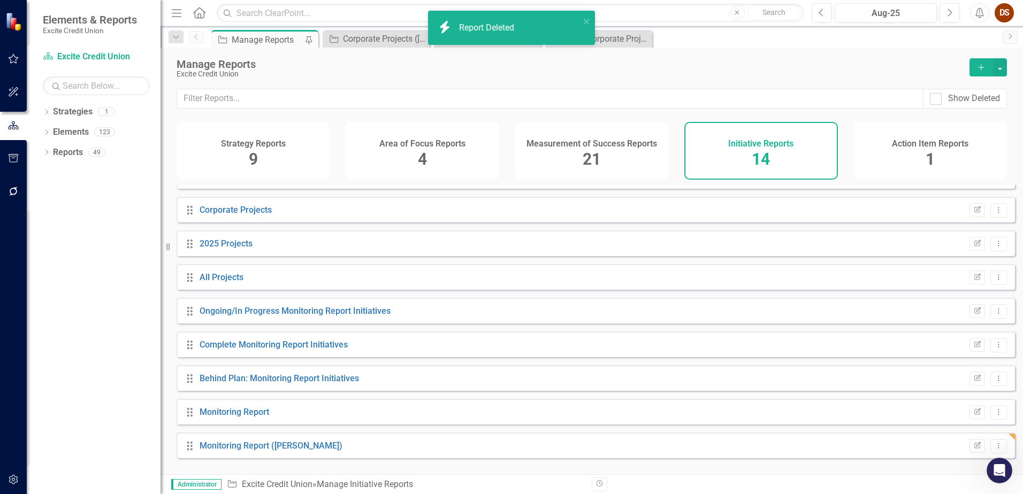
scroll to position [190, 0]
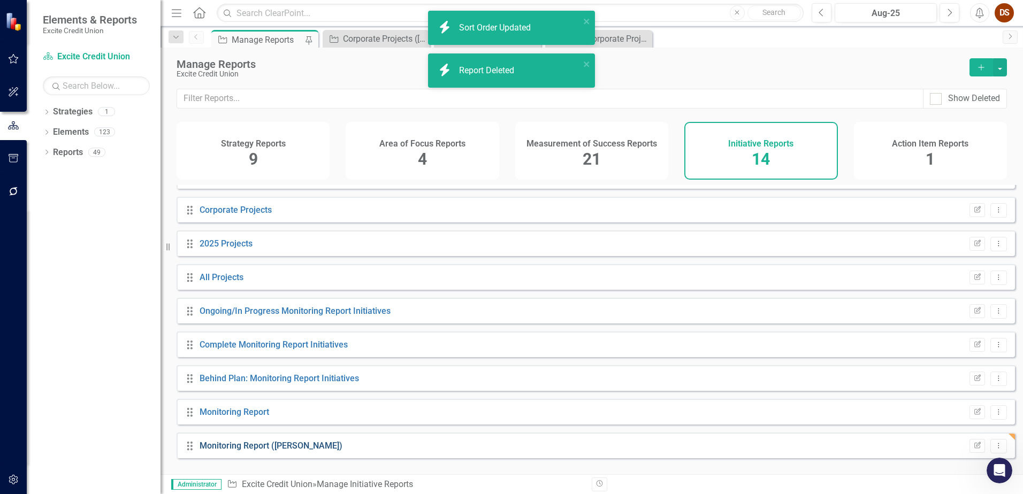
click at [283, 451] on link "Monitoring Report (Kelly)" at bounding box center [271, 446] width 143 height 10
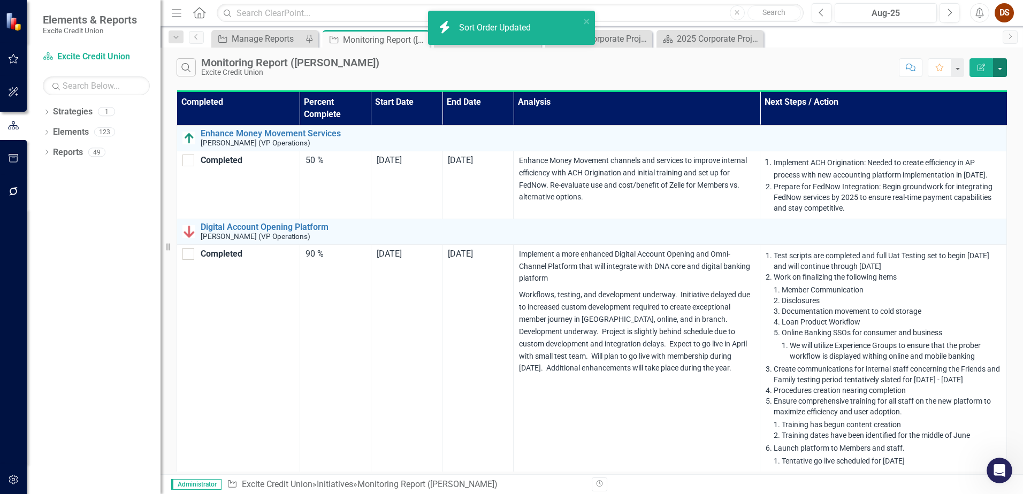
click at [997, 66] on button "button" at bounding box center [1000, 67] width 14 height 19
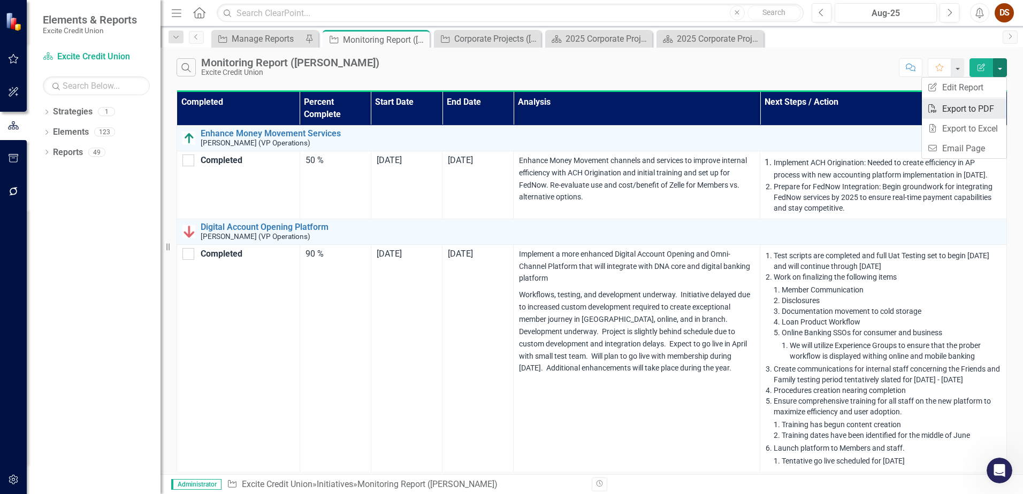
click at [971, 104] on link "PDF Export to PDF" at bounding box center [964, 109] width 85 height 20
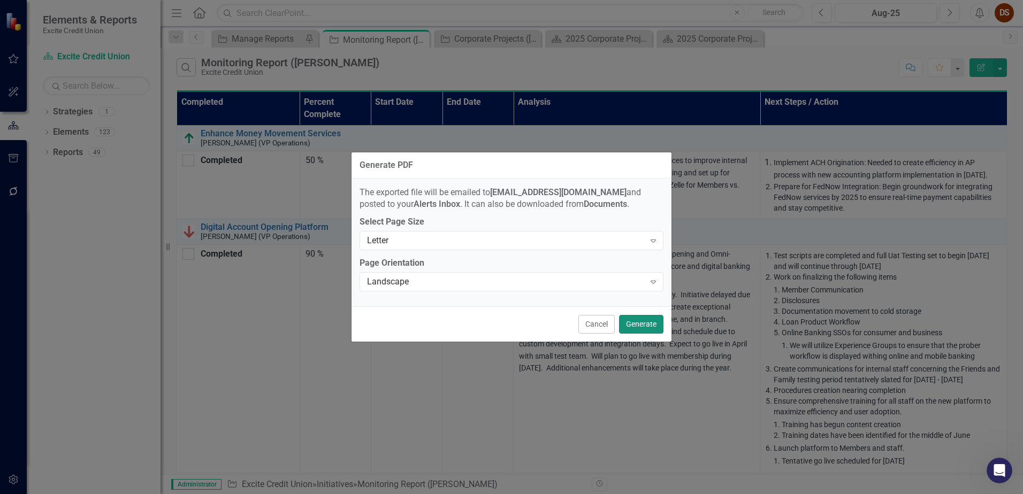
click at [653, 326] on button "Generate" at bounding box center [641, 324] width 44 height 19
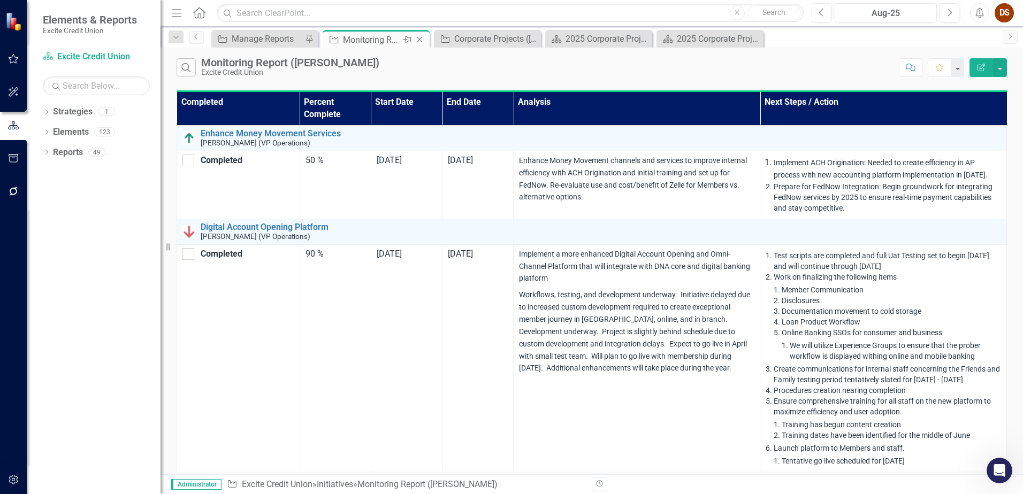
click at [419, 40] on icon "Close" at bounding box center [419, 39] width 11 height 9
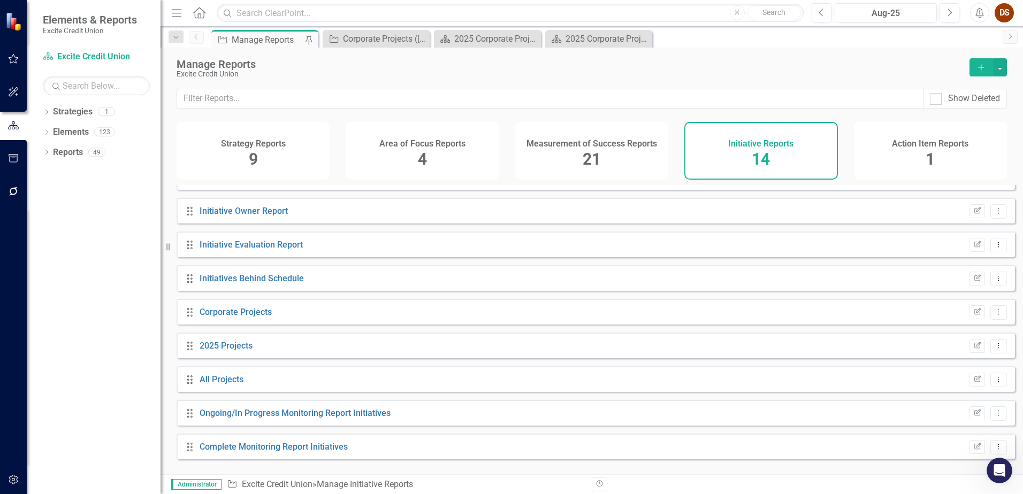
scroll to position [190, 0]
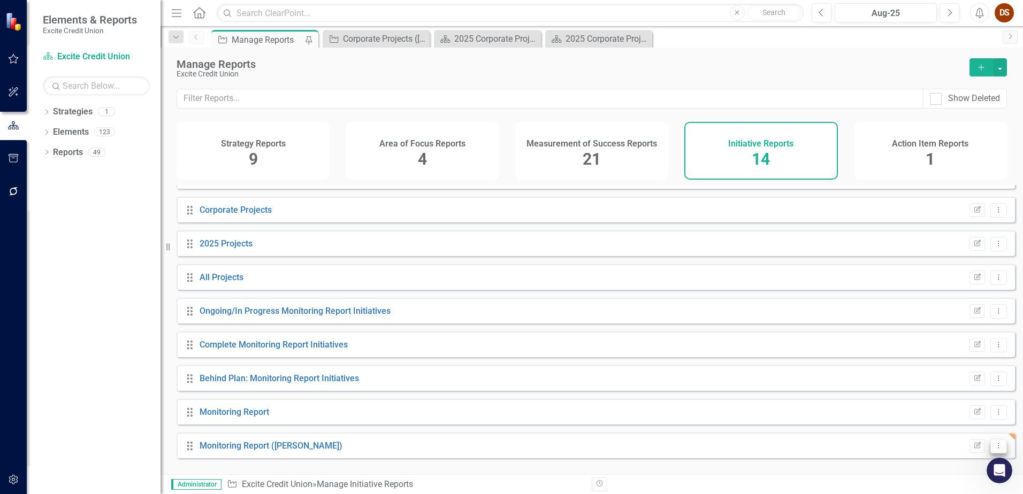
click at [994, 449] on icon "Dropdown Menu" at bounding box center [998, 445] width 9 height 7
click at [980, 440] on link "Trash Delete Report" at bounding box center [954, 437] width 88 height 20
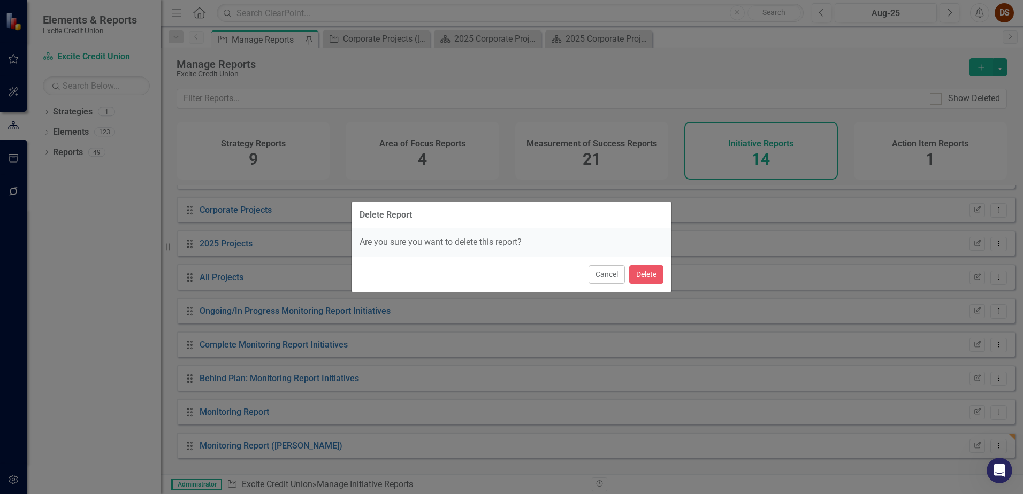
click at [667, 276] on div "Cancel Delete" at bounding box center [511, 274] width 320 height 35
click at [641, 278] on button "Delete" at bounding box center [646, 274] width 34 height 19
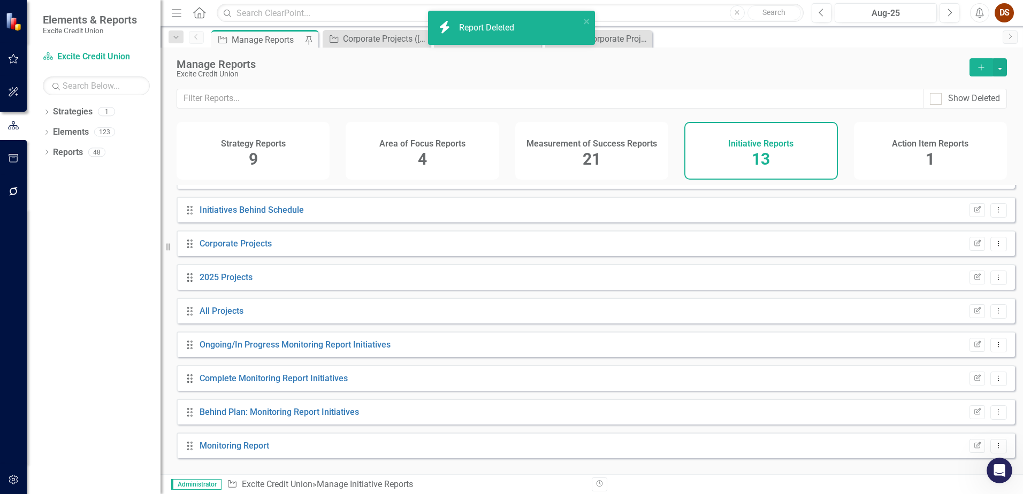
scroll to position [157, 0]
click at [951, 144] on h4 "Action Item Reports" at bounding box center [930, 144] width 77 height 10
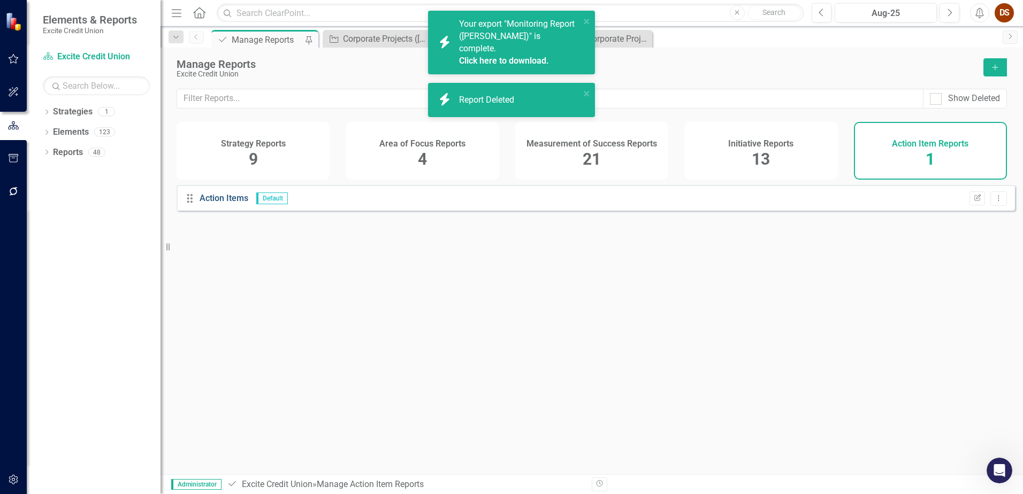
click at [239, 203] on link "Action Items" at bounding box center [224, 198] width 49 height 10
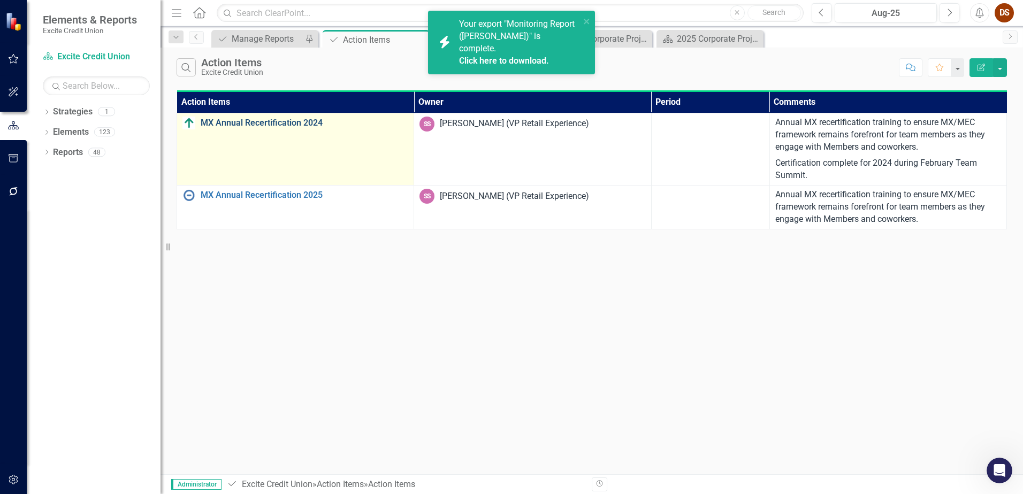
click at [263, 123] on link "MX Annual Recertification 2024" at bounding box center [305, 123] width 208 height 10
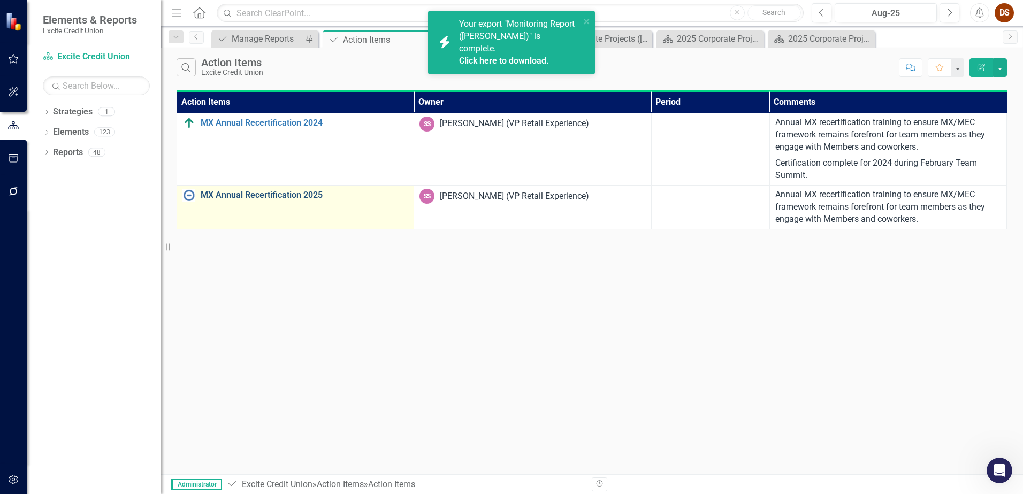
click at [297, 194] on link "MX Annual Recertification 2025" at bounding box center [305, 195] width 208 height 10
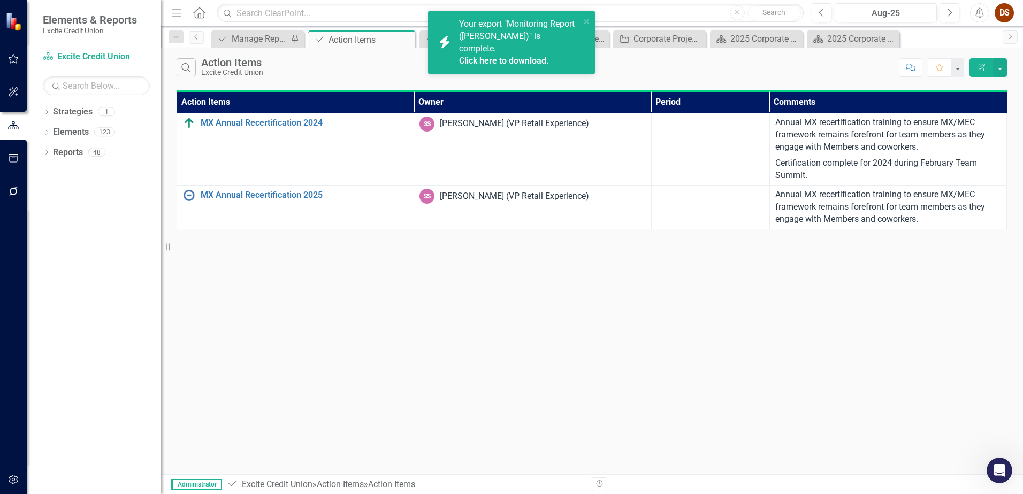
click at [533, 56] on link "Click here to download." at bounding box center [504, 61] width 90 height 10
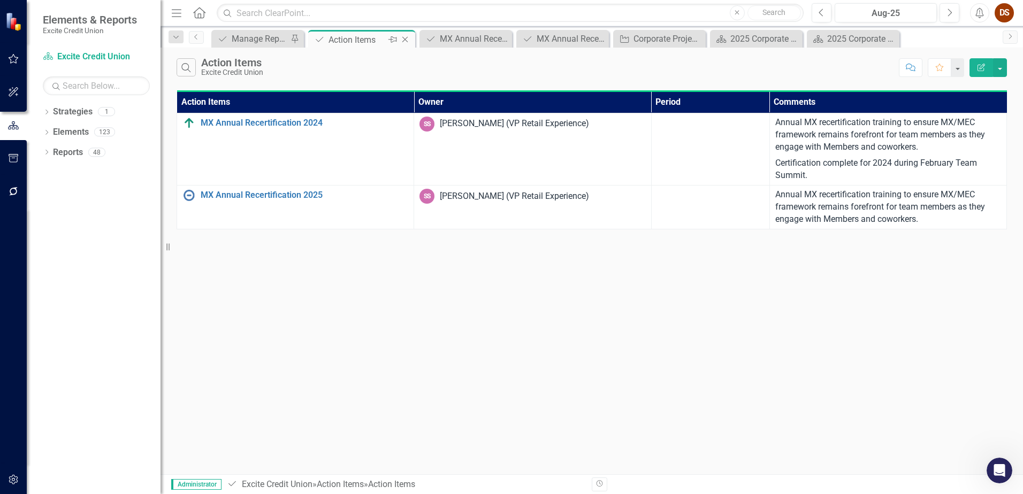
click at [406, 38] on icon "Close" at bounding box center [405, 39] width 11 height 9
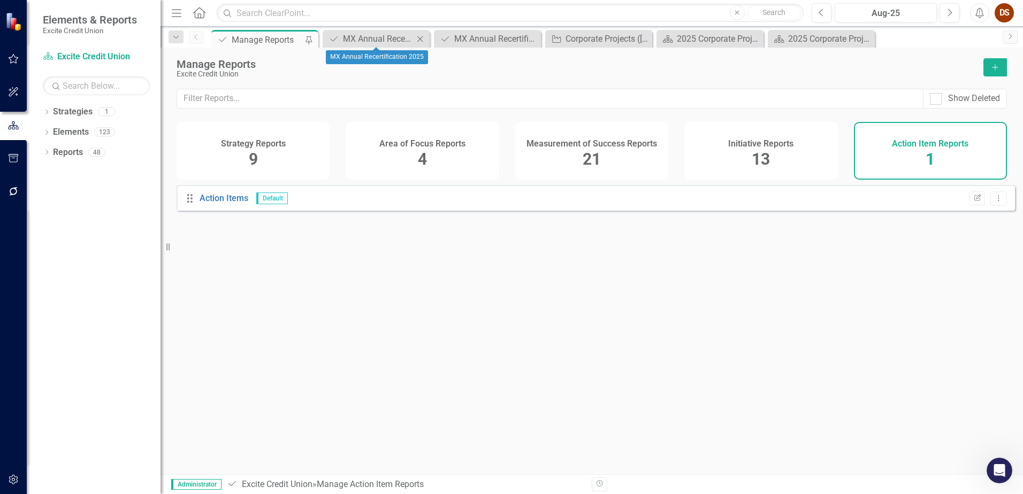
click at [417, 37] on icon "Close" at bounding box center [420, 39] width 11 height 9
click at [420, 38] on icon "Close" at bounding box center [420, 39] width 11 height 9
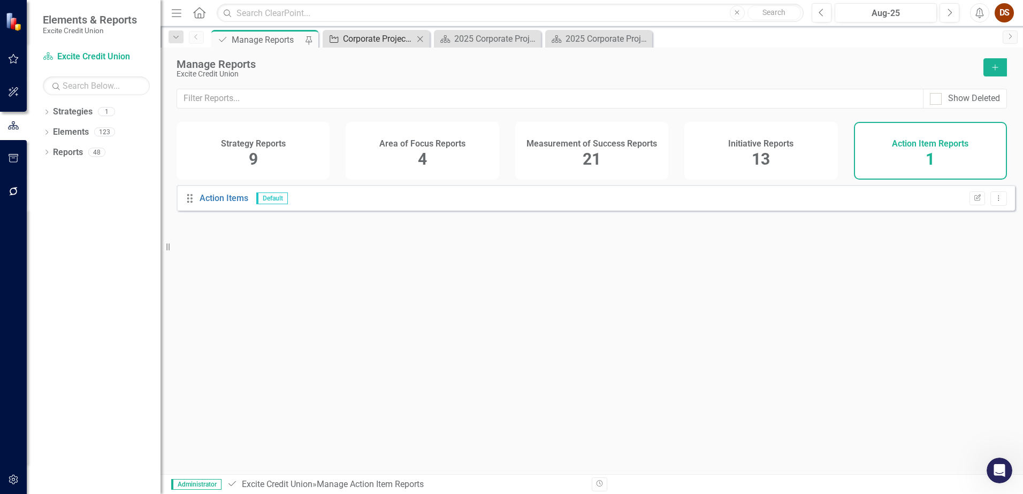
click at [363, 41] on div "Corporate Projects (Kelly)" at bounding box center [378, 38] width 71 height 13
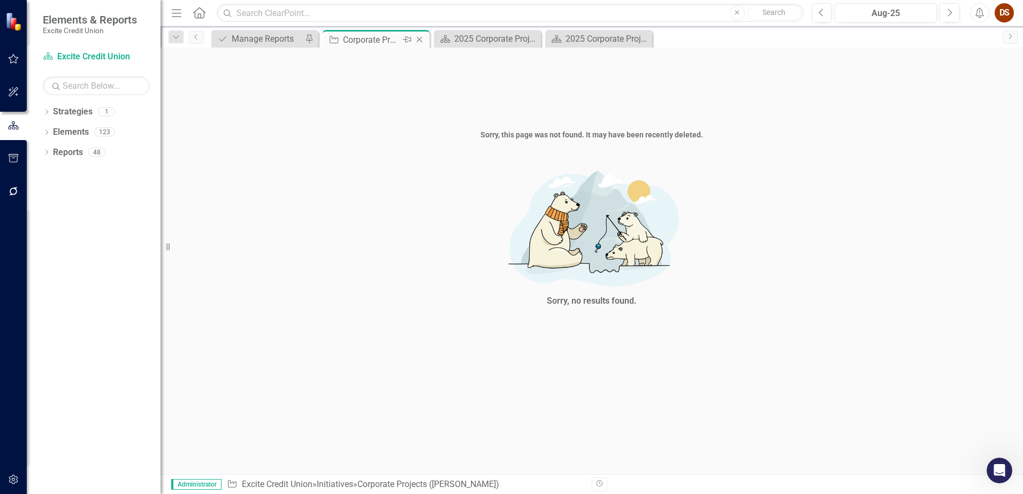
click at [418, 36] on icon "Close" at bounding box center [419, 39] width 11 height 9
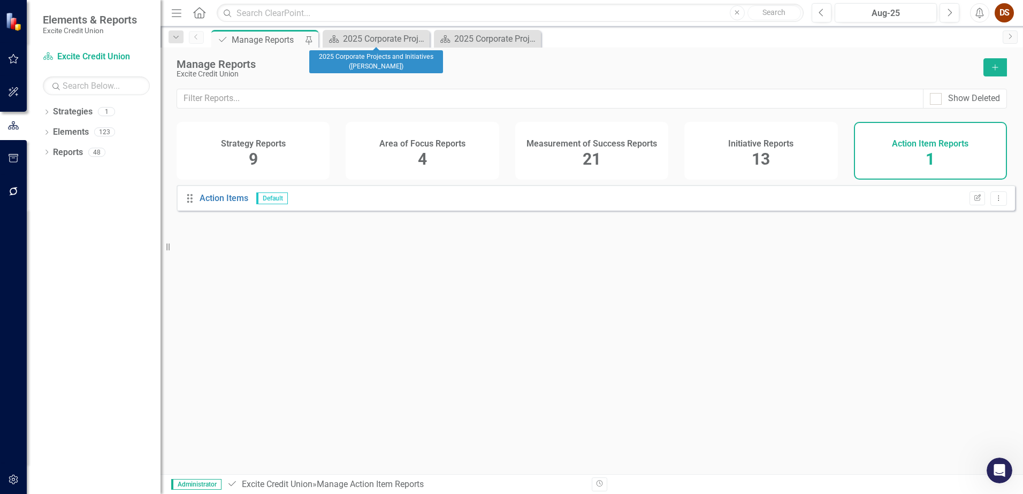
click at [0, 0] on icon "Close" at bounding box center [0, 0] width 0 height 0
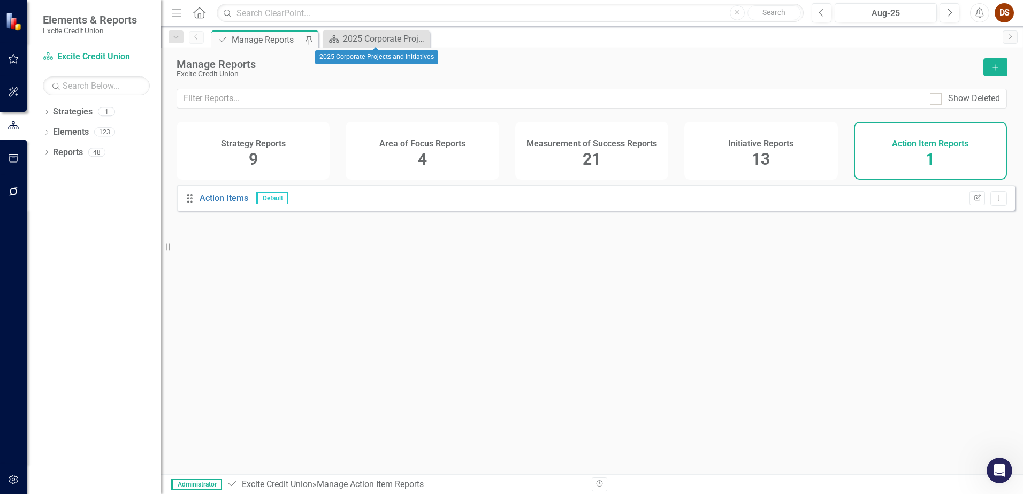
click at [0, 0] on icon "Close" at bounding box center [0, 0] width 0 height 0
click at [64, 132] on link "Elements" at bounding box center [71, 132] width 36 height 12
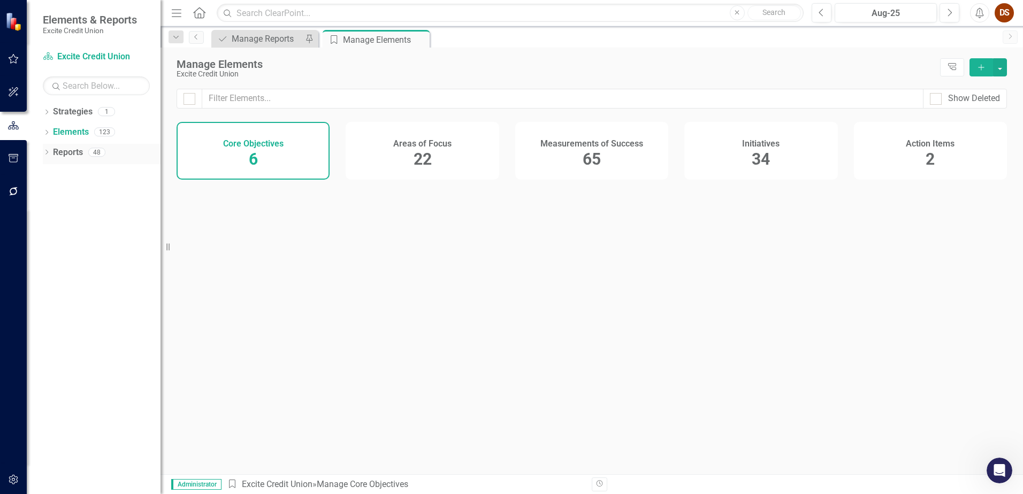
click at [73, 152] on link "Reports" at bounding box center [68, 153] width 30 height 12
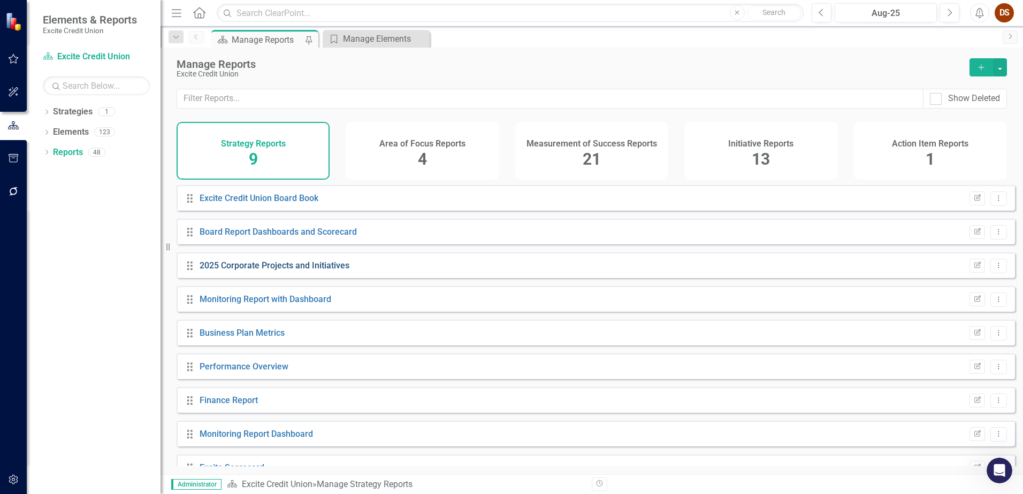
click at [259, 271] on link "2025 Corporate Projects and Initiatives" at bounding box center [275, 266] width 150 height 10
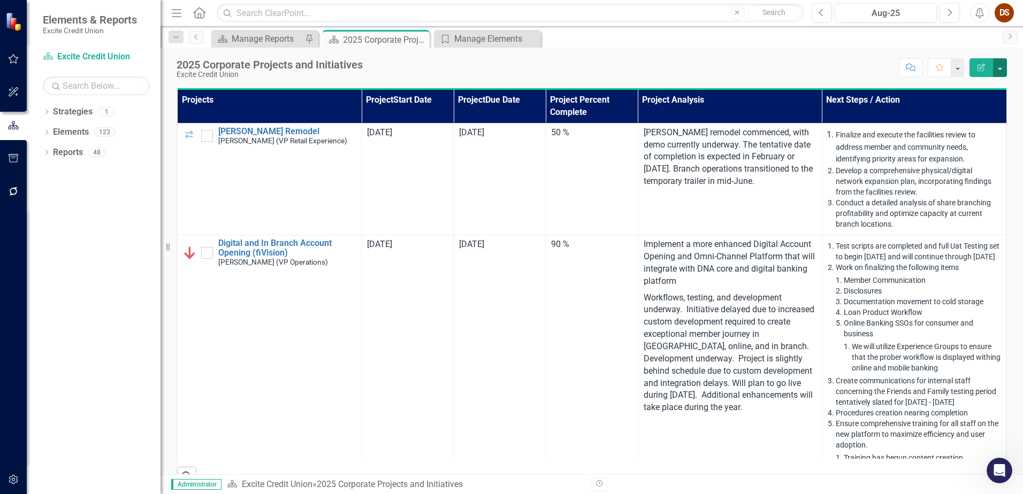
click at [1000, 68] on button "button" at bounding box center [1000, 67] width 14 height 19
click at [961, 150] on link "PDF Export to PDF" at bounding box center [963, 150] width 87 height 20
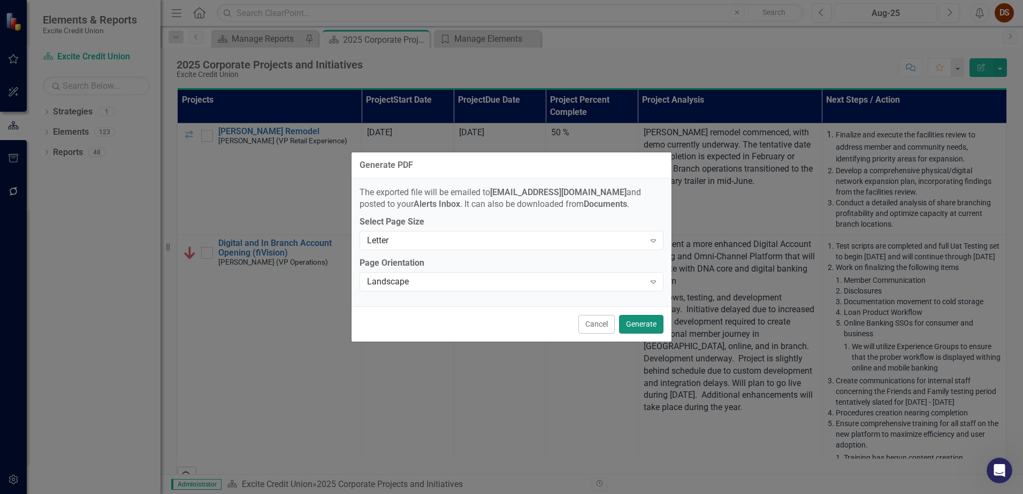
click at [637, 325] on button "Generate" at bounding box center [641, 324] width 44 height 19
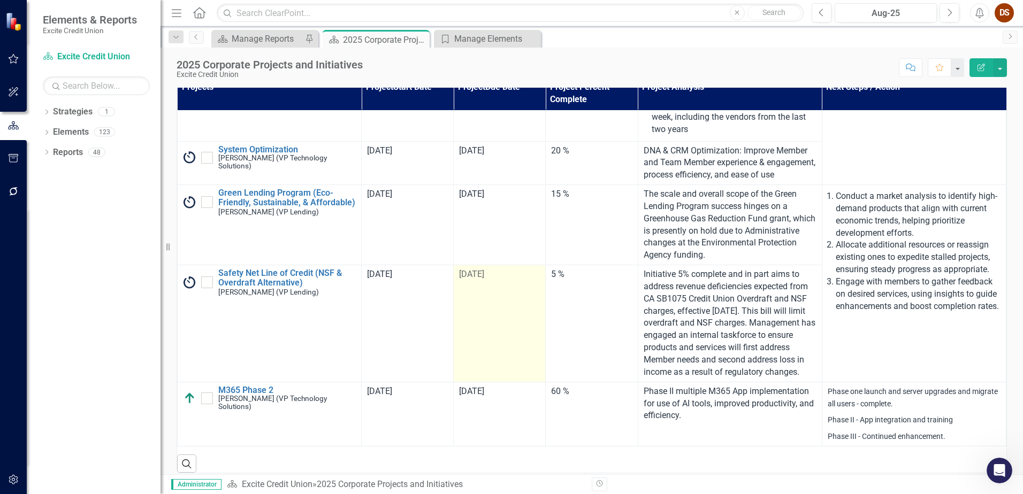
scroll to position [22, 0]
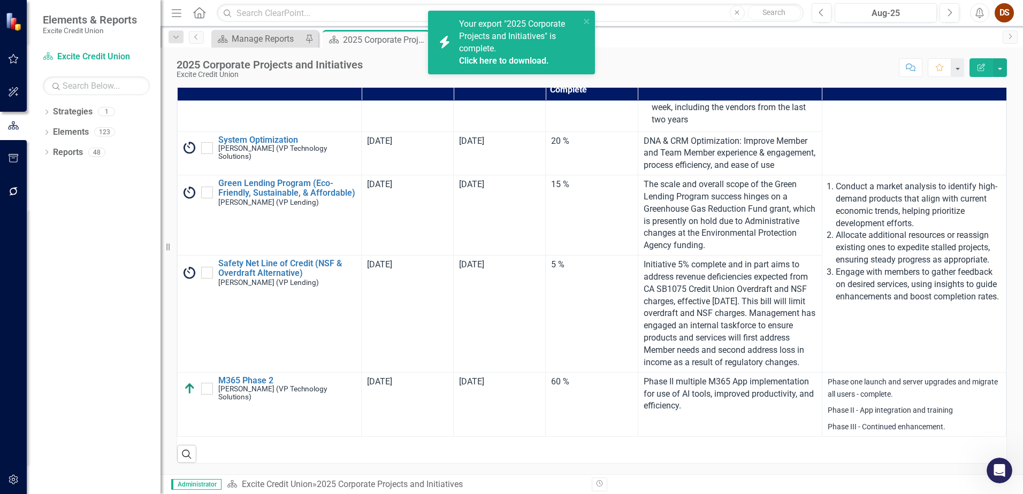
click at [540, 60] on link "Click here to download." at bounding box center [504, 61] width 90 height 10
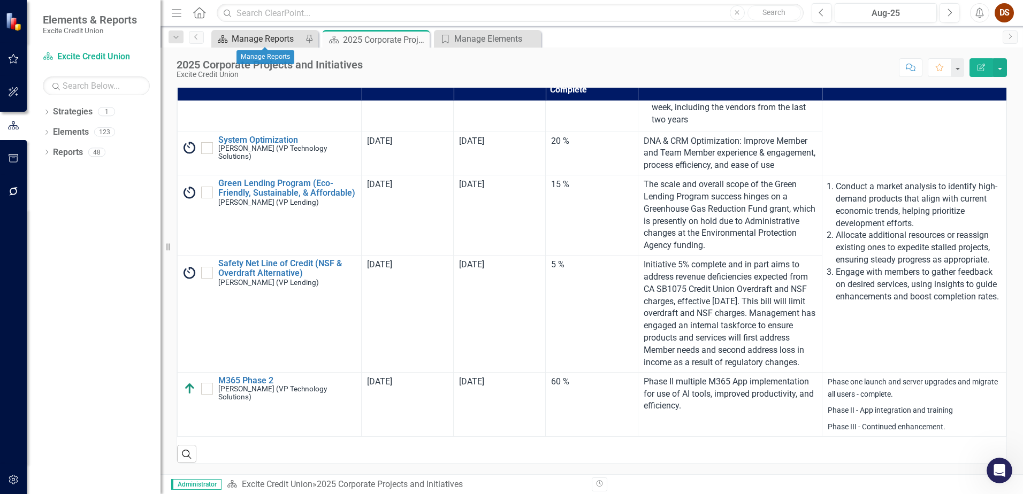
click at [270, 42] on div "Manage Reports" at bounding box center [267, 38] width 71 height 13
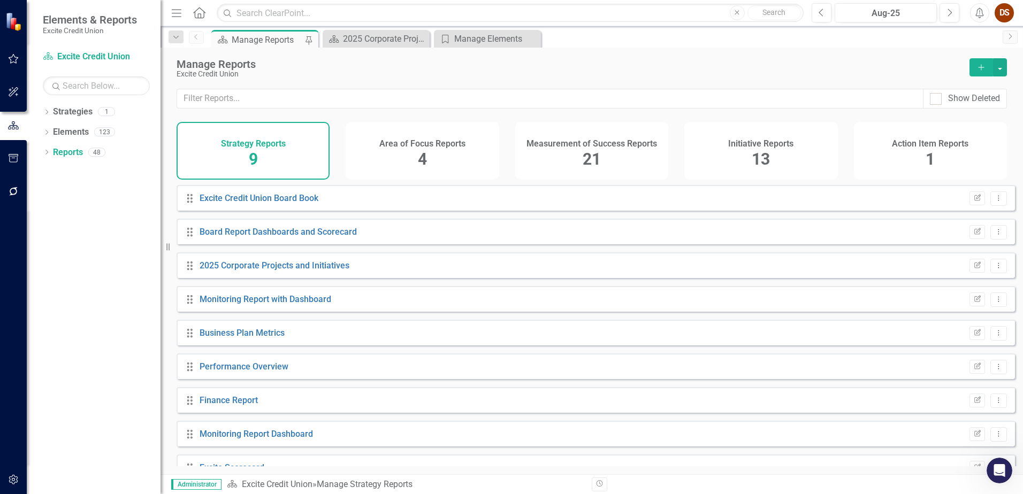
click at [628, 134] on div "Measurement of Success Reports 21" at bounding box center [591, 151] width 153 height 58
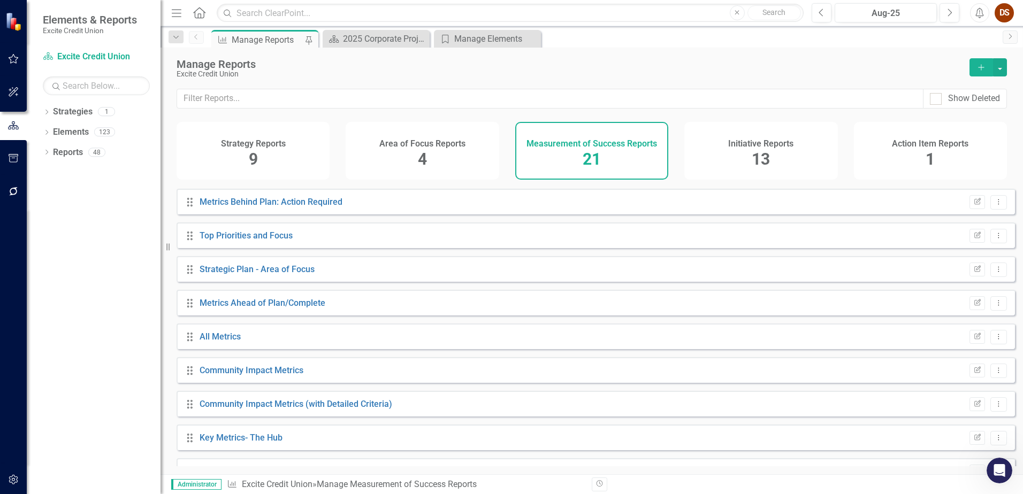
scroll to position [426, 0]
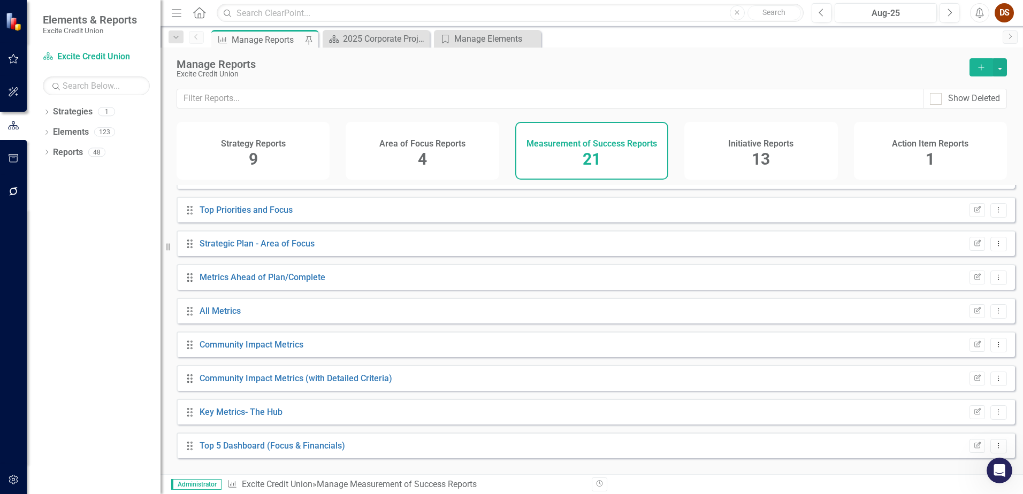
click at [761, 148] on h4 "Initiative Reports" at bounding box center [760, 144] width 65 height 10
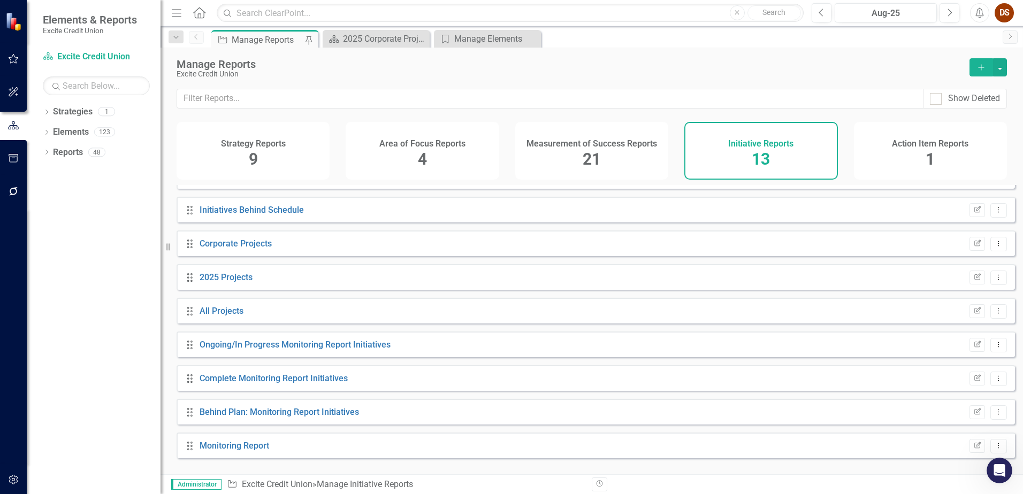
scroll to position [157, 0]
click at [244, 451] on link "Monitoring Report" at bounding box center [235, 446] width 70 height 10
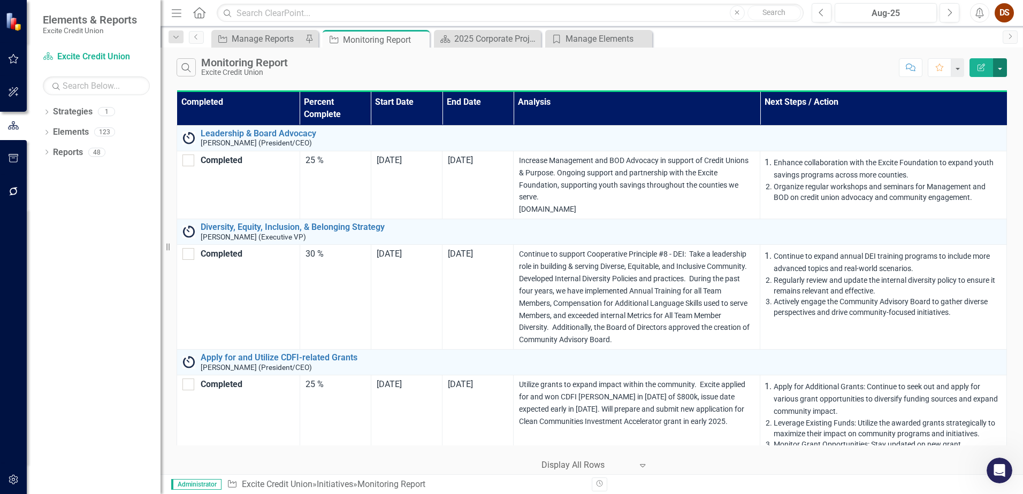
click at [1004, 68] on button "button" at bounding box center [1000, 67] width 14 height 19
click at [981, 125] on link "Excel Export to Excel" at bounding box center [964, 129] width 85 height 20
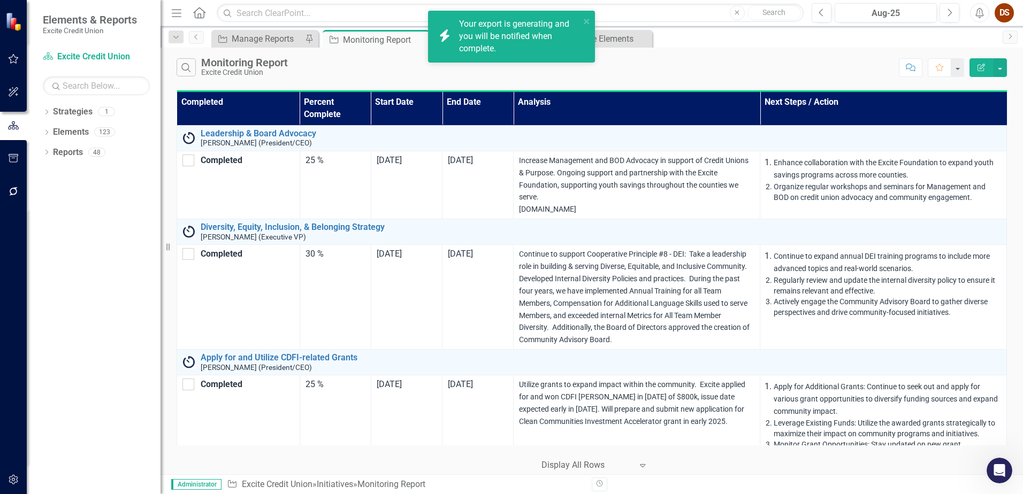
click at [484, 39] on div "Your export is generating and you will be notified when complete." at bounding box center [519, 36] width 121 height 37
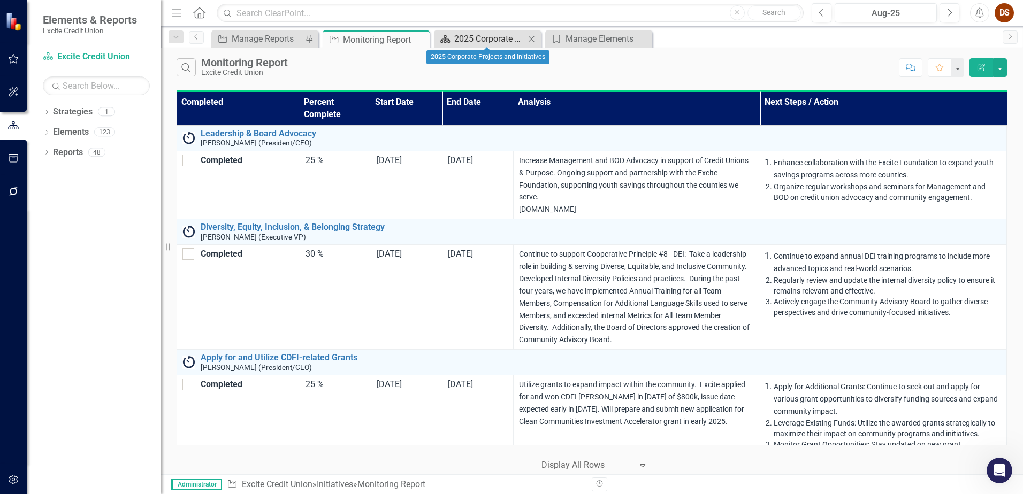
click at [510, 40] on div "2025 Corporate Projects and Initiatives" at bounding box center [489, 38] width 71 height 13
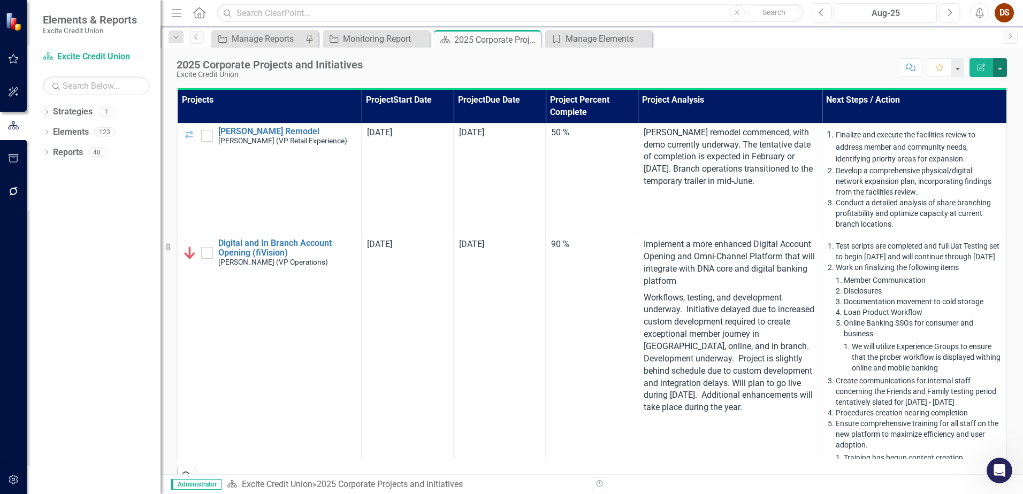
click at [1000, 67] on button "button" at bounding box center [1000, 67] width 14 height 19
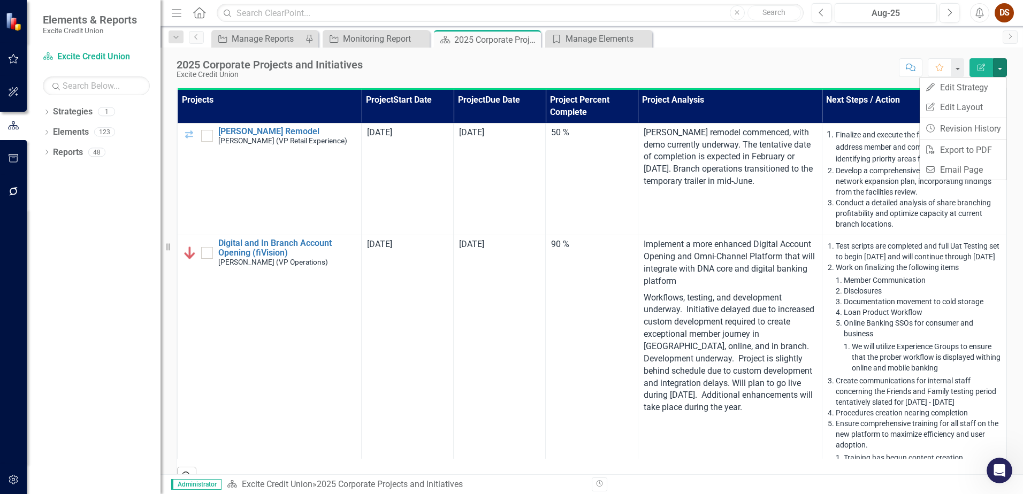
click at [722, 45] on div "Initiative Manage Reports Pin Initiative Monitoring Report Close Strategy 2025 …" at bounding box center [603, 38] width 788 height 17
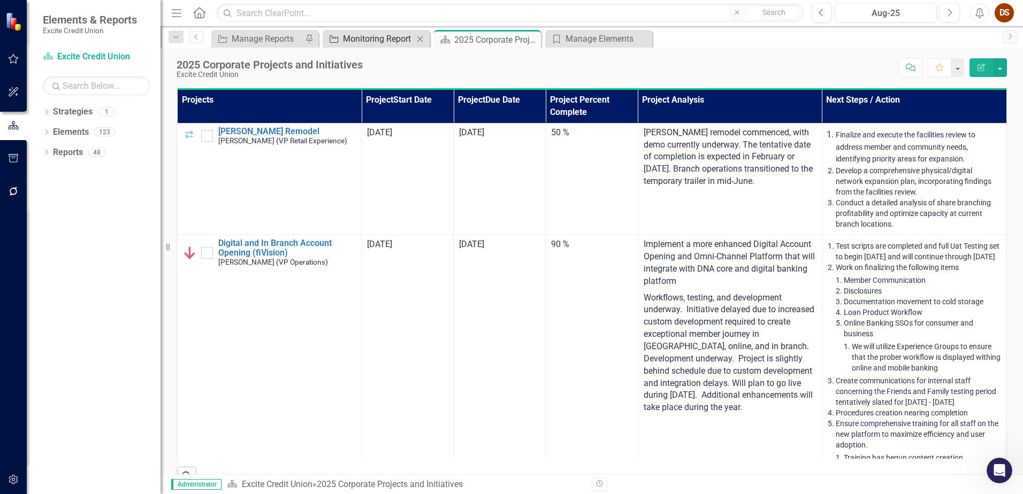
click at [343, 33] on div "Monitoring Report" at bounding box center [378, 38] width 71 height 13
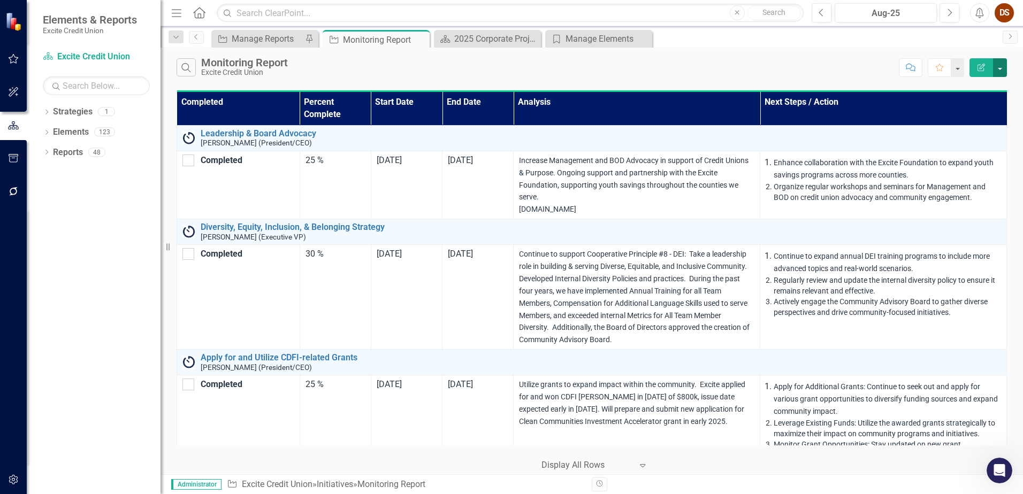
click at [1000, 74] on button "button" at bounding box center [1000, 67] width 14 height 19
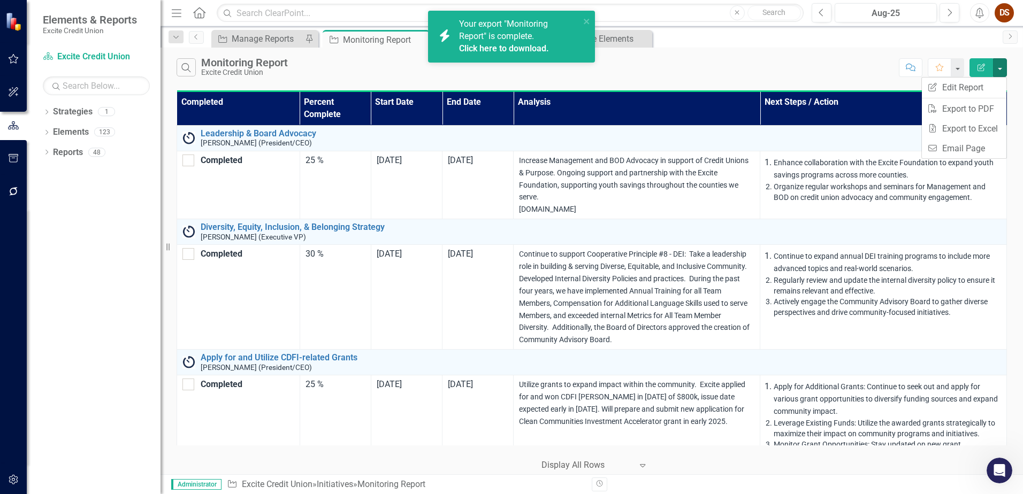
click at [463, 36] on span "Your export "Monitoring Report" is complete. Click here to download." at bounding box center [518, 37] width 118 height 36
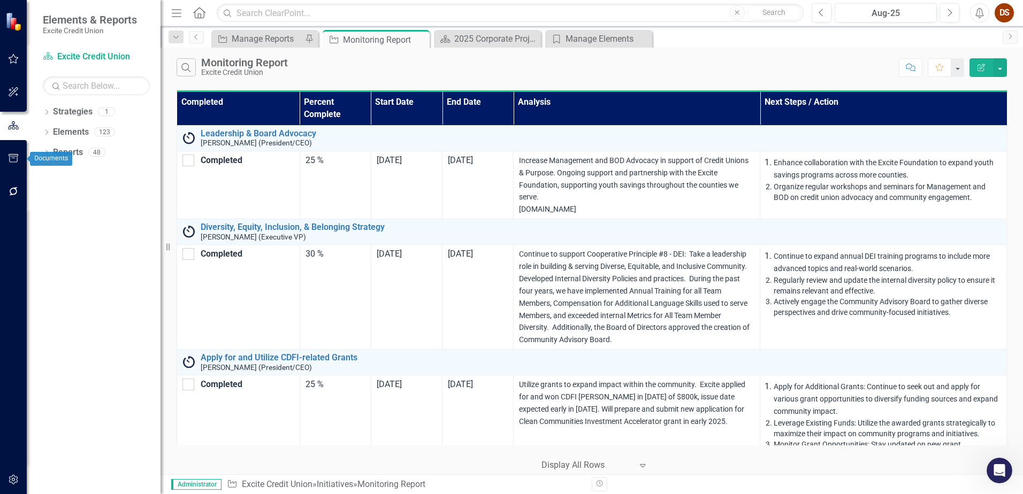
click at [17, 157] on icon "button" at bounding box center [13, 158] width 11 height 9
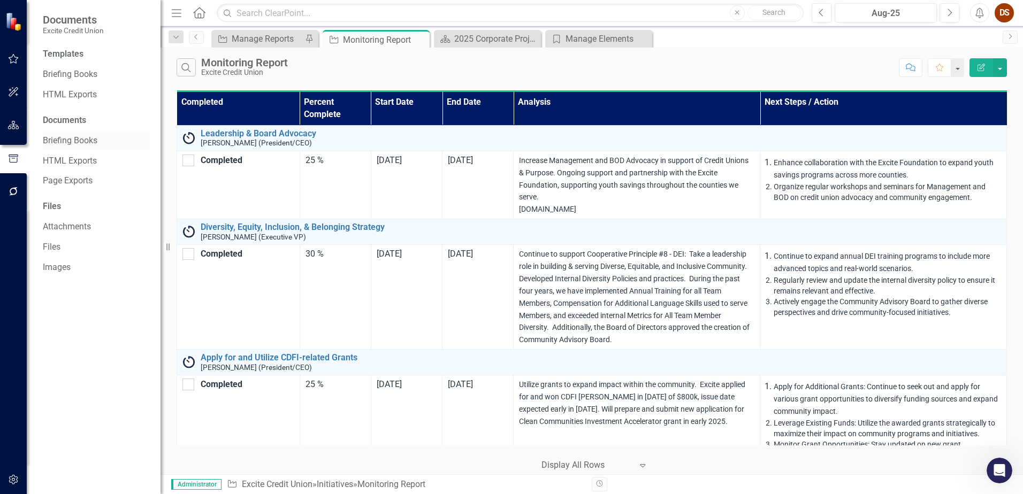
click at [72, 139] on link "Briefing Books" at bounding box center [96, 141] width 107 height 12
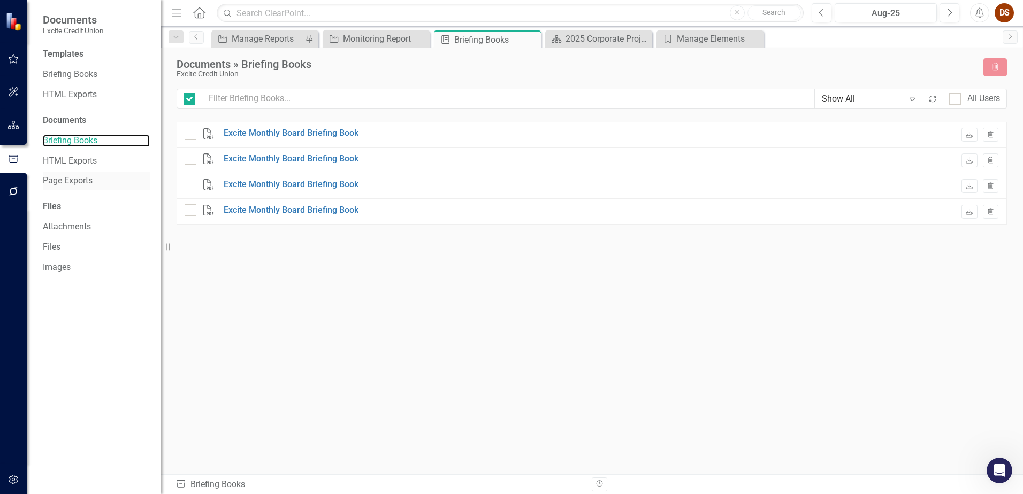
checkbox input "false"
click at [78, 181] on link "Page Exports" at bounding box center [96, 181] width 107 height 12
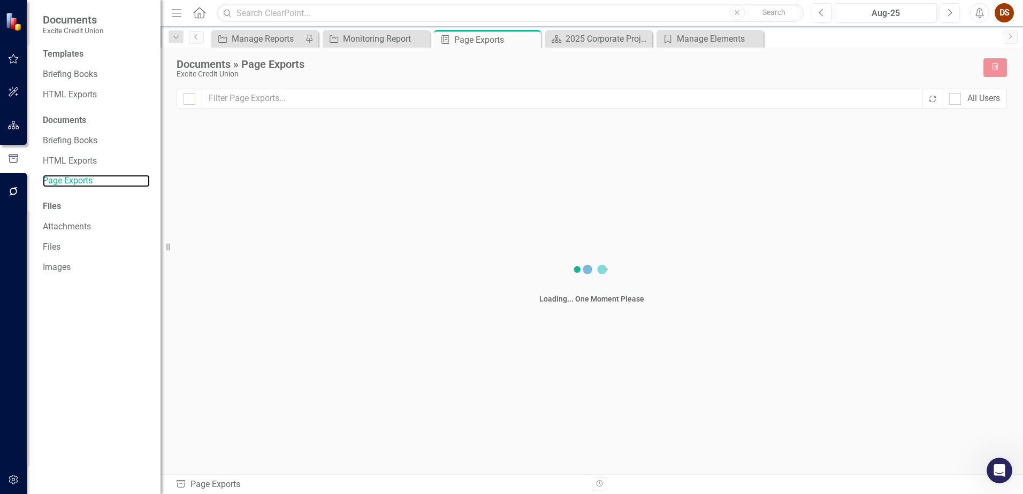
checkbox input "false"
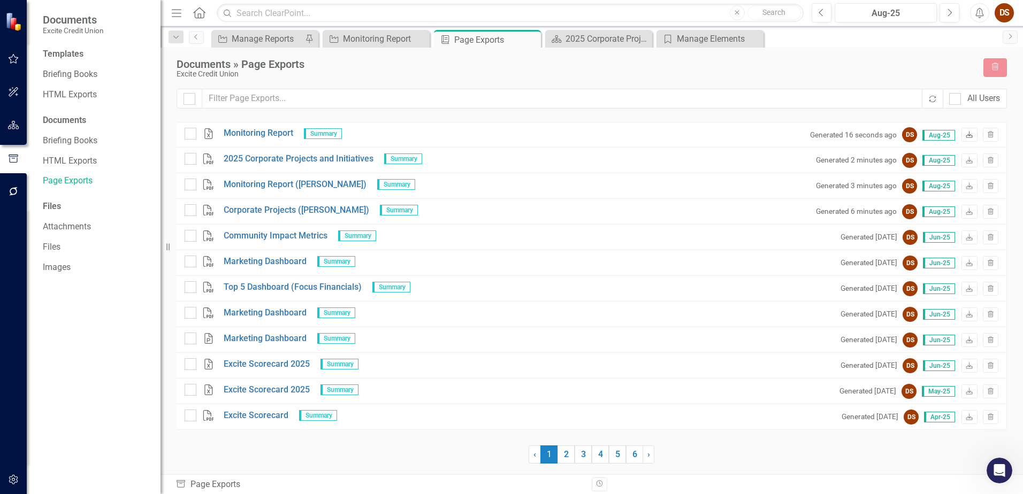
click at [974, 133] on link "Download" at bounding box center [969, 135] width 16 height 14
click at [366, 41] on div "Monitoring Report" at bounding box center [378, 38] width 71 height 13
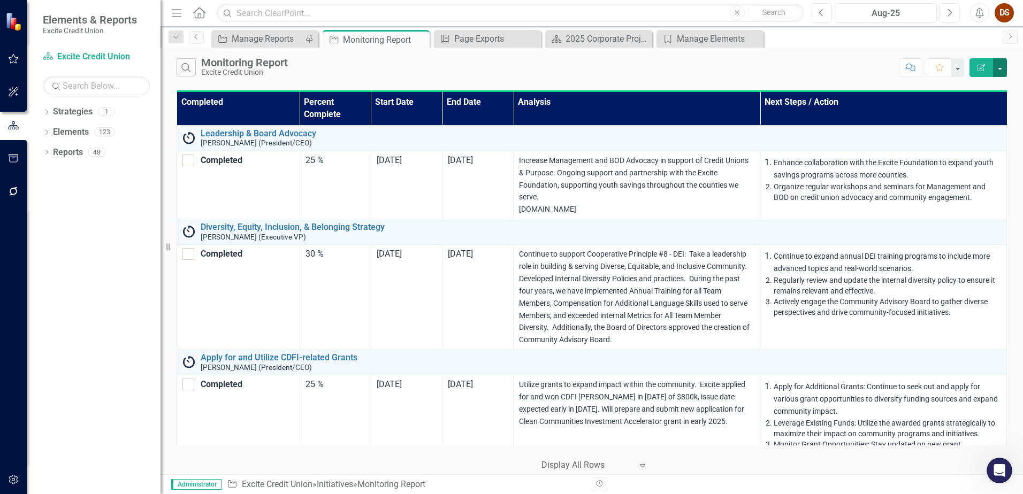
click at [1001, 73] on button "button" at bounding box center [1000, 67] width 14 height 19
click at [985, 80] on link "Edit Report Edit Report" at bounding box center [964, 88] width 85 height 20
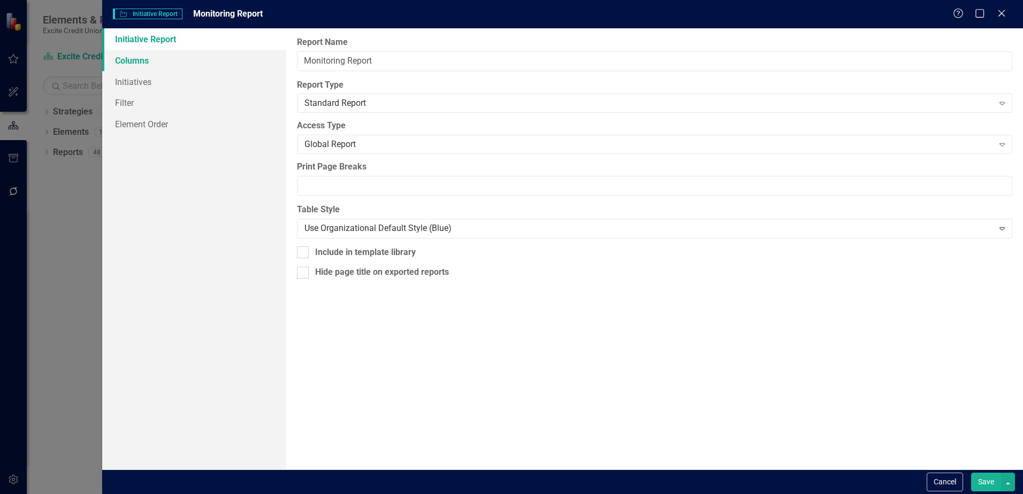
click at [150, 57] on link "Columns" at bounding box center [194, 60] width 184 height 21
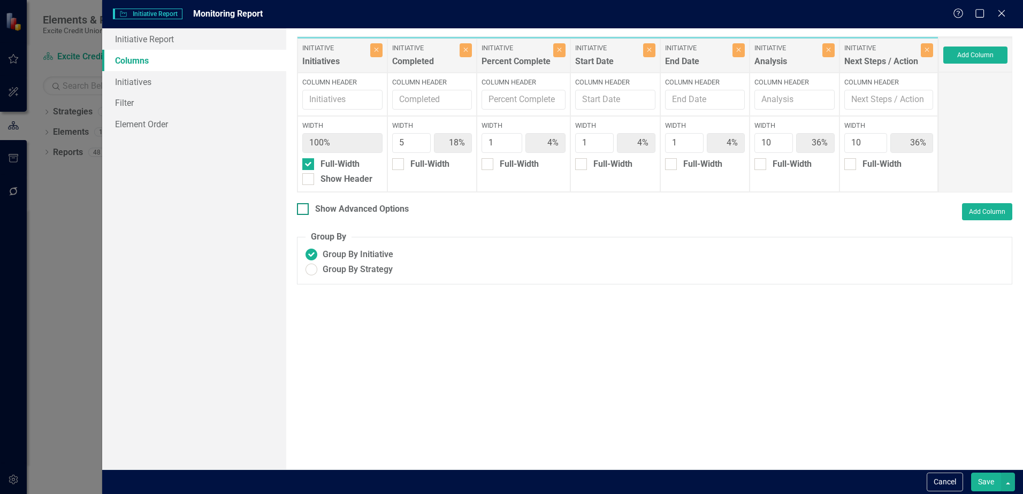
click at [303, 210] on input "Show Advanced Options" at bounding box center [300, 206] width 7 height 7
checkbox input "true"
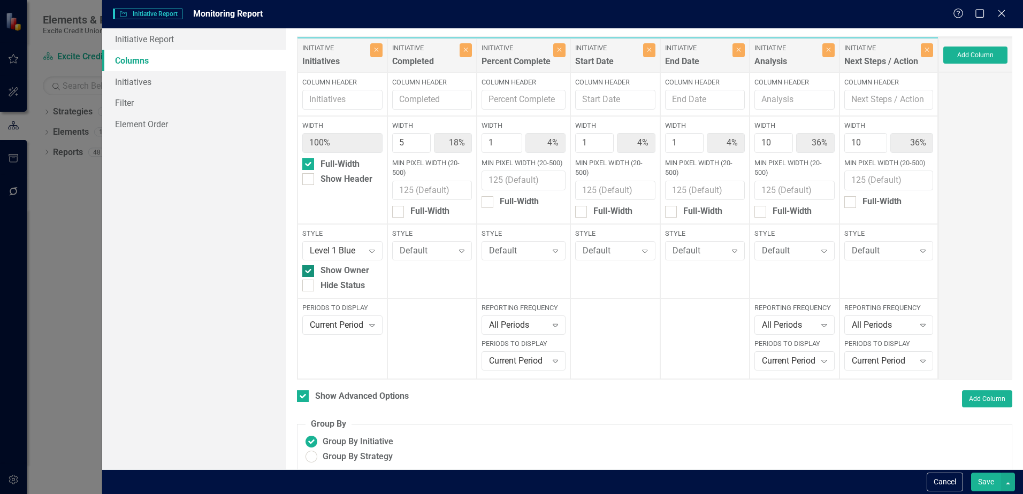
click at [309, 270] on input "Show Owner" at bounding box center [305, 268] width 7 height 7
checkbox input "false"
click at [954, 53] on button "Add Column" at bounding box center [975, 55] width 64 height 17
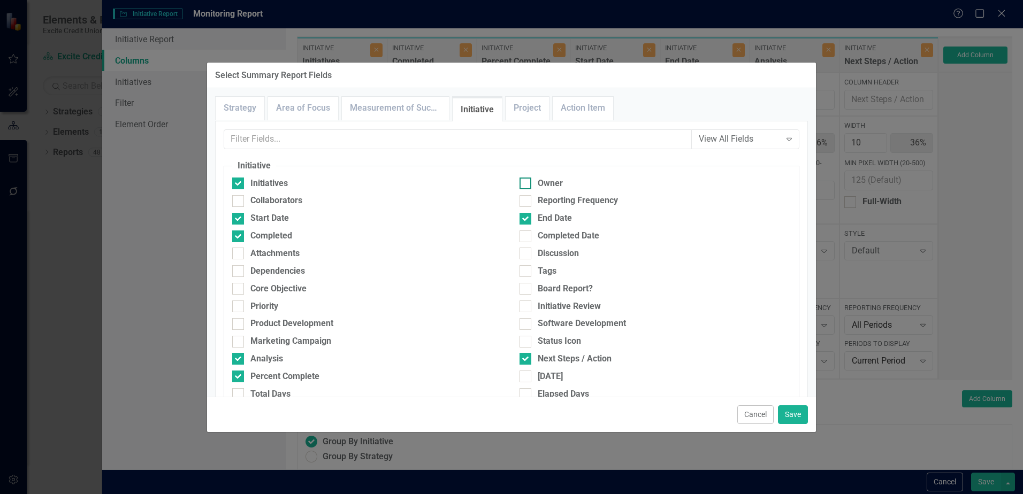
click at [521, 184] on input "Owner" at bounding box center [522, 181] width 7 height 7
checkbox input "true"
click at [786, 408] on button "Save" at bounding box center [793, 415] width 30 height 19
type input "17%"
type input "3%"
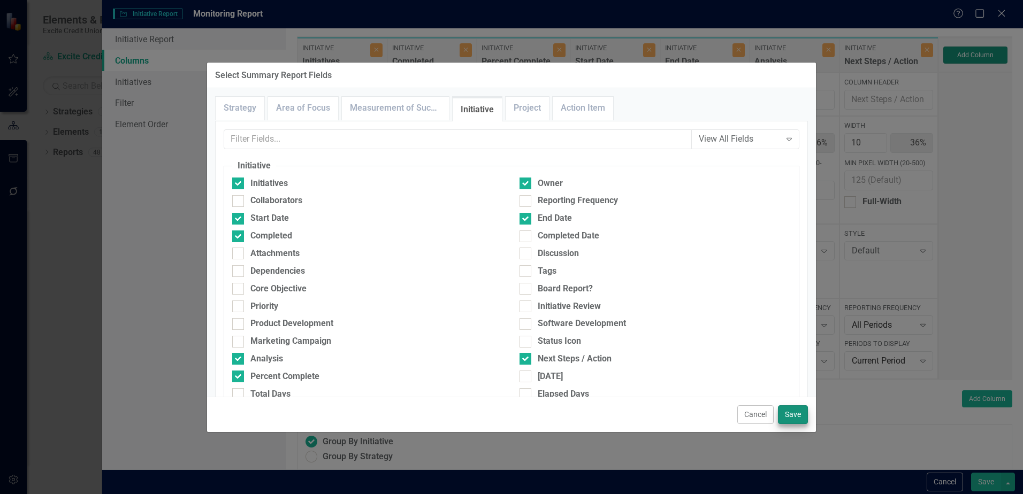
type input "3%"
type input "34%"
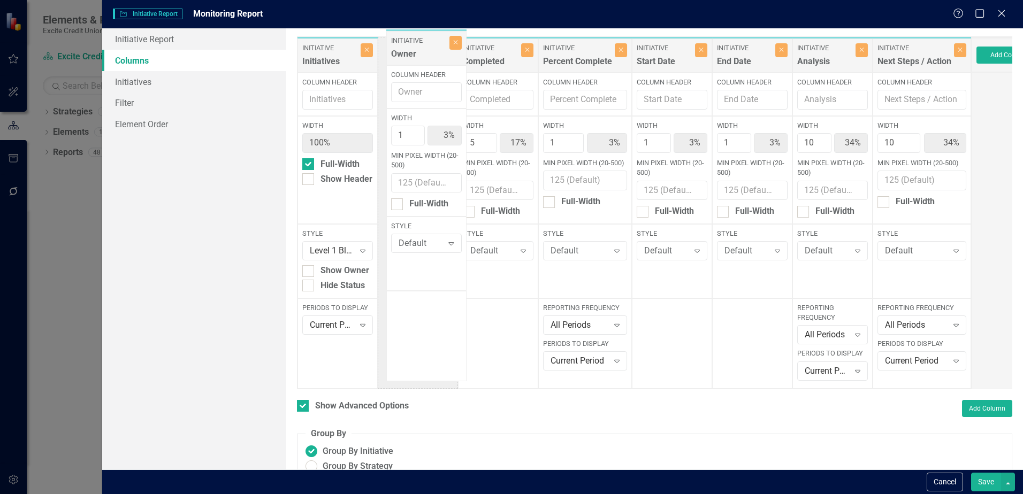
drag, startPoint x: 923, startPoint y: 47, endPoint x: 417, endPoint y: 40, distance: 505.6
click at [417, 40] on div "Initiative Initiatives Close Column Header Width 100% Full-Width Show Header St…" at bounding box center [634, 212] width 675 height 353
click at [977, 483] on button "Save" at bounding box center [986, 482] width 30 height 19
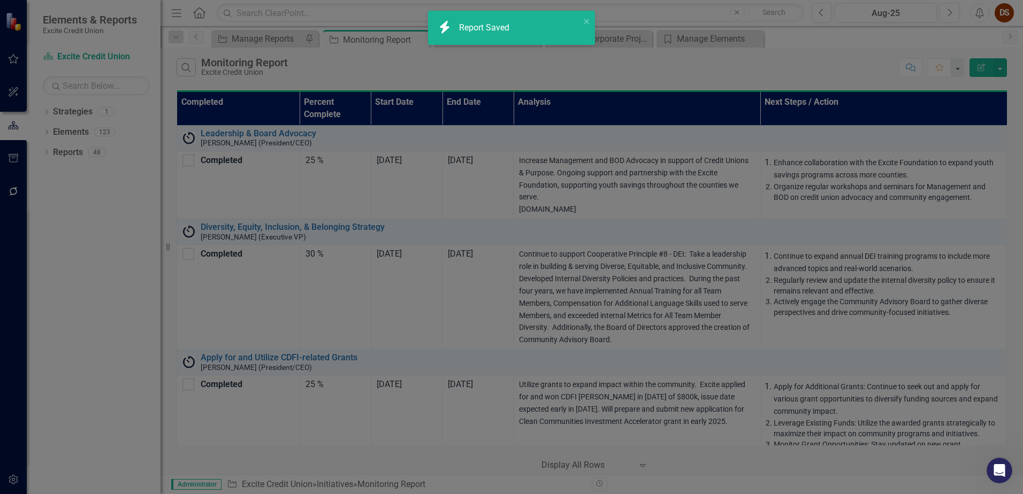
checkbox input "false"
radio input "true"
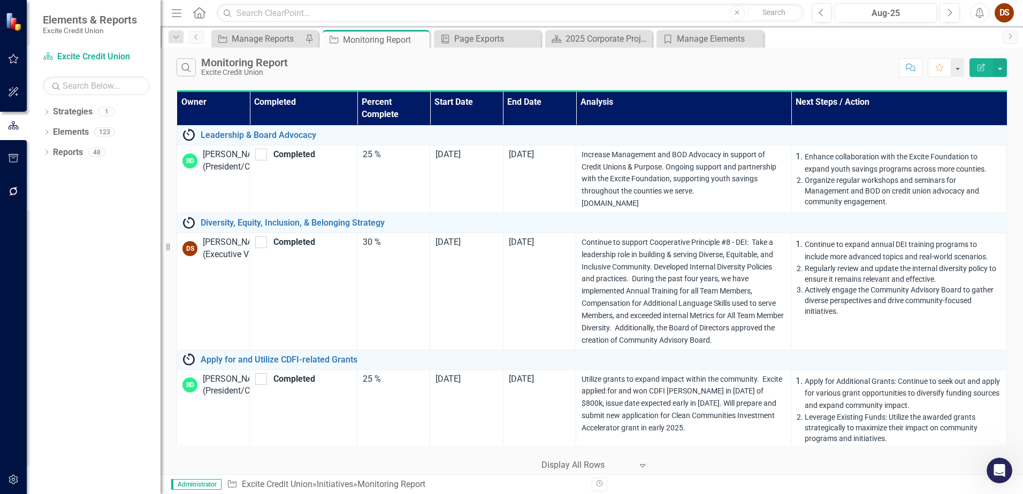
click at [250, 100] on th "Completed" at bounding box center [304, 108] width 108 height 34
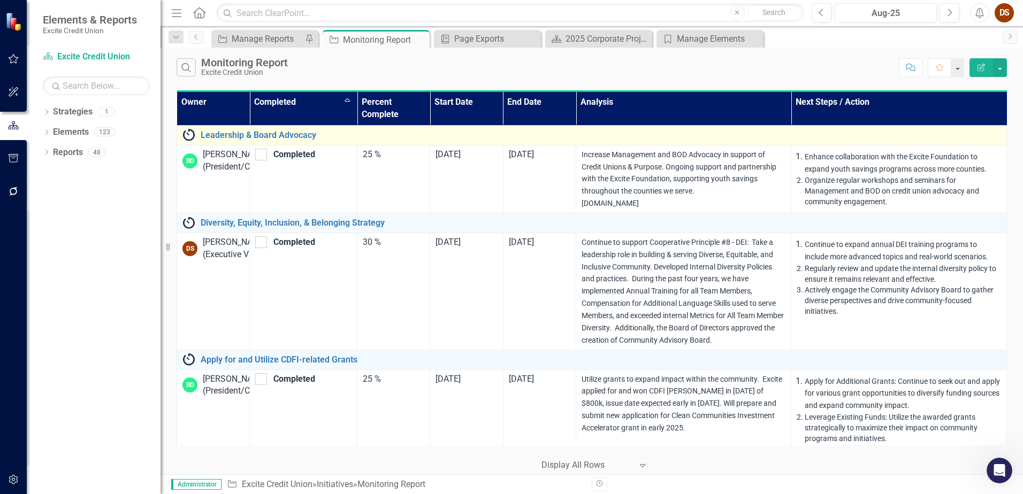
checkbox input "false"
checkbox input "true"
checkbox input "false"
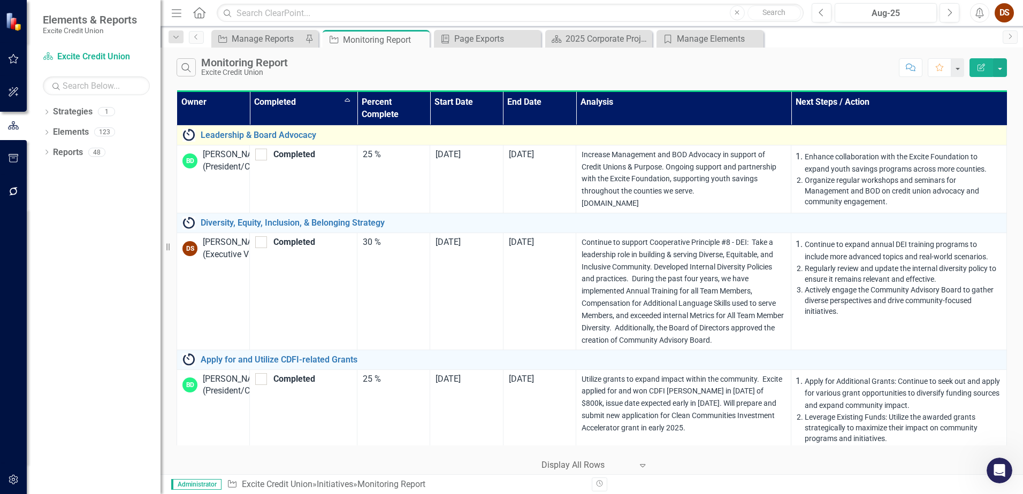
checkbox input "true"
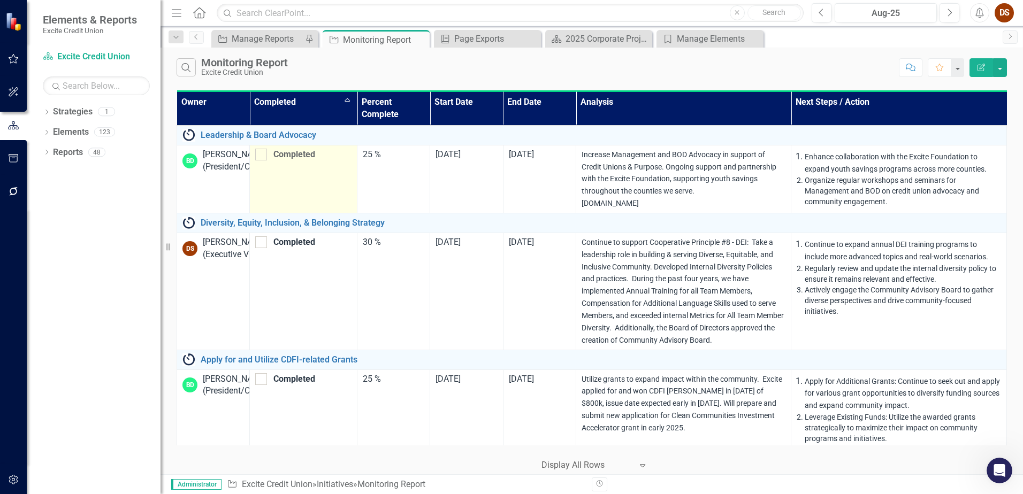
checkbox input "false"
checkbox input "true"
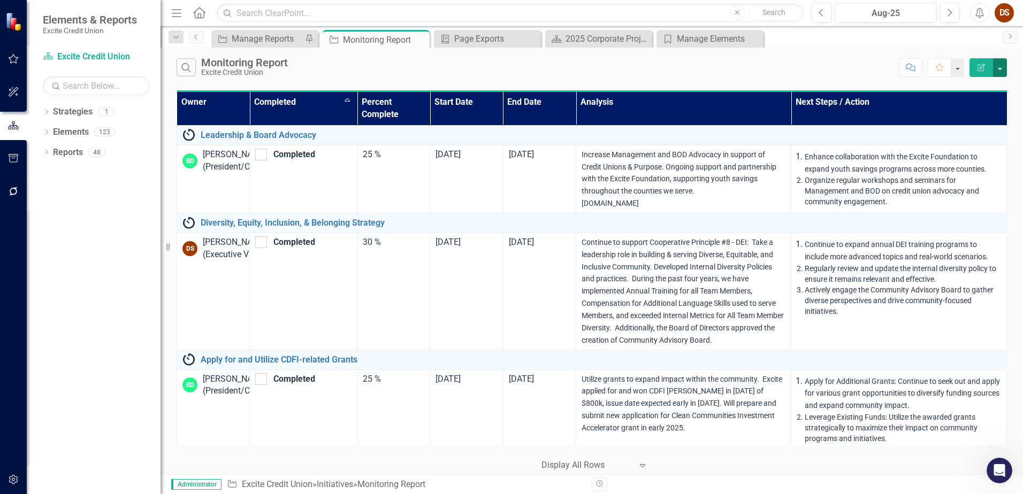
click at [1002, 73] on button "button" at bounding box center [1000, 67] width 14 height 19
click at [961, 88] on link "Edit Report Edit Report" at bounding box center [964, 88] width 85 height 20
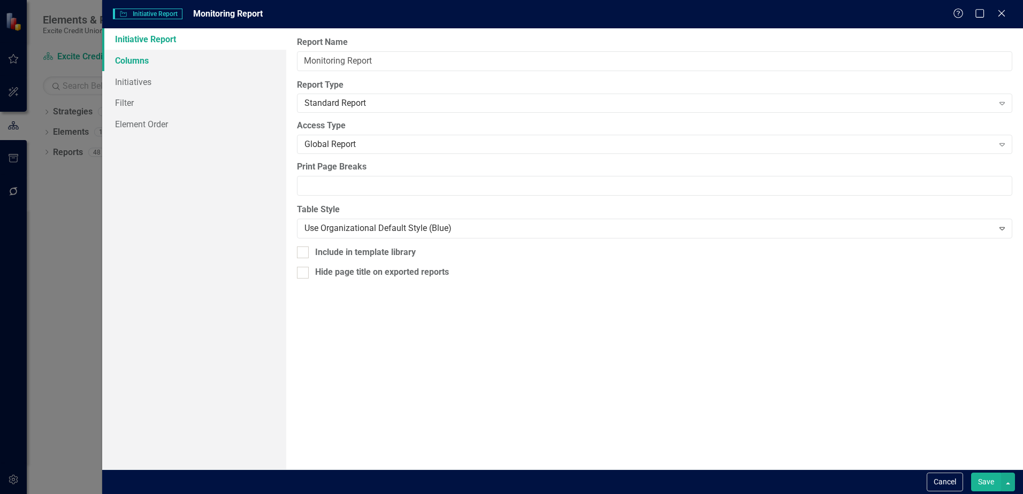
click at [128, 62] on link "Columns" at bounding box center [194, 60] width 184 height 21
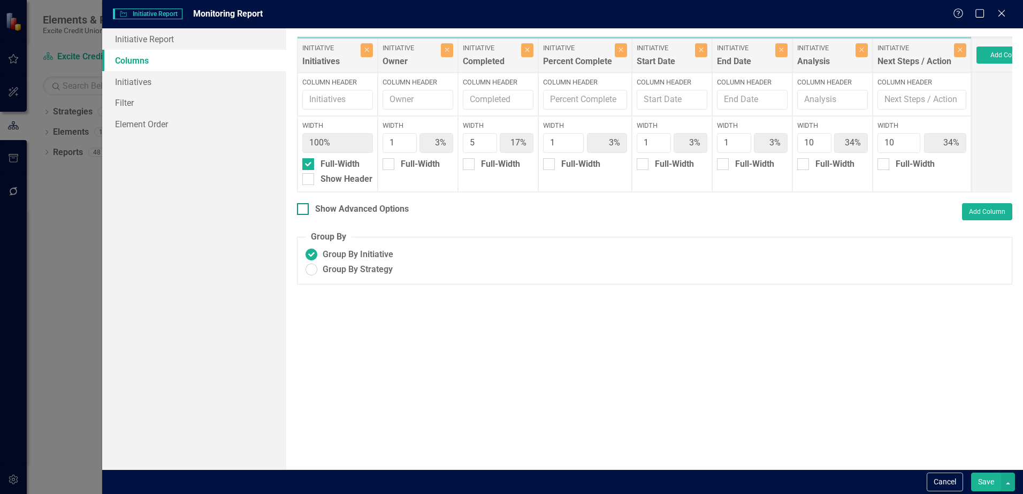
click at [302, 215] on div at bounding box center [303, 209] width 12 height 12
click at [302, 210] on input "Show Advanced Options" at bounding box center [300, 206] width 7 height 7
checkbox input "true"
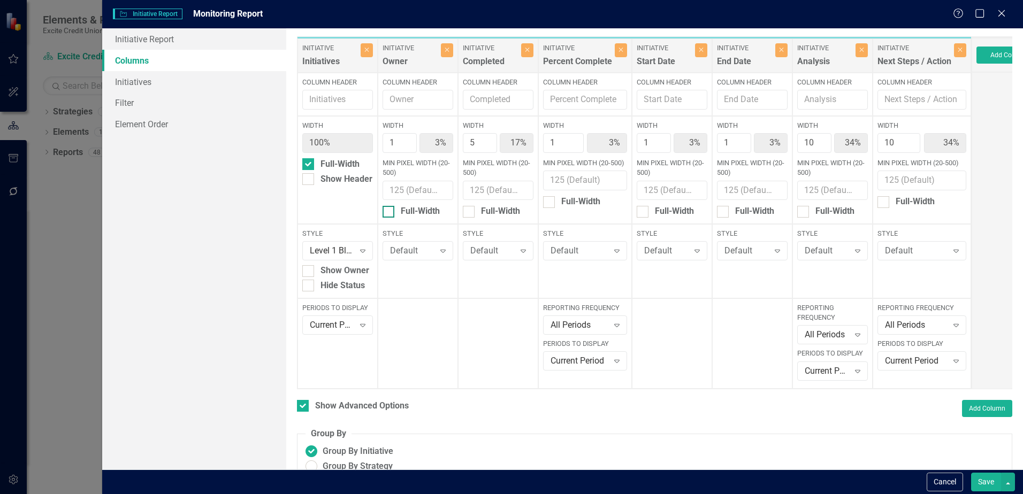
click at [390, 208] on div at bounding box center [389, 212] width 12 height 12
click at [389, 208] on input "Full-Width" at bounding box center [386, 209] width 7 height 7
checkbox input "true"
type input "100%"
type input "18%"
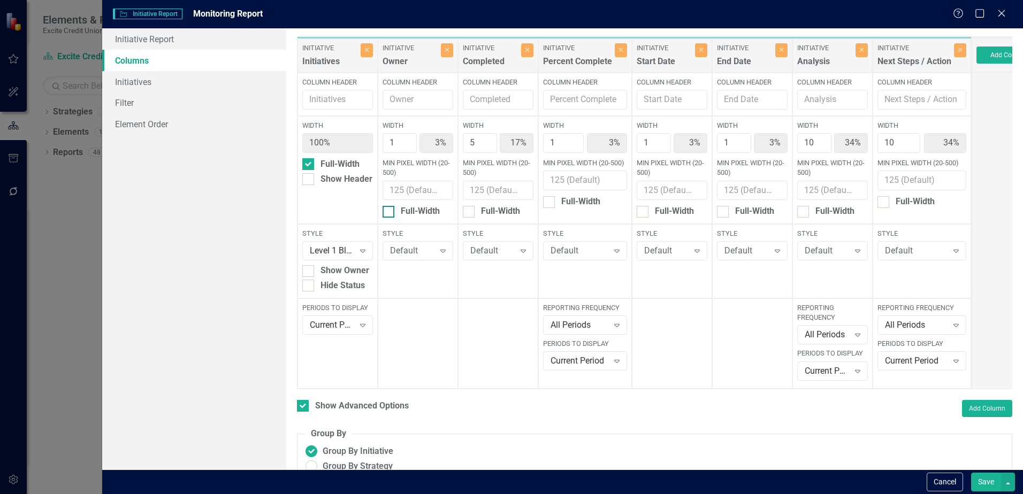
type input "4%"
type input "36%"
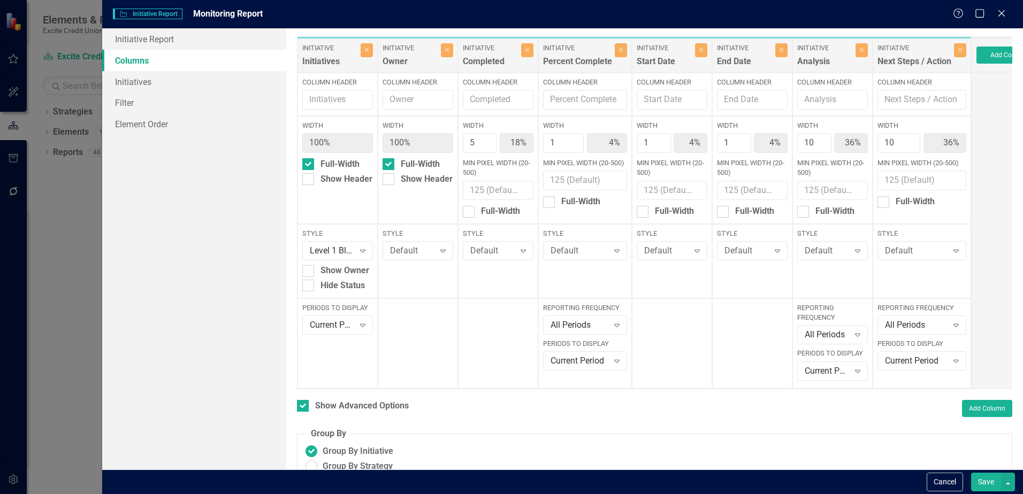
click at [983, 487] on button "Save" at bounding box center [986, 482] width 30 height 19
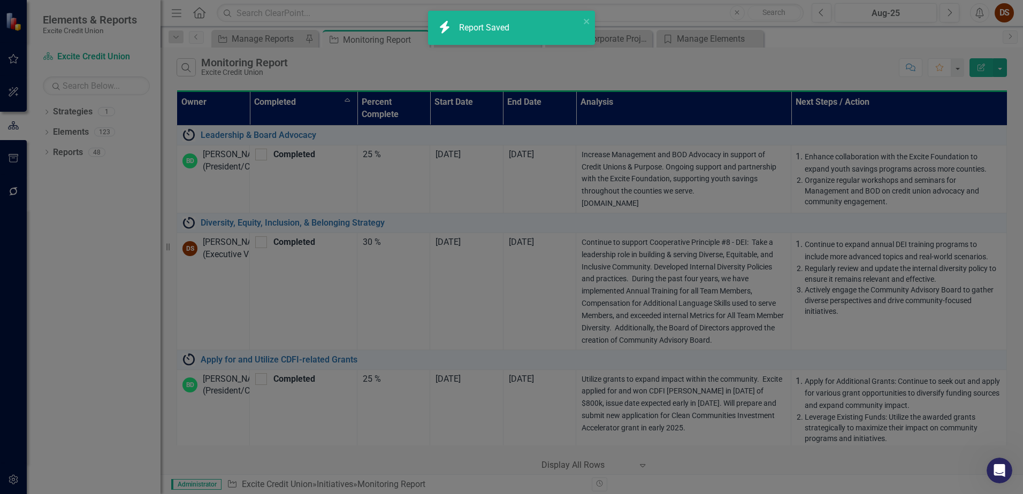
checkbox input "false"
radio input "true"
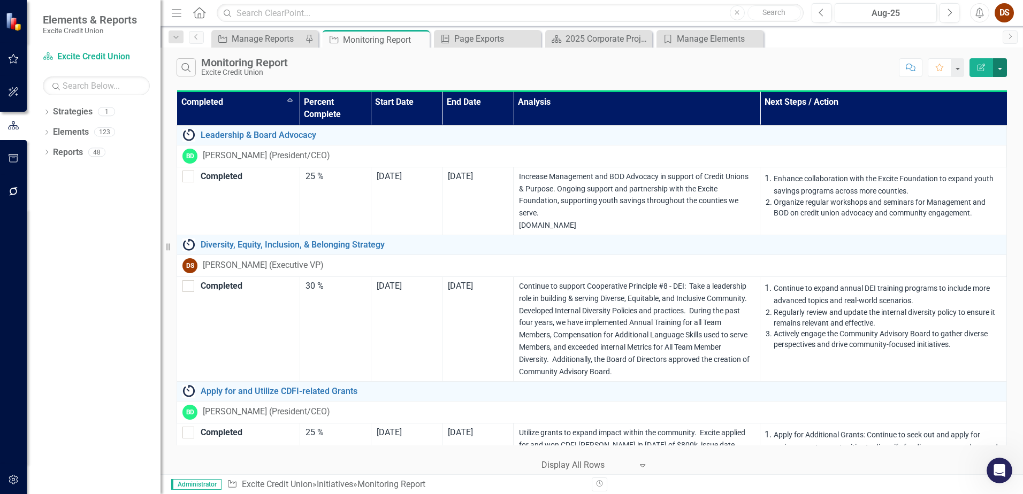
click at [1001, 73] on button "button" at bounding box center [1000, 67] width 14 height 19
click at [958, 123] on link "Excel Export to Excel" at bounding box center [964, 129] width 85 height 20
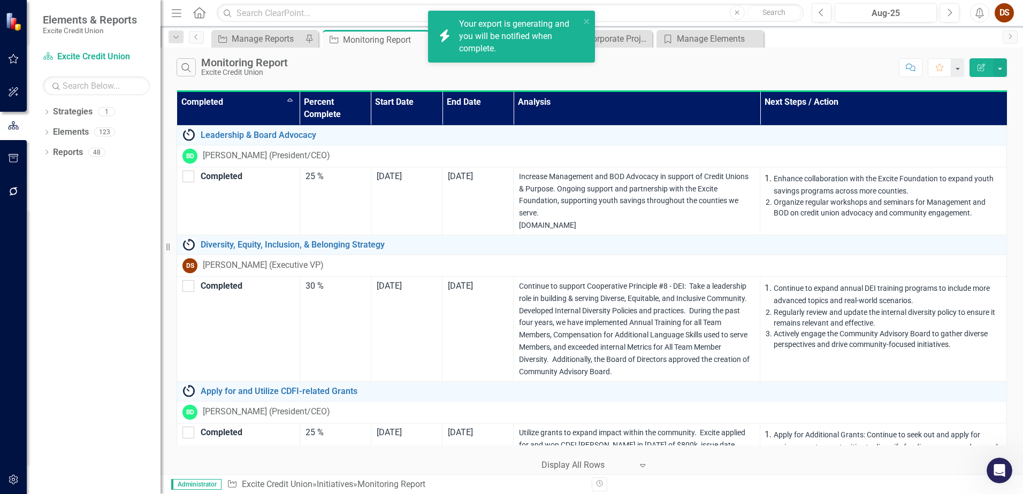
click at [583, 19] on div "icon.bolt Your export is generating and you will be notified when complete." at bounding box center [507, 36] width 151 height 43
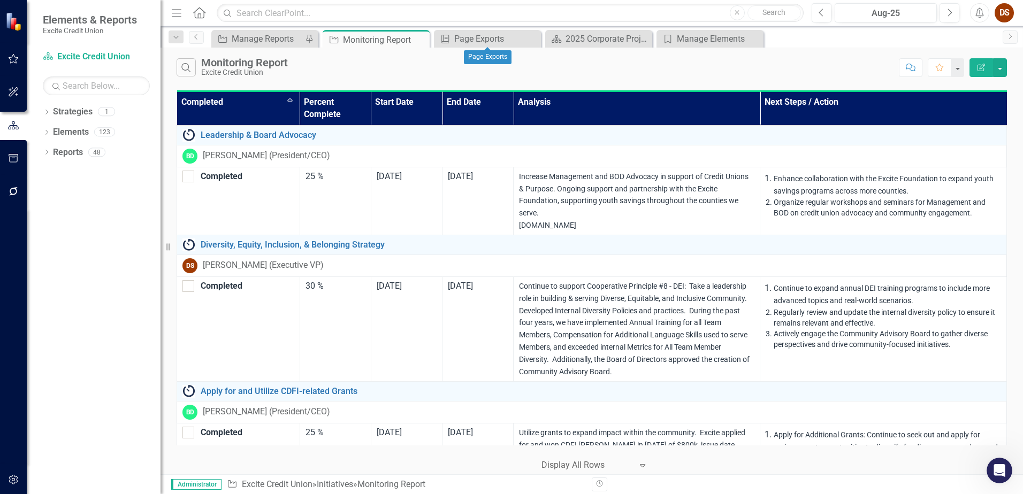
click at [0, 0] on icon at bounding box center [0, 0] width 0 height 0
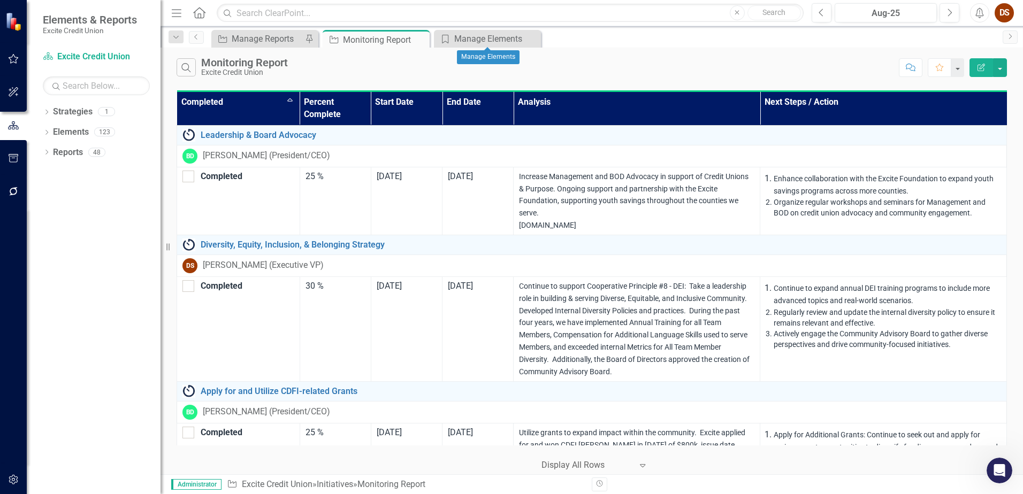
click at [0, 0] on icon at bounding box center [0, 0] width 0 height 0
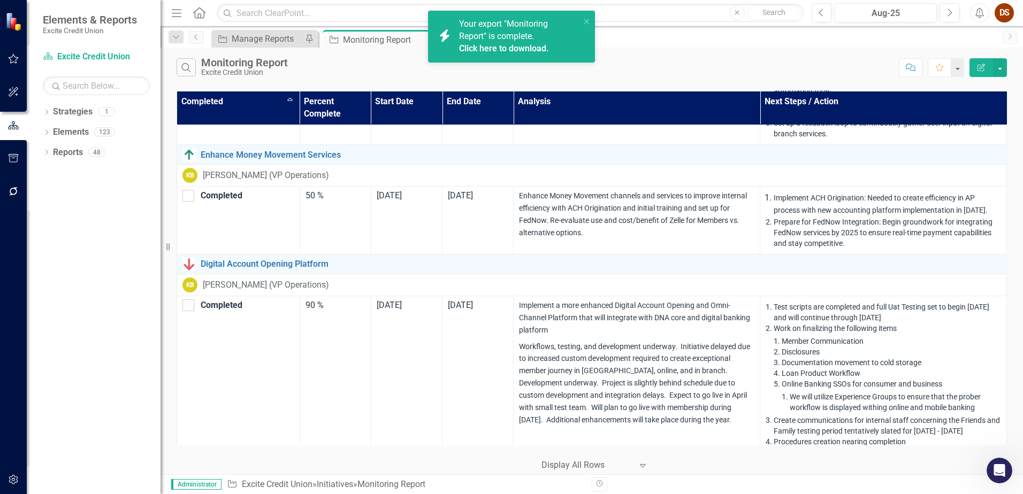
scroll to position [1444, 0]
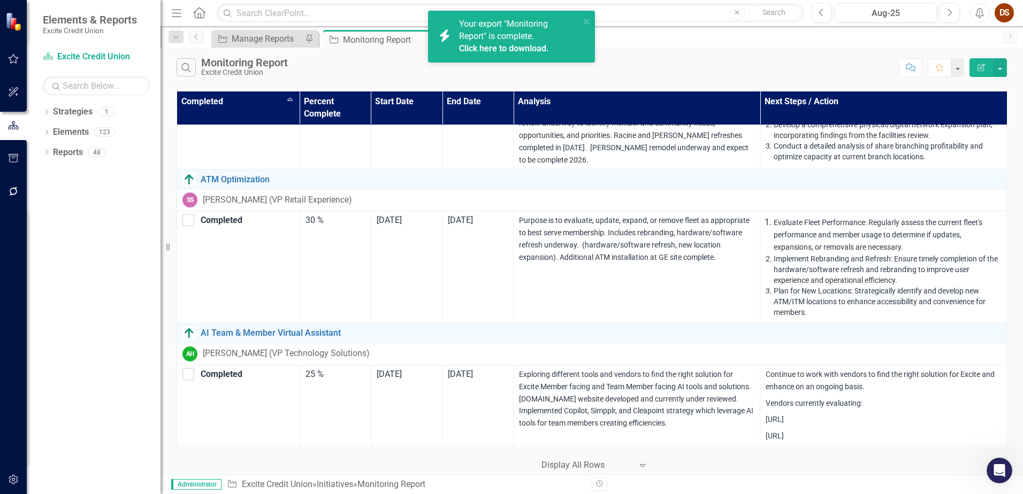
click at [506, 46] on link "Click here to download." at bounding box center [504, 48] width 90 height 10
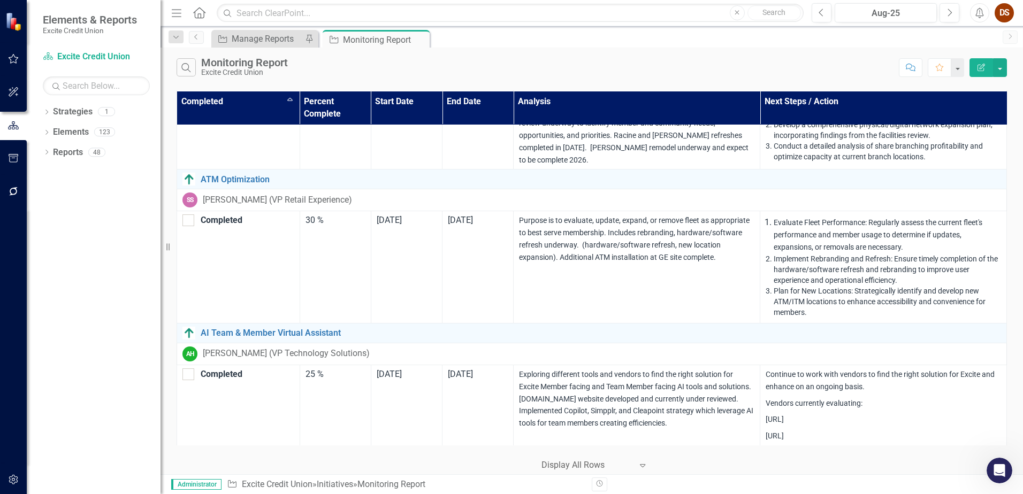
drag, startPoint x: 422, startPoint y: 39, endPoint x: 323, endPoint y: 31, distance: 99.3
click at [0, 0] on icon "Close" at bounding box center [0, 0] width 0 height 0
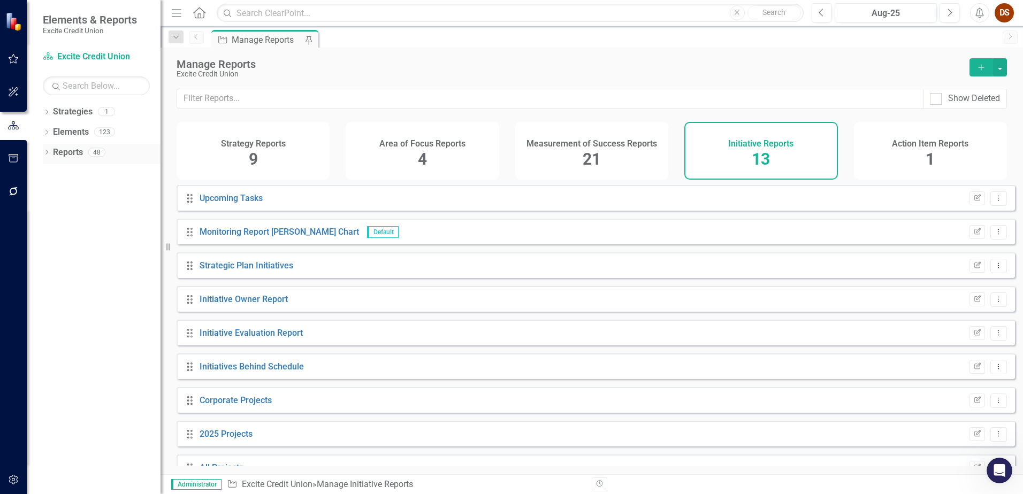
click at [72, 150] on link "Reports" at bounding box center [68, 153] width 30 height 12
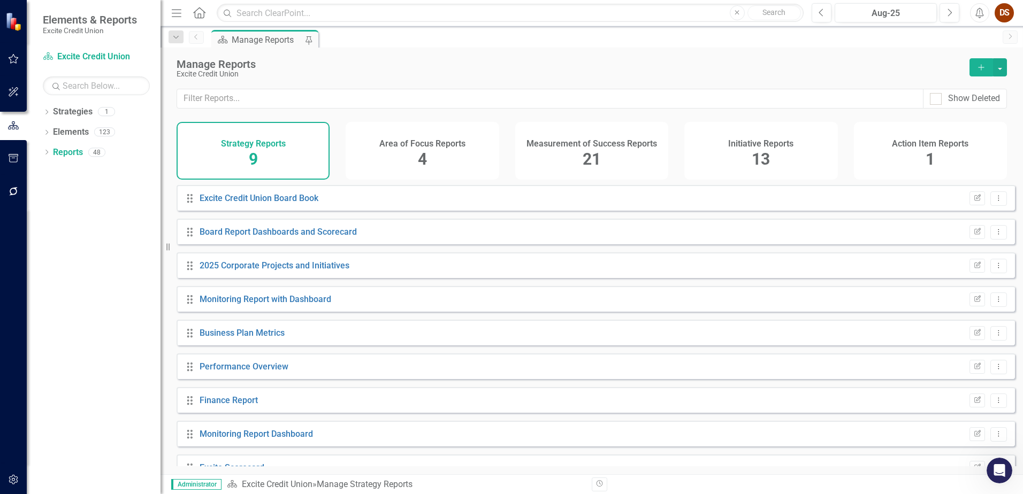
click at [566, 158] on div "Measurement of Success Reports 21" at bounding box center [591, 151] width 153 height 58
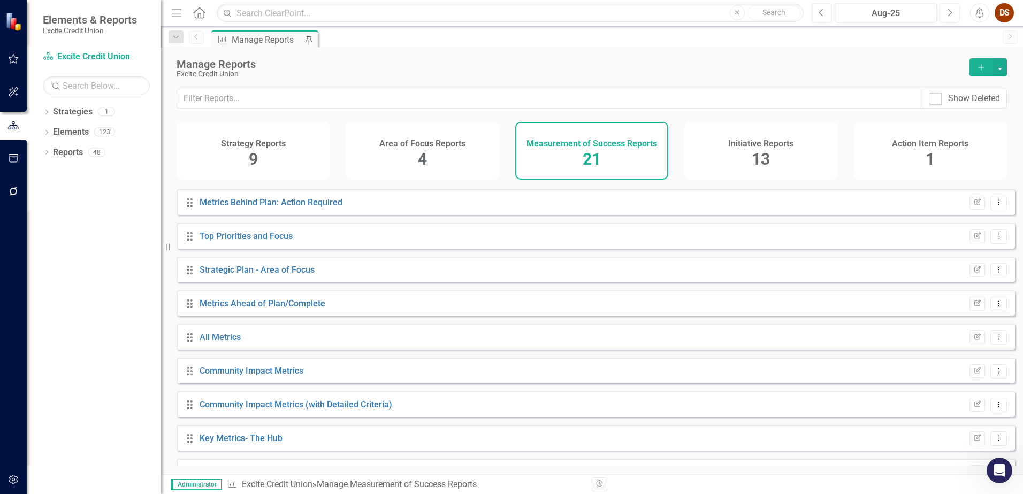
scroll to position [426, 0]
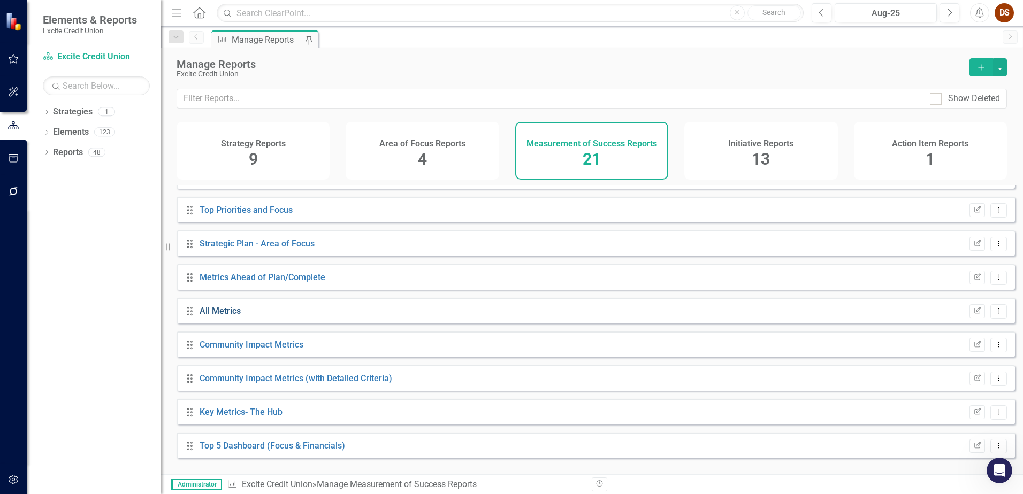
click at [222, 316] on link "All Metrics" at bounding box center [220, 311] width 41 height 10
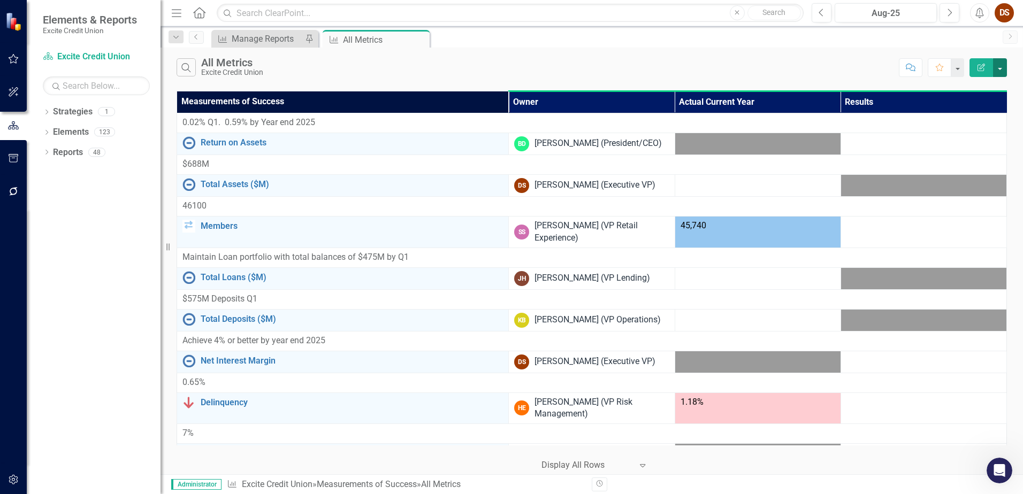
click at [1002, 67] on button "button" at bounding box center [1000, 67] width 14 height 19
click at [767, 48] on div "Search All Metrics Excite Credit Union Comment Favorite Edit Report" at bounding box center [591, 65] width 862 height 35
click at [420, 41] on icon "Close" at bounding box center [419, 39] width 11 height 9
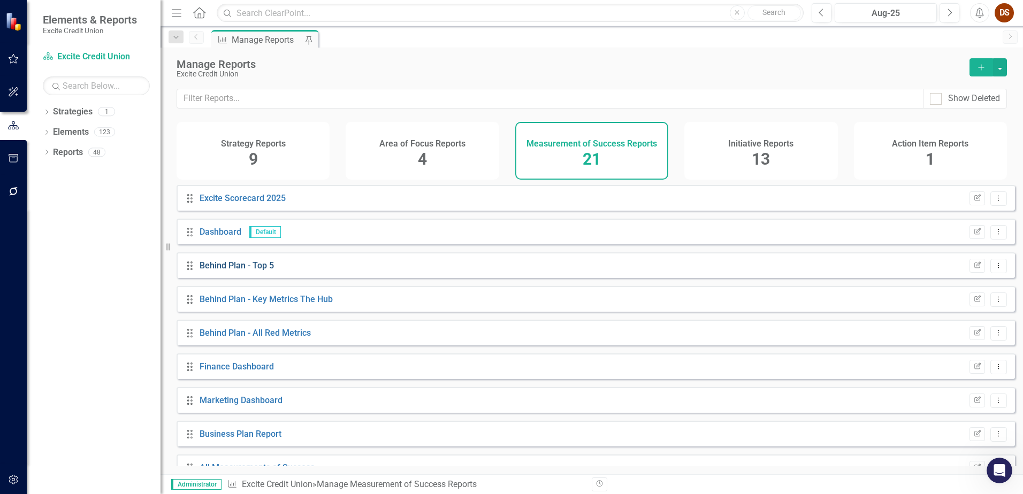
click at [230, 271] on link "Behind Plan - Top 5" at bounding box center [237, 266] width 74 height 10
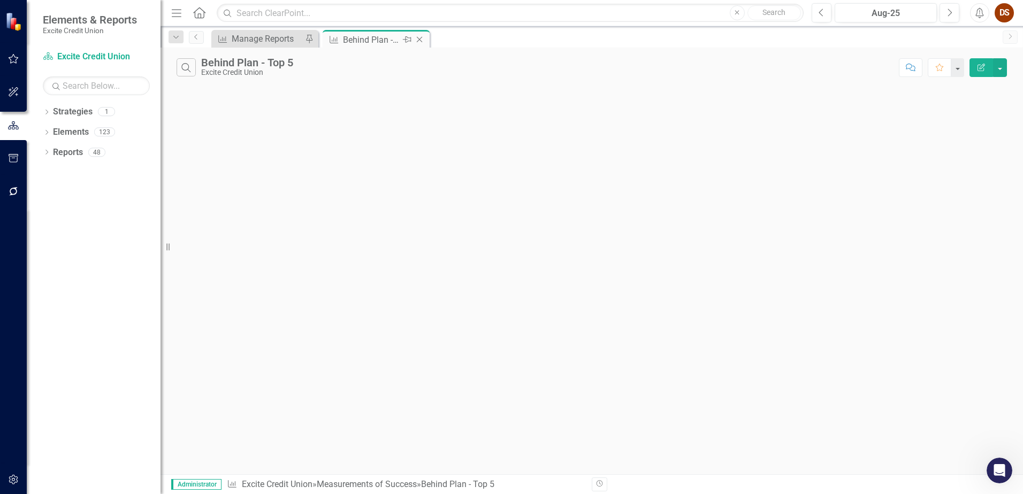
click at [419, 38] on icon "Close" at bounding box center [419, 39] width 11 height 9
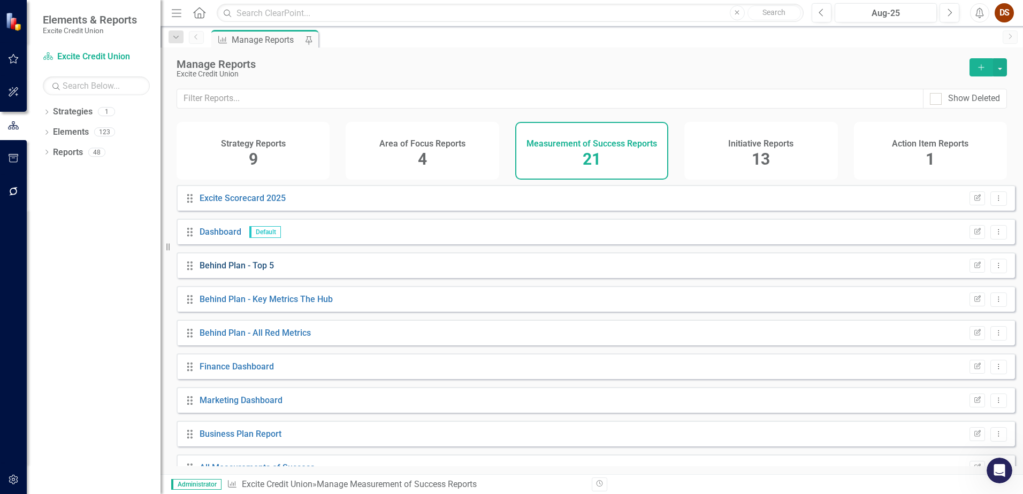
click at [236, 271] on link "Behind Plan - Top 5" at bounding box center [237, 266] width 74 height 10
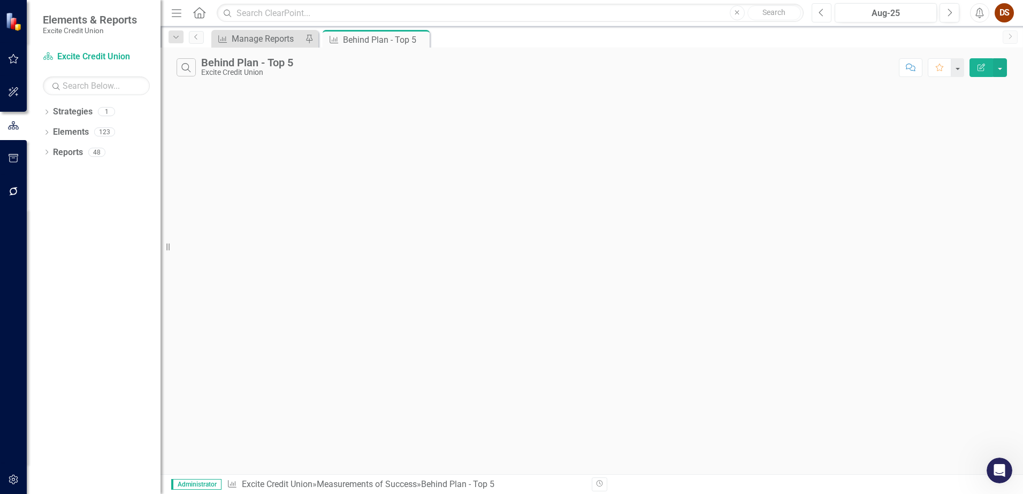
click at [816, 14] on button "Previous" at bounding box center [822, 12] width 20 height 19
click at [952, 14] on icon "Next" at bounding box center [949, 13] width 6 height 10
drag, startPoint x: 419, startPoint y: 39, endPoint x: 330, endPoint y: 44, distance: 89.5
click at [0, 0] on icon at bounding box center [0, 0] width 0 height 0
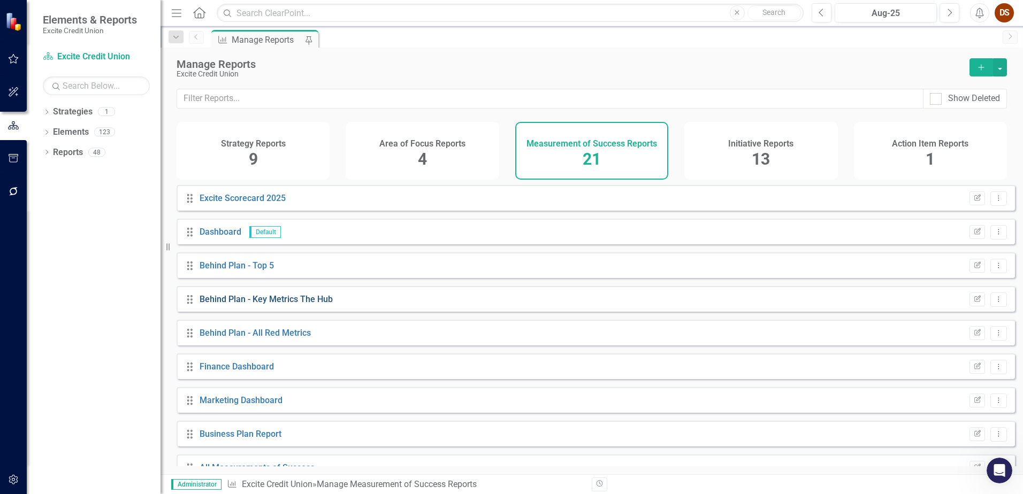
click at [288, 304] on link "Behind Plan - Key Metrics The Hub" at bounding box center [266, 299] width 133 height 10
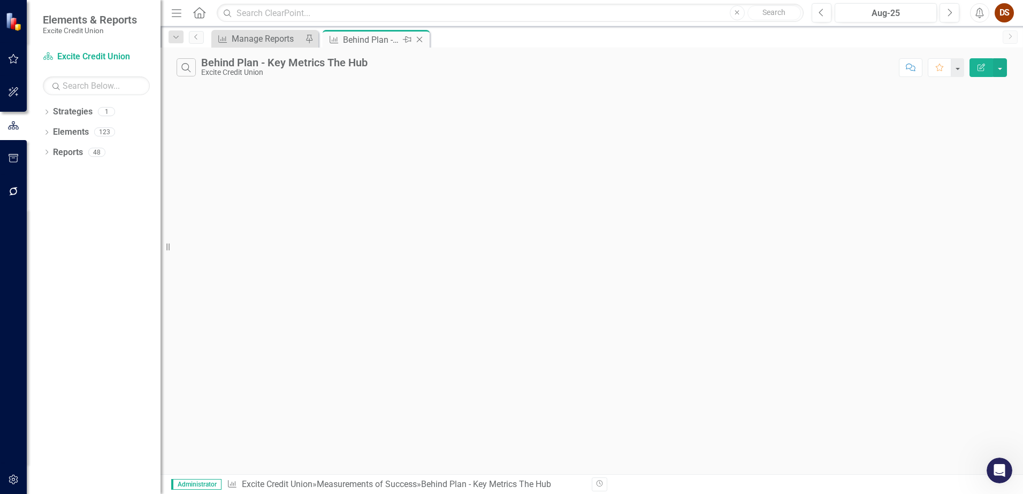
click at [420, 41] on icon at bounding box center [420, 40] width 6 height 6
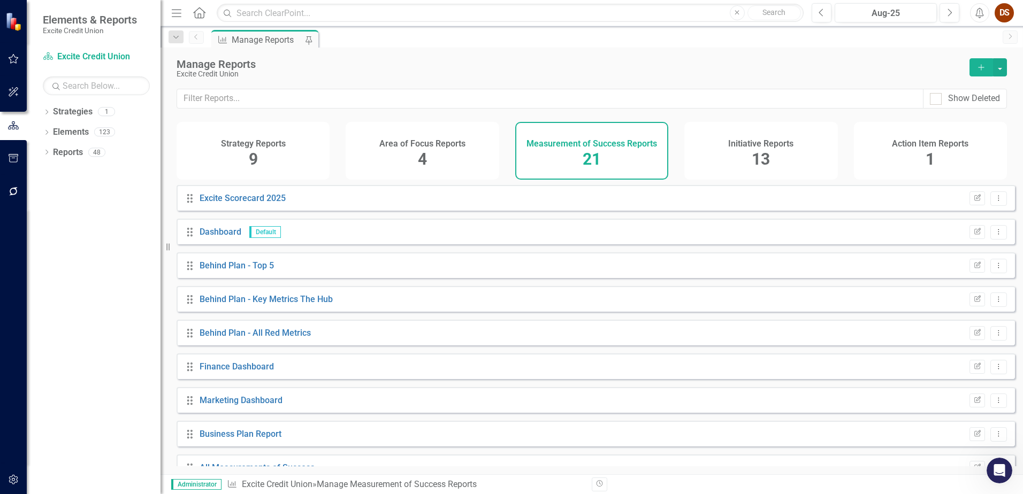
click at [1009, 10] on div "DS" at bounding box center [1004, 12] width 19 height 19
click at [960, 148] on link "Logout Log Out" at bounding box center [971, 155] width 85 height 20
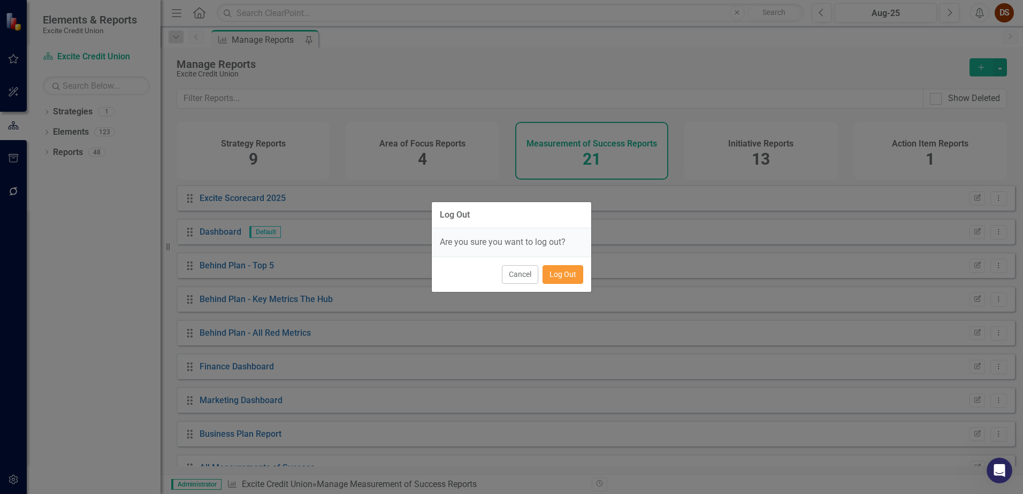
click at [568, 274] on button "Log Out" at bounding box center [562, 274] width 41 height 19
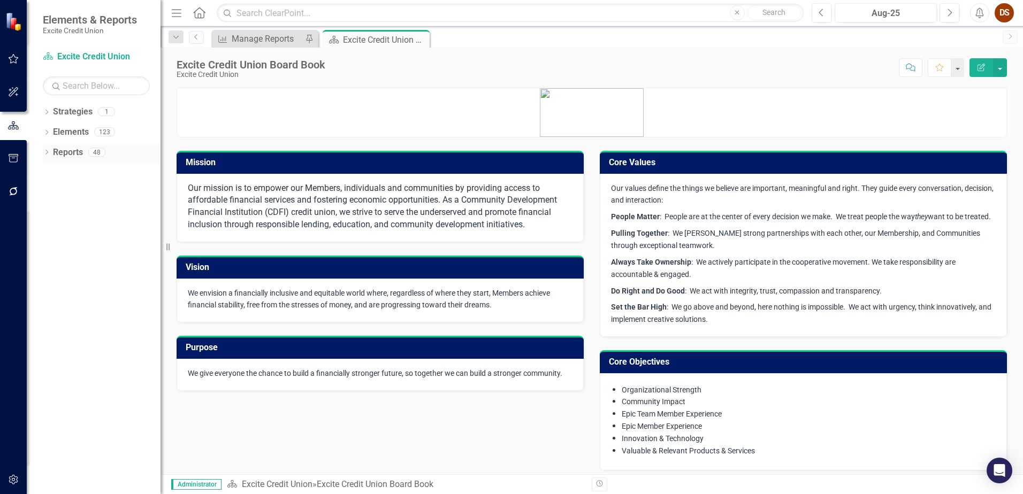
click at [74, 148] on link "Reports" at bounding box center [68, 153] width 30 height 12
